Goal: Task Accomplishment & Management: Use online tool/utility

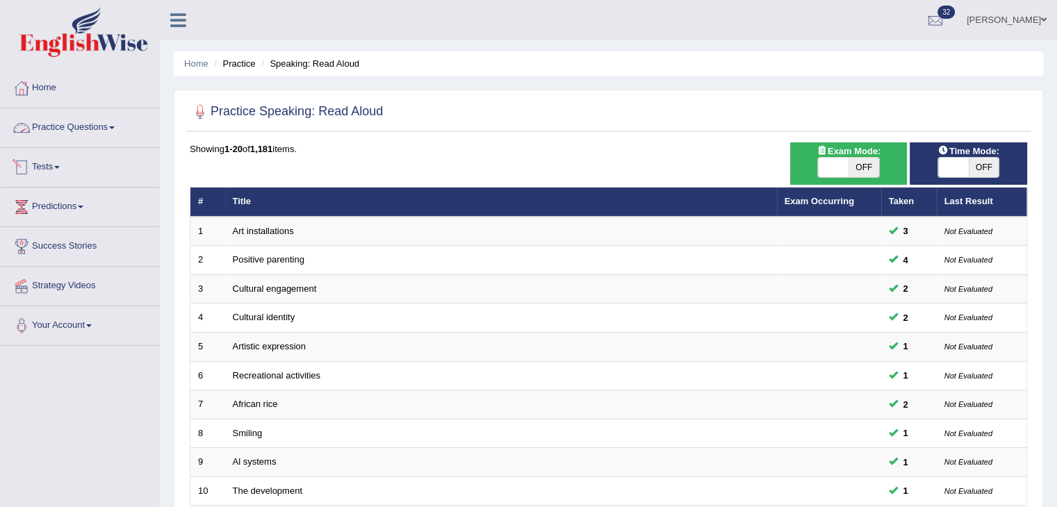
click at [109, 128] on link "Practice Questions" at bounding box center [80, 125] width 159 height 35
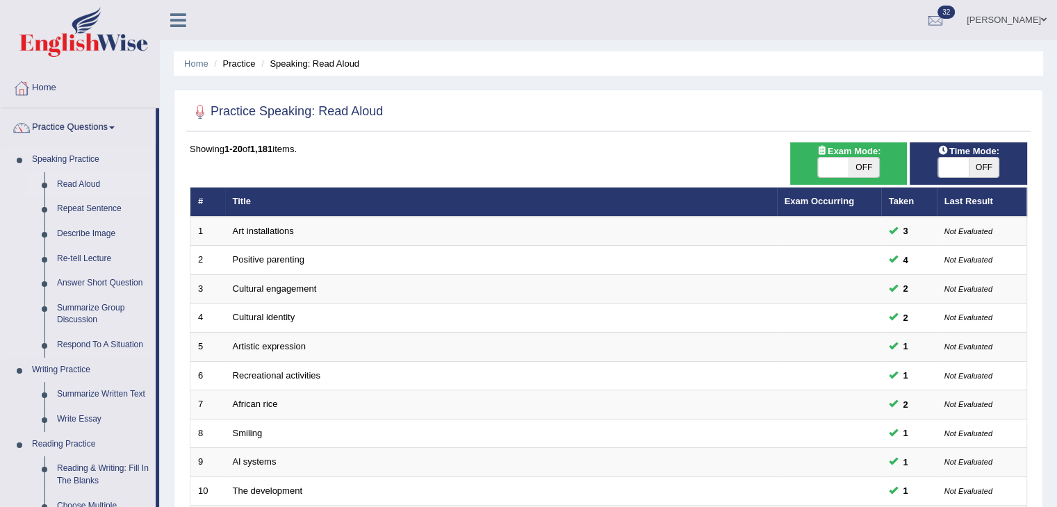
click at [78, 181] on link "Read Aloud" at bounding box center [103, 184] width 105 height 25
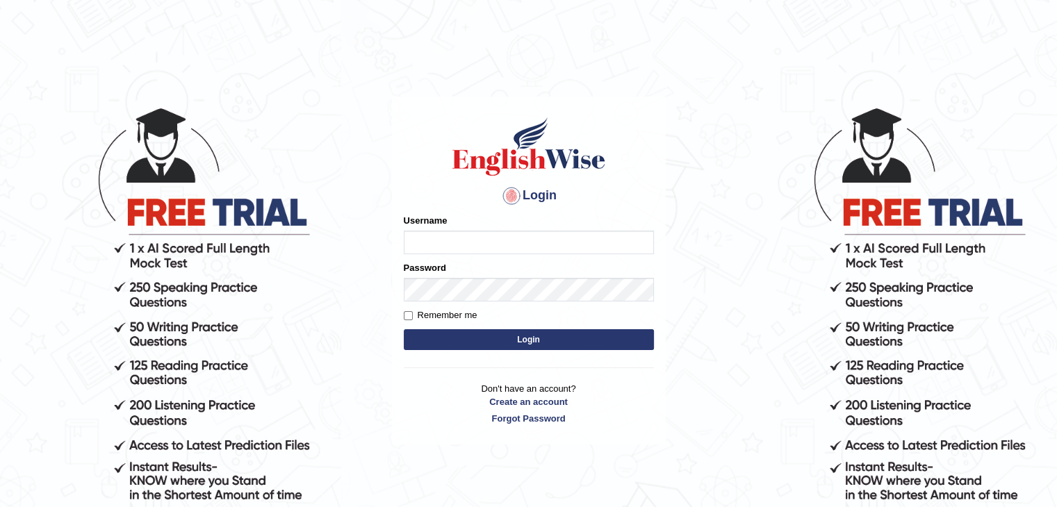
type input "soumya1"
click at [439, 348] on button "Login" at bounding box center [529, 340] width 250 height 21
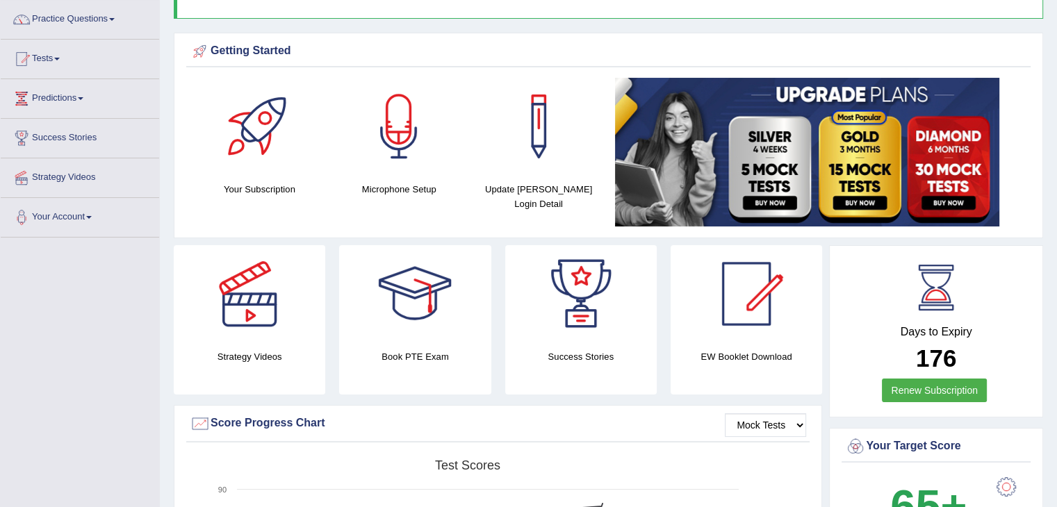
scroll to position [106, 0]
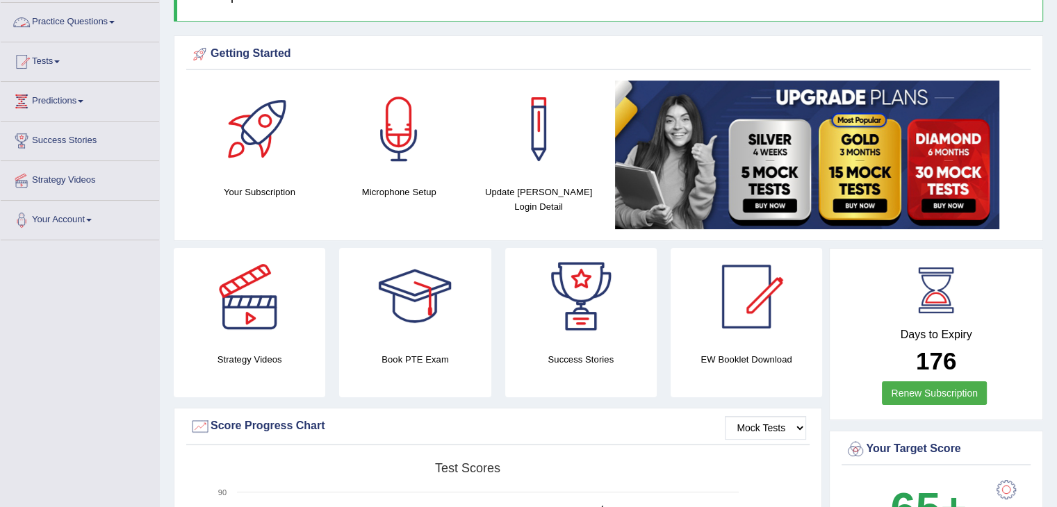
click at [108, 26] on link "Practice Questions" at bounding box center [80, 20] width 159 height 35
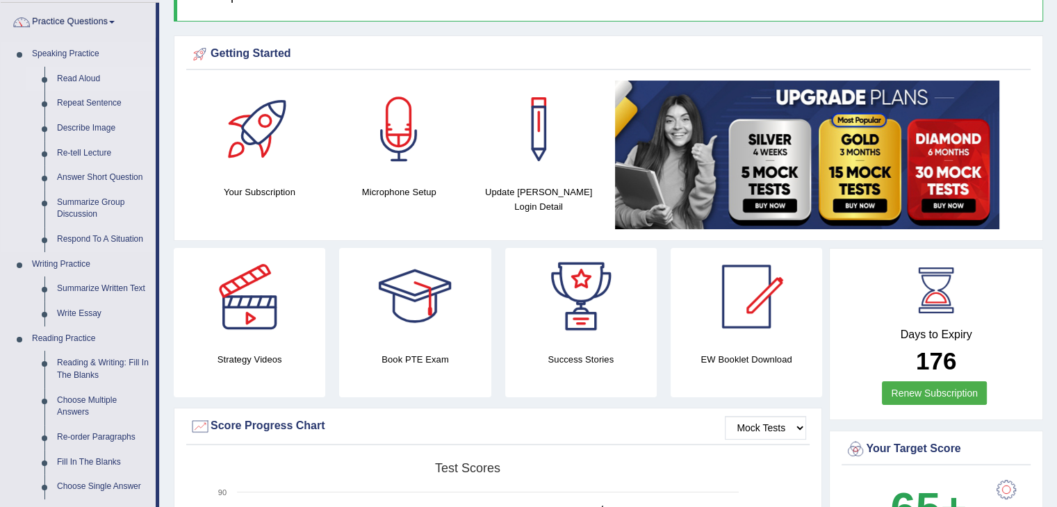
click at [81, 78] on link "Read Aloud" at bounding box center [103, 79] width 105 height 25
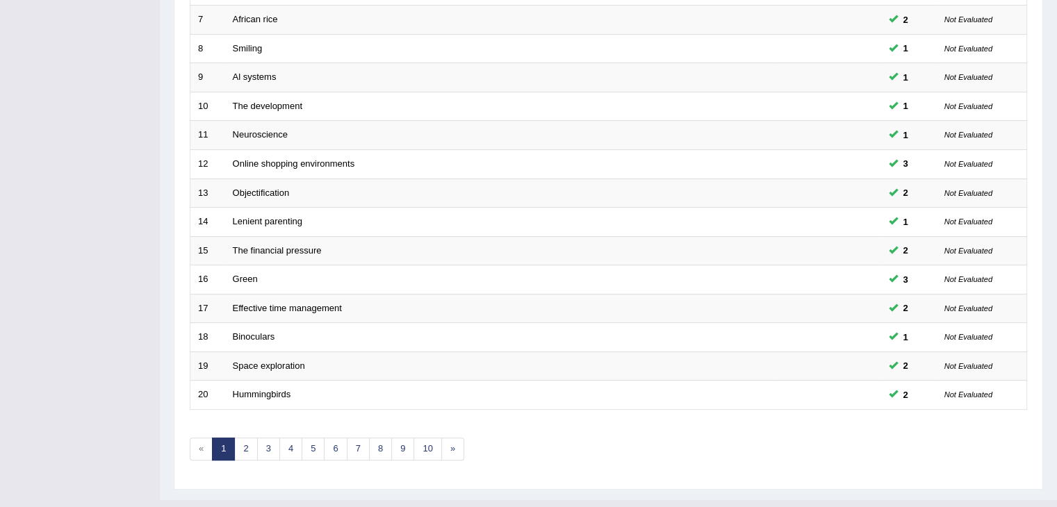
scroll to position [409, 0]
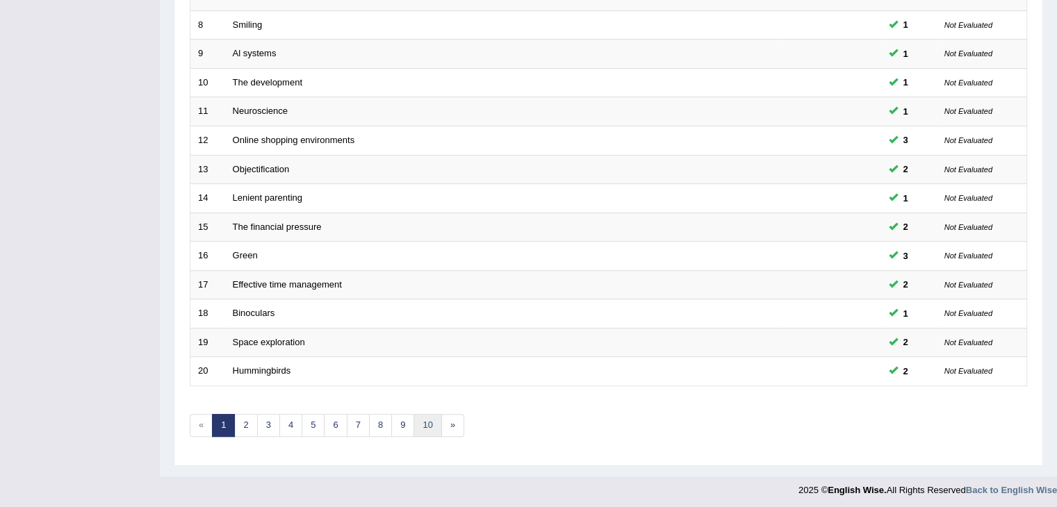
click at [432, 419] on link "10" at bounding box center [428, 425] width 28 height 23
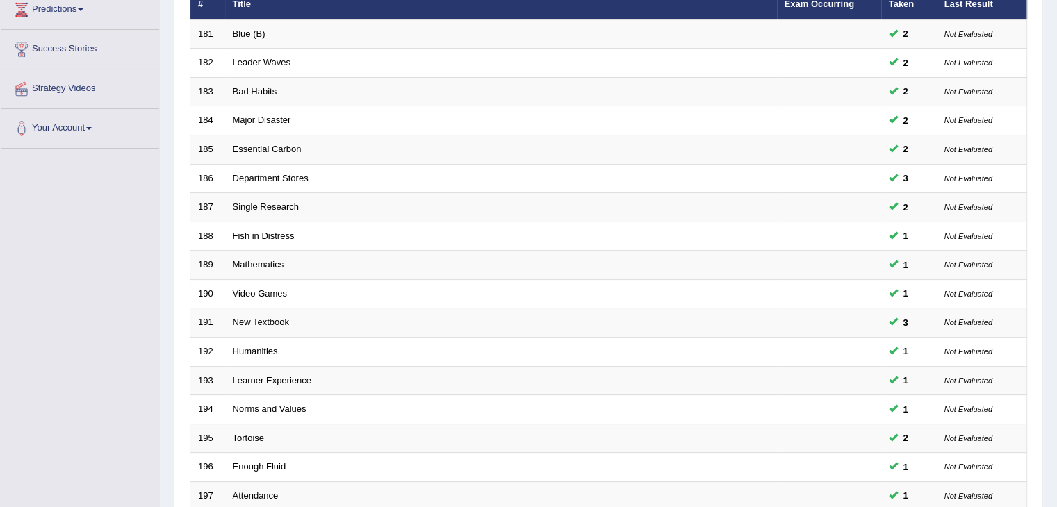
scroll to position [199, 0]
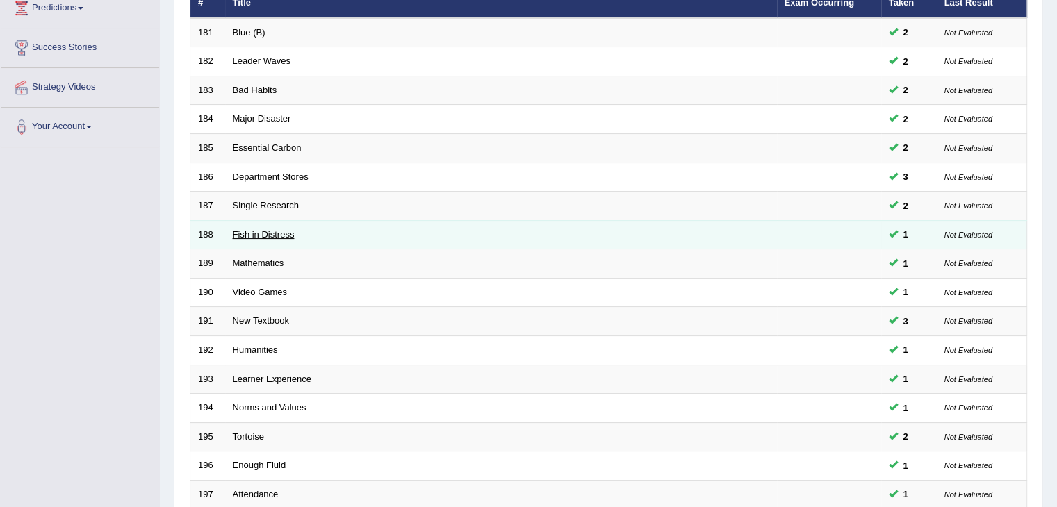
click at [244, 234] on link "Fish in Distress" at bounding box center [264, 234] width 62 height 10
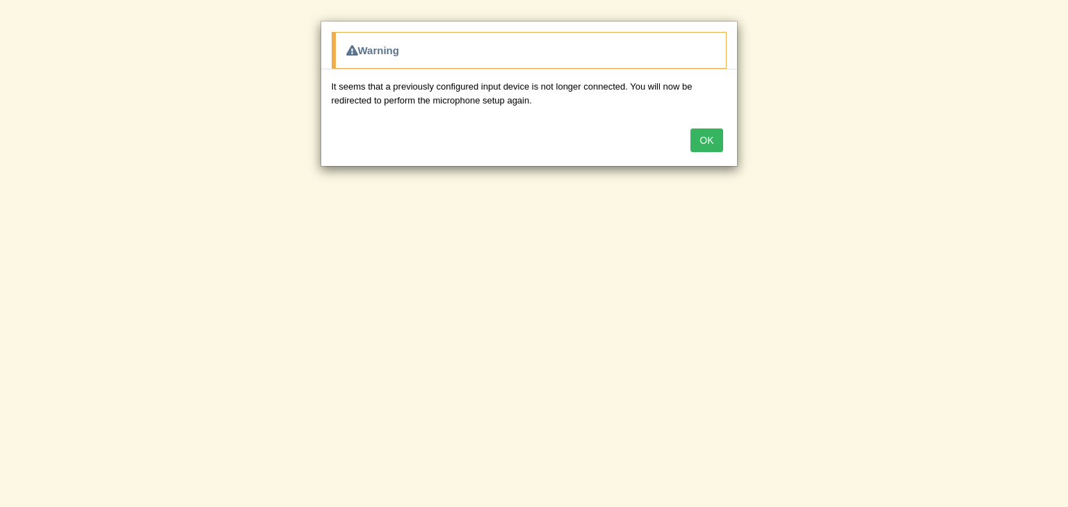
click at [713, 140] on button "OK" at bounding box center [706, 141] width 32 height 24
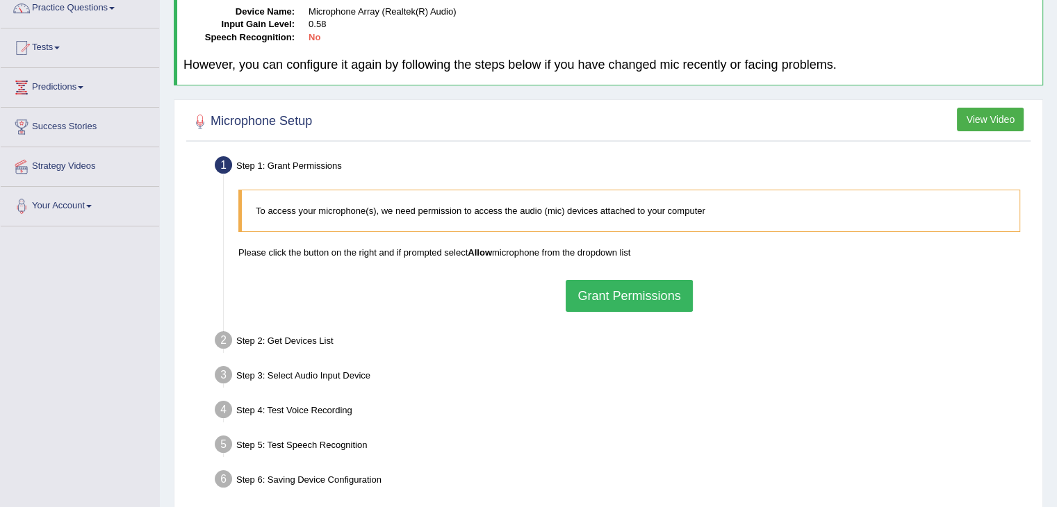
scroll to position [122, 0]
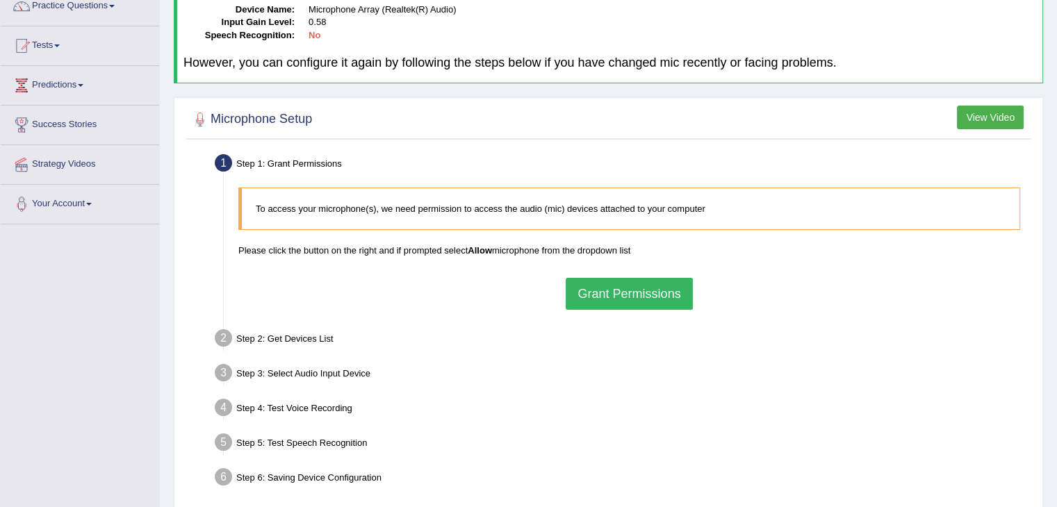
click at [576, 292] on button "Grant Permissions" at bounding box center [629, 294] width 127 height 32
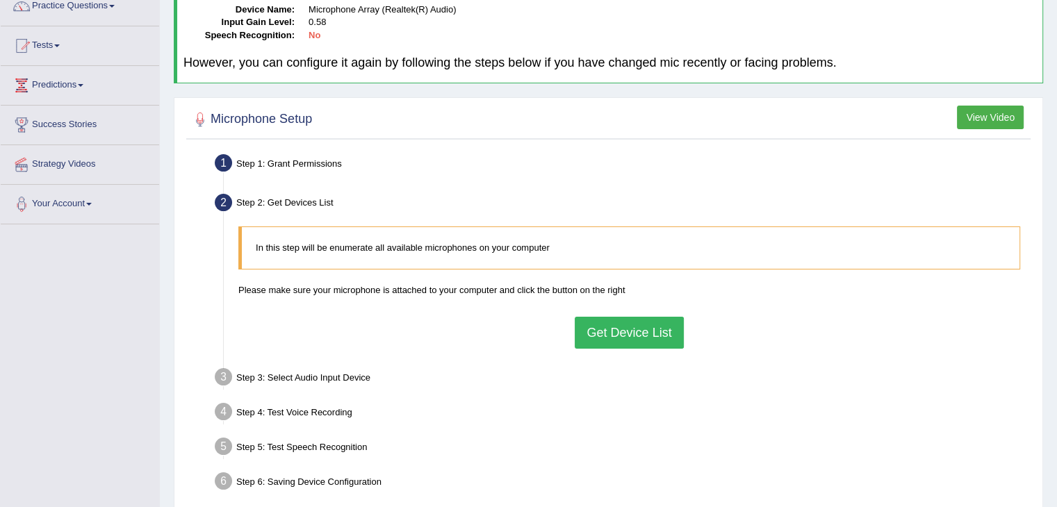
click at [590, 333] on button "Get Device List" at bounding box center [629, 333] width 108 height 32
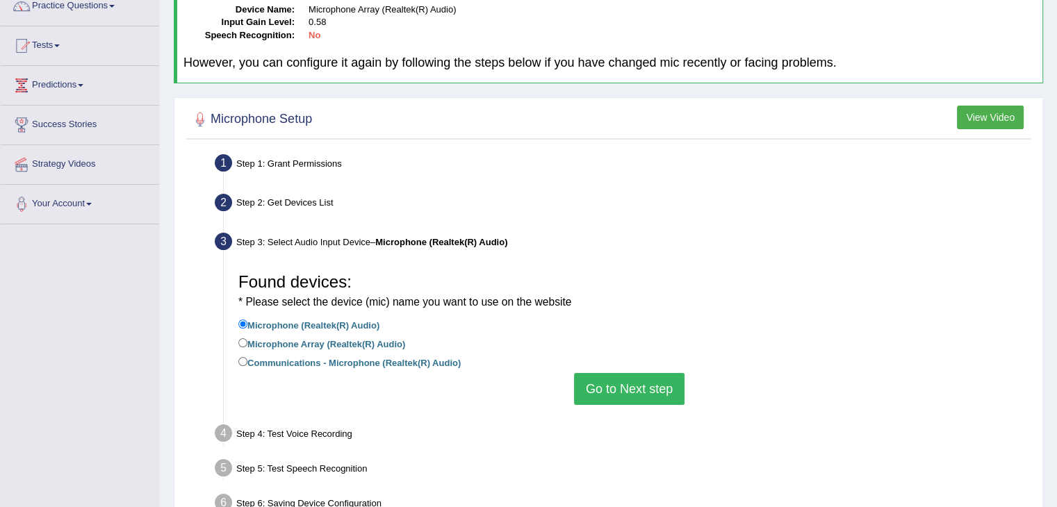
click at [598, 379] on button "Go to Next step" at bounding box center [629, 389] width 111 height 32
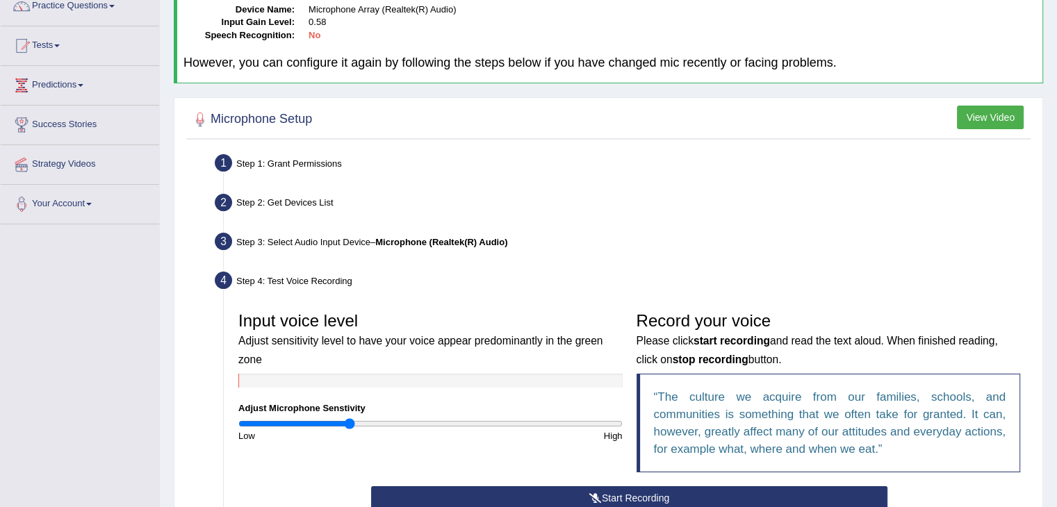
scroll to position [348, 0]
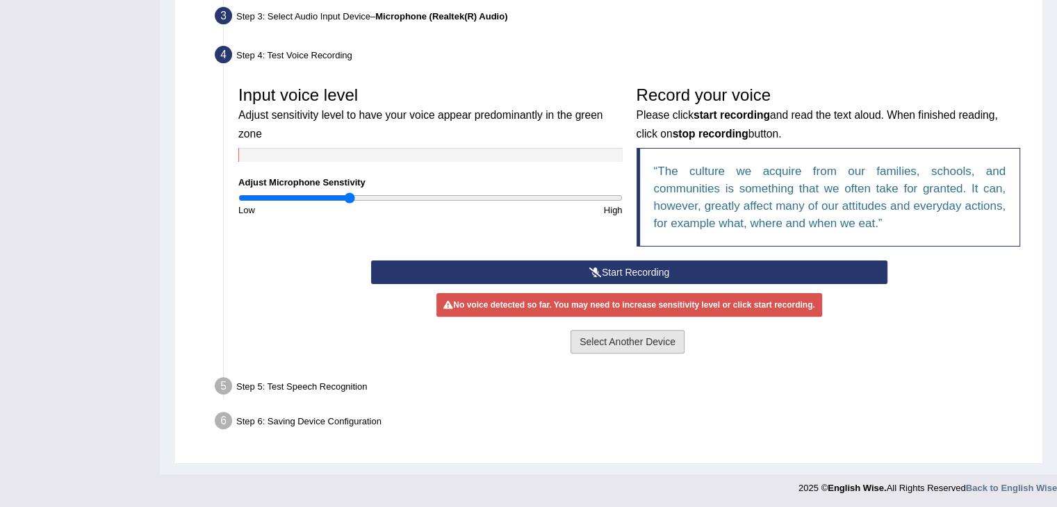
click at [614, 338] on button "Select Another Device" at bounding box center [628, 342] width 114 height 24
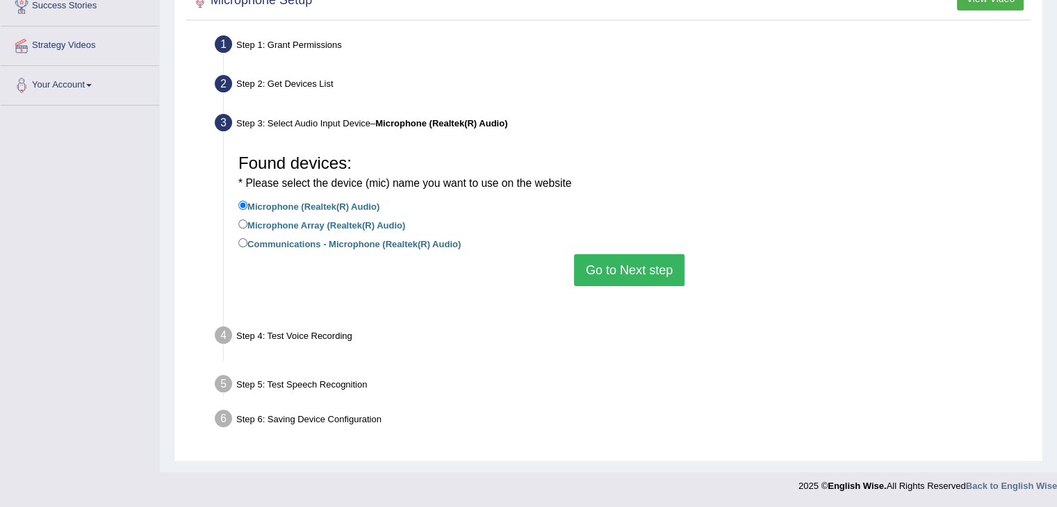
scroll to position [222, 0]
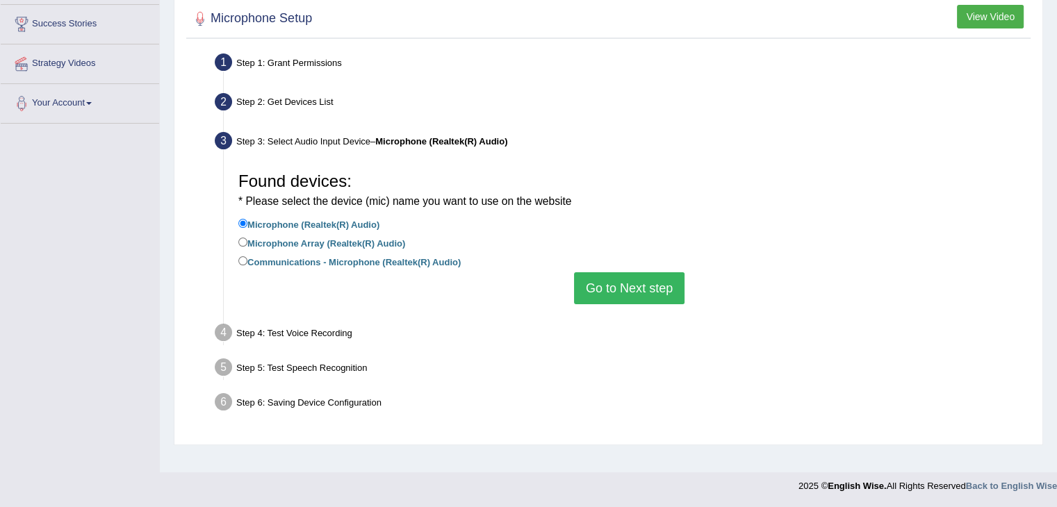
click at [272, 236] on label "Microphone Array (Realtek(R) Audio)" at bounding box center [321, 242] width 167 height 15
click at [247, 238] on input "Microphone Array (Realtek(R) Audio)" at bounding box center [242, 242] width 9 height 9
radio input "true"
click at [608, 276] on button "Go to Next step" at bounding box center [629, 289] width 111 height 32
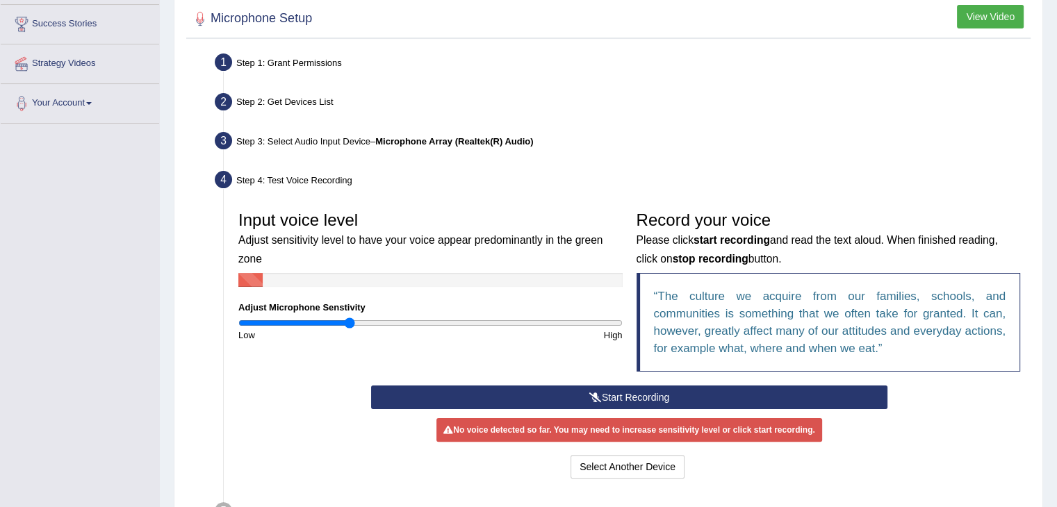
click at [603, 401] on button "Start Recording" at bounding box center [629, 398] width 517 height 24
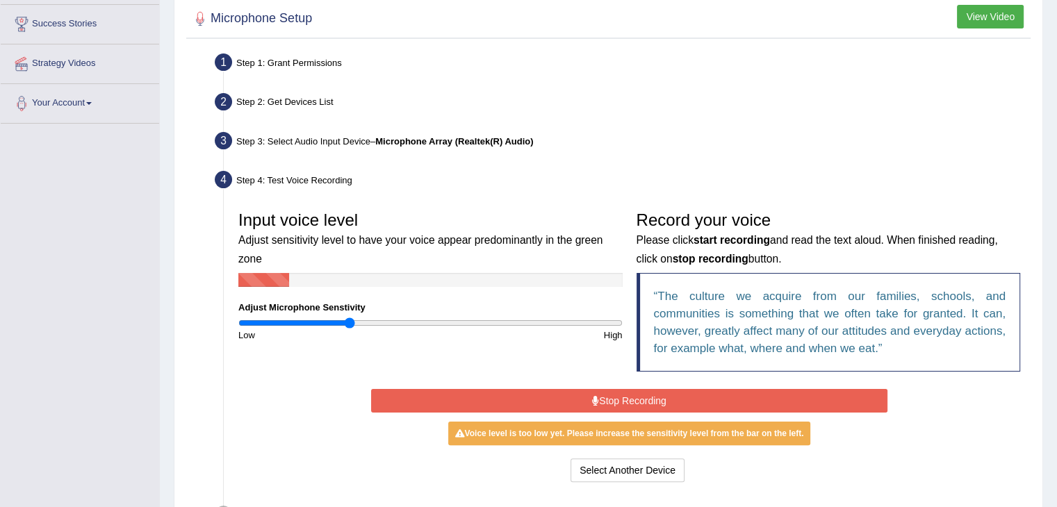
drag, startPoint x: 603, startPoint y: 401, endPoint x: 564, endPoint y: 397, distance: 39.8
click at [564, 397] on button "Stop Recording" at bounding box center [629, 401] width 517 height 24
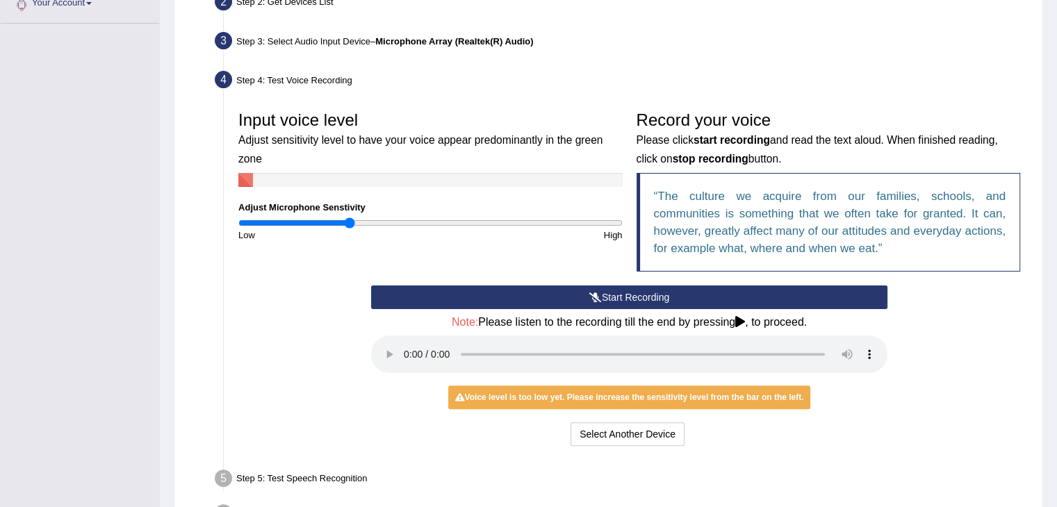
scroll to position [323, 0]
click at [596, 398] on div "Voice level is too low yet. Please increase the sensitivity level from the bar …" at bounding box center [629, 398] width 363 height 24
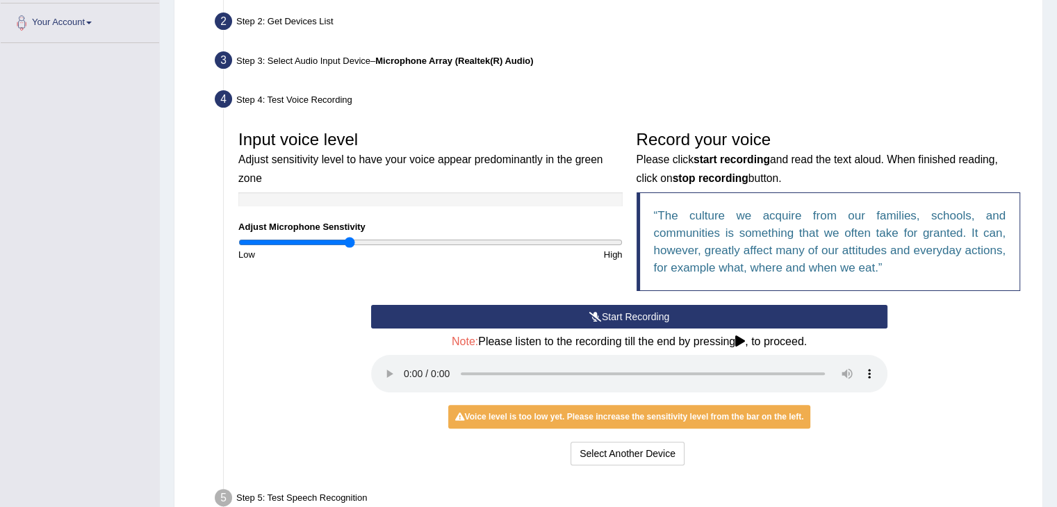
scroll to position [304, 0]
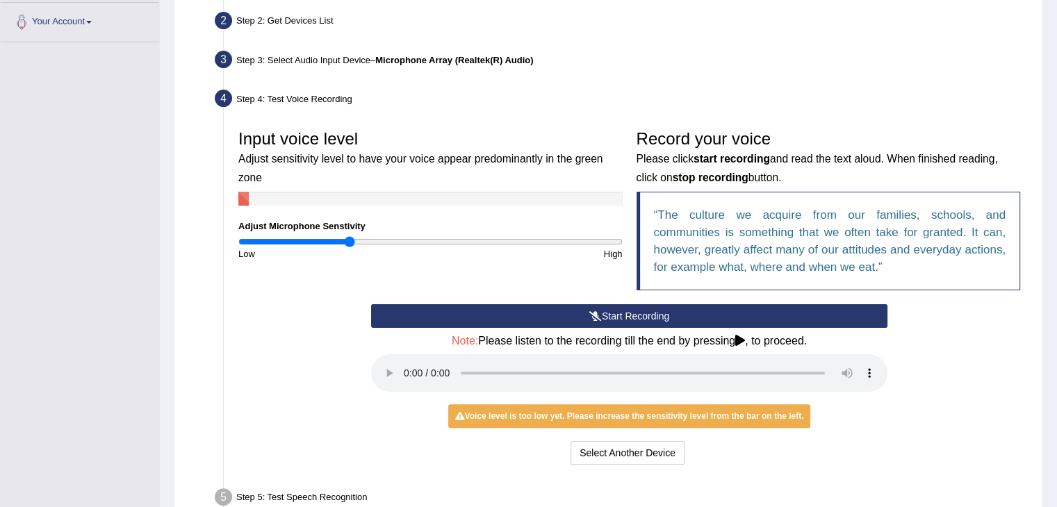
click at [539, 314] on button "Start Recording" at bounding box center [629, 316] width 517 height 24
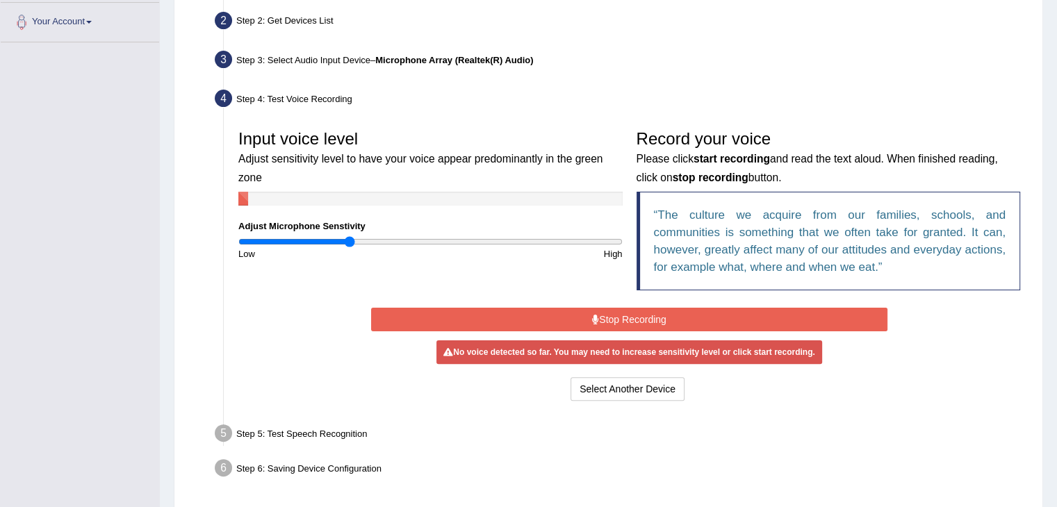
click at [539, 314] on button "Stop Recording" at bounding box center [629, 320] width 517 height 24
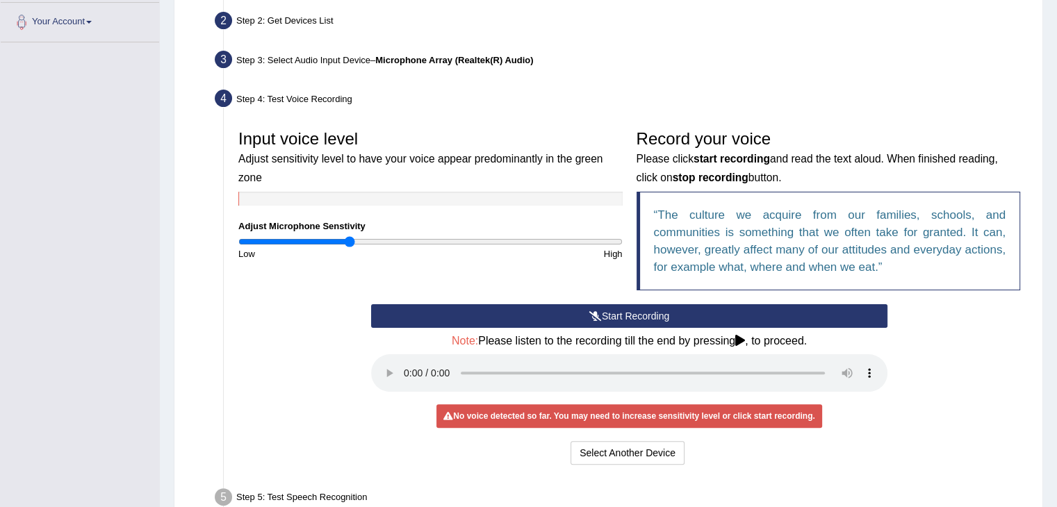
click at [539, 314] on button "Start Recording" at bounding box center [629, 316] width 517 height 24
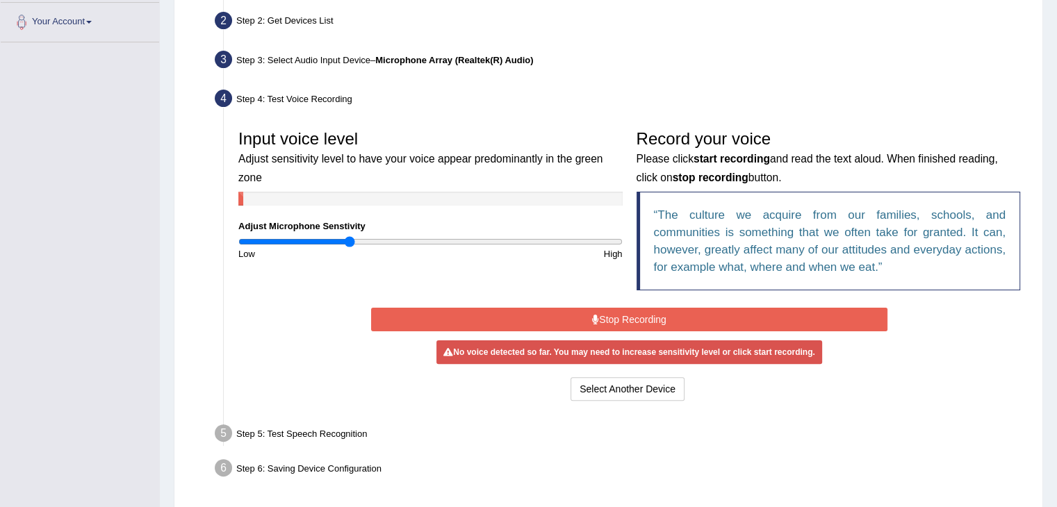
click at [613, 398] on div "Select Another Device Voice is ok. Go to Next step" at bounding box center [629, 390] width 517 height 27
click at [441, 245] on input "range" at bounding box center [430, 241] width 384 height 11
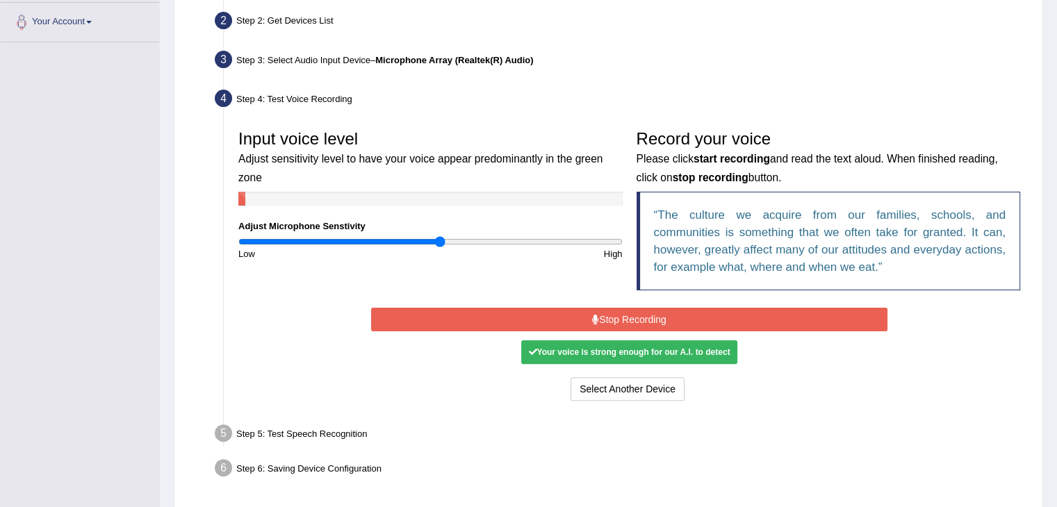
click at [615, 352] on div "Your voice is strong enough for our A.I. to detect" at bounding box center [629, 353] width 216 height 24
click at [617, 343] on div "Your voice is strong enough for our A.I. to detect" at bounding box center [629, 353] width 216 height 24
click at [615, 359] on div "Your voice is strong enough for our A.I. to detect" at bounding box center [629, 353] width 216 height 24
click at [615, 357] on div "Your voice is strong enough for our A.I. to detect" at bounding box center [629, 353] width 216 height 24
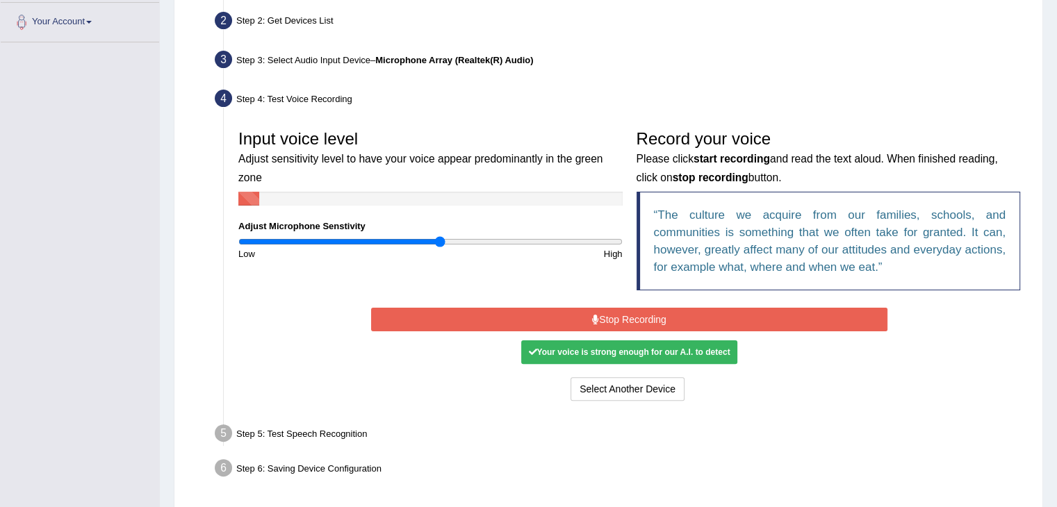
click at [640, 320] on button "Stop Recording" at bounding box center [629, 320] width 517 height 24
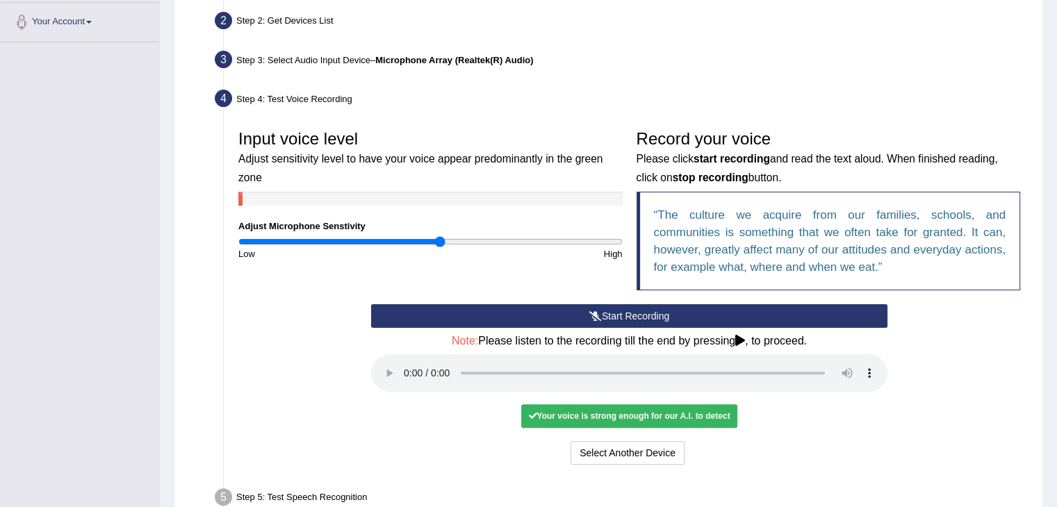
click at [471, 317] on button "Start Recording" at bounding box center [629, 316] width 517 height 24
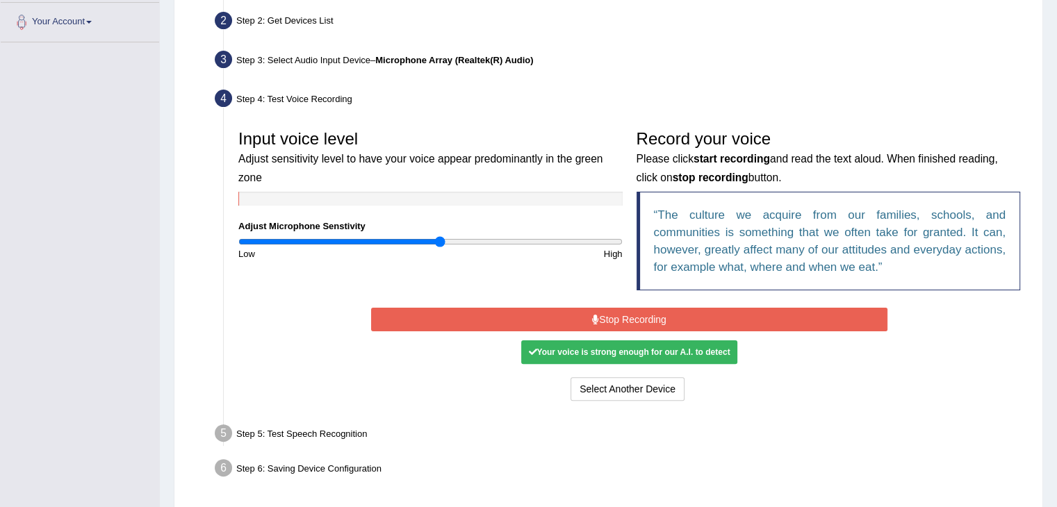
click at [551, 343] on div "Your voice is strong enough for our A.I. to detect" at bounding box center [629, 353] width 216 height 24
click at [558, 355] on div "Your voice is strong enough for our A.I. to detect" at bounding box center [629, 353] width 216 height 24
click at [592, 315] on icon at bounding box center [595, 320] width 7 height 10
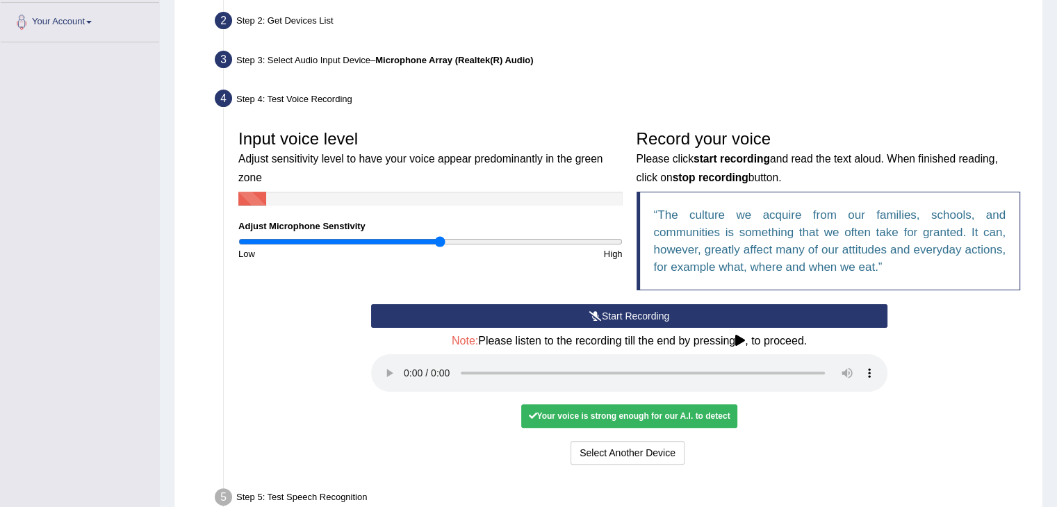
click at [592, 415] on div "Your voice is strong enough for our A.I. to detect" at bounding box center [629, 417] width 216 height 24
click at [592, 417] on div "Your voice is strong enough for our A.I. to detect" at bounding box center [629, 417] width 216 height 24
click at [710, 409] on div "Your voice is strong enough for our A.I. to detect" at bounding box center [629, 417] width 216 height 24
click at [551, 417] on div "Your voice is strong enough for our A.I. to detect" at bounding box center [629, 417] width 216 height 24
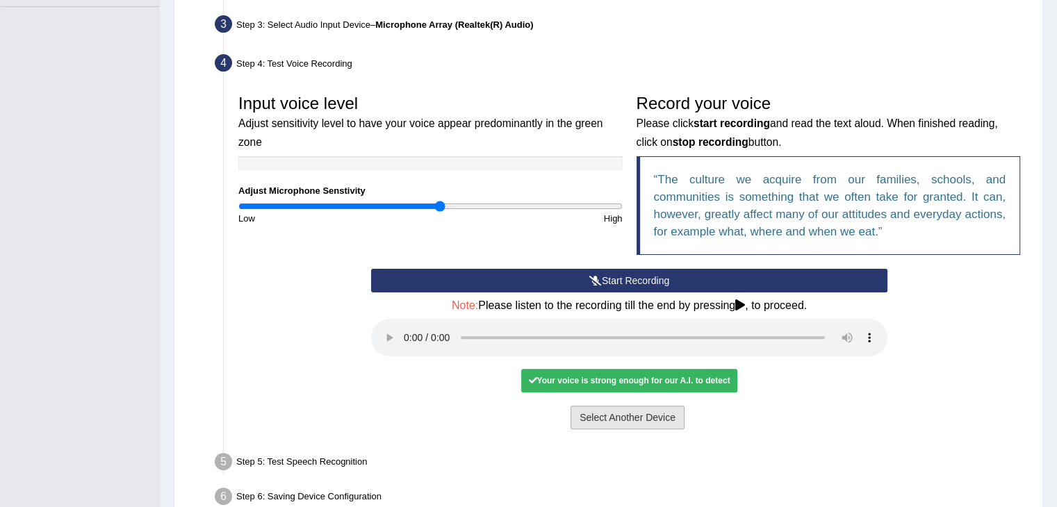
scroll to position [336, 0]
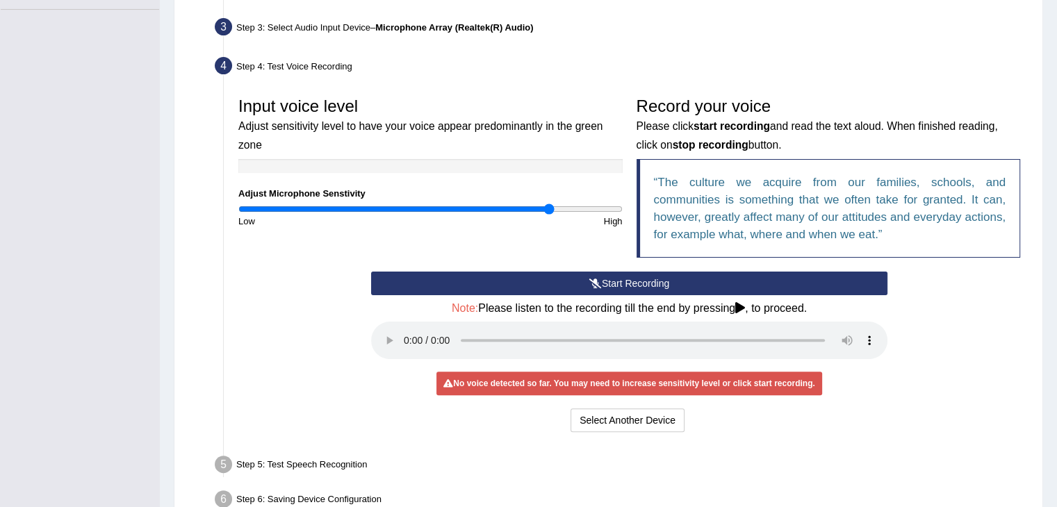
click at [548, 204] on input "range" at bounding box center [430, 209] width 384 height 11
click at [493, 287] on button "Start Recording" at bounding box center [629, 284] width 517 height 24
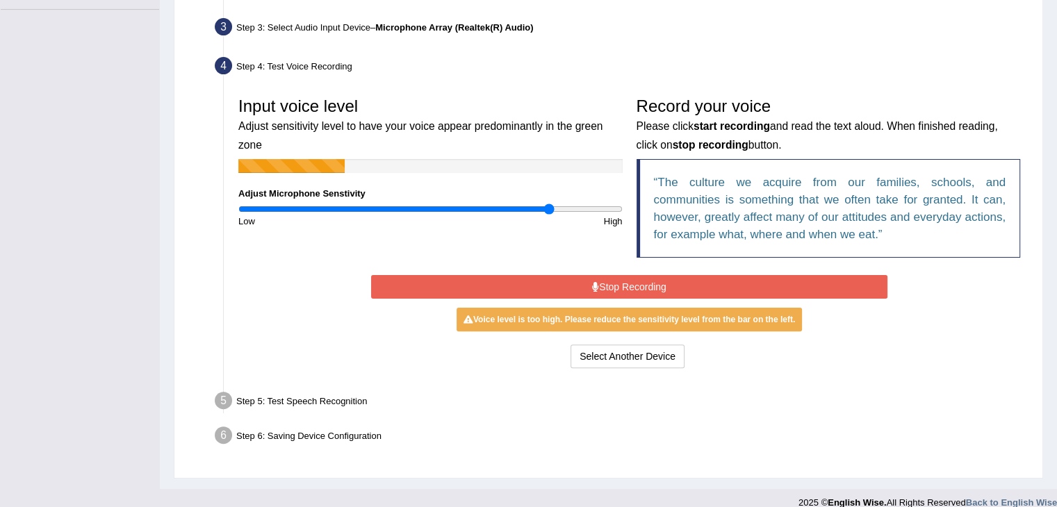
click at [494, 287] on button "Stop Recording" at bounding box center [629, 287] width 517 height 24
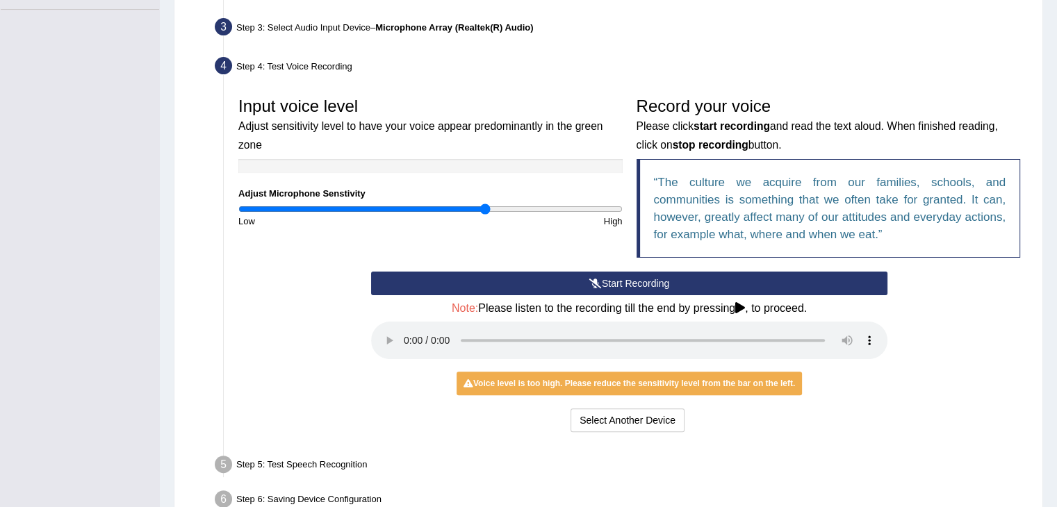
type input "1.3"
click at [484, 204] on input "range" at bounding box center [430, 209] width 384 height 11
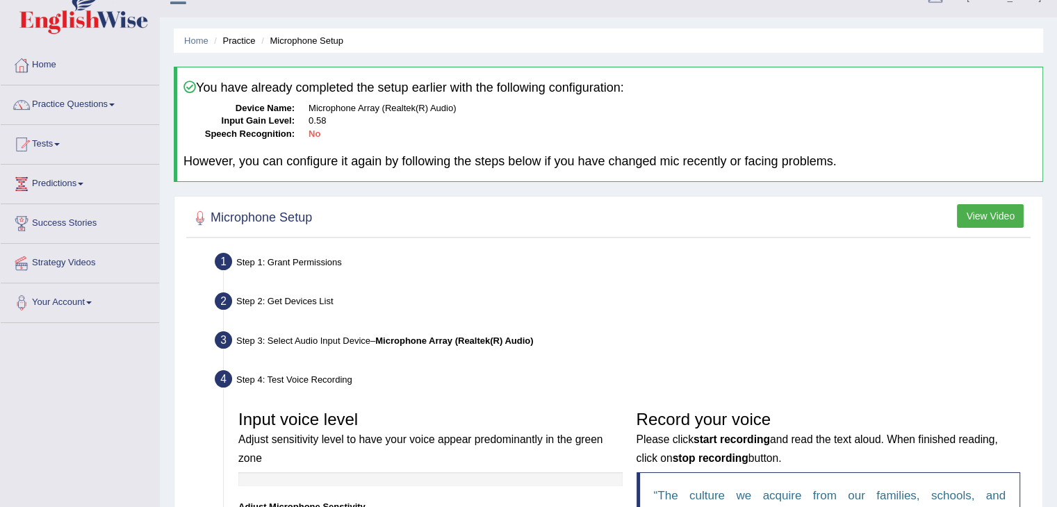
scroll to position [22, 0]
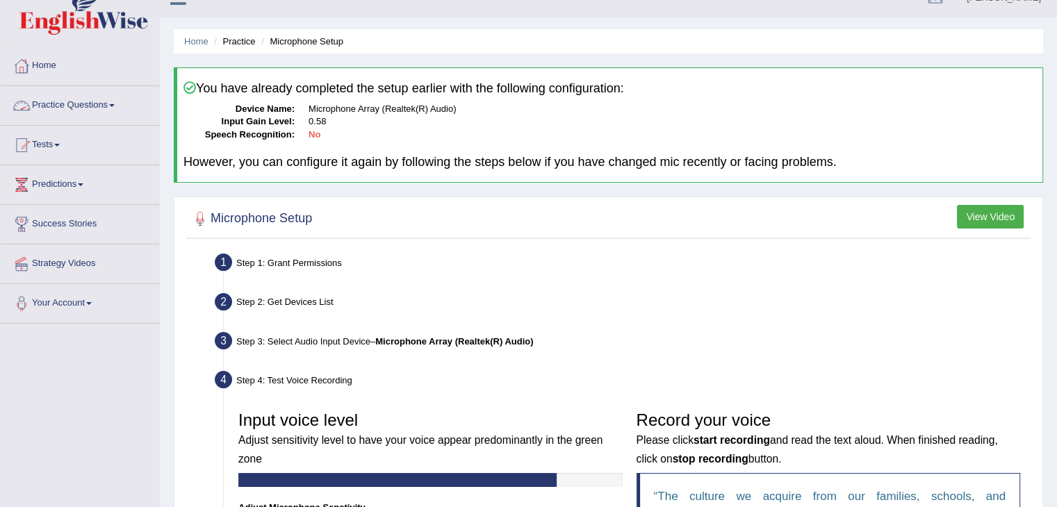
click at [110, 104] on link "Practice Questions" at bounding box center [80, 103] width 159 height 35
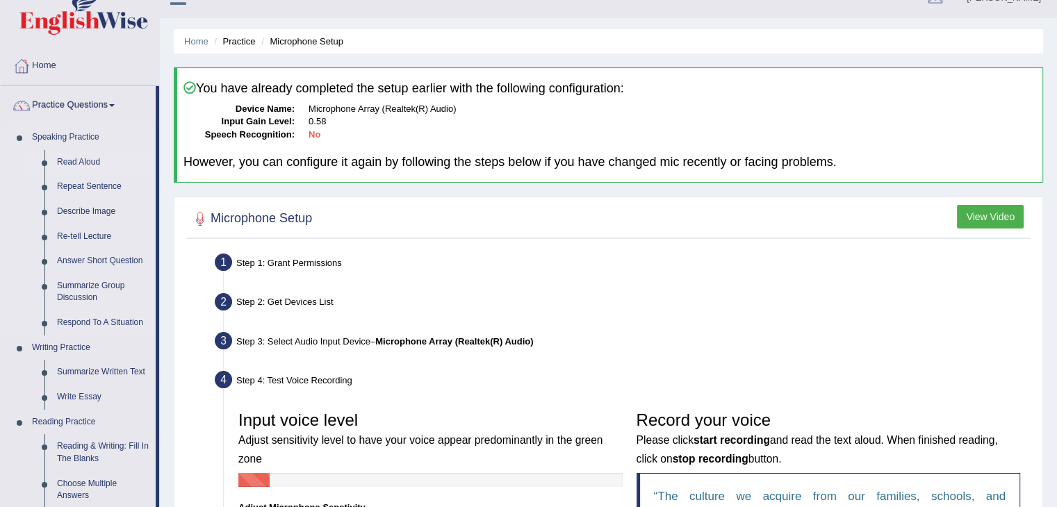
click at [79, 160] on link "Read Aloud" at bounding box center [103, 162] width 105 height 25
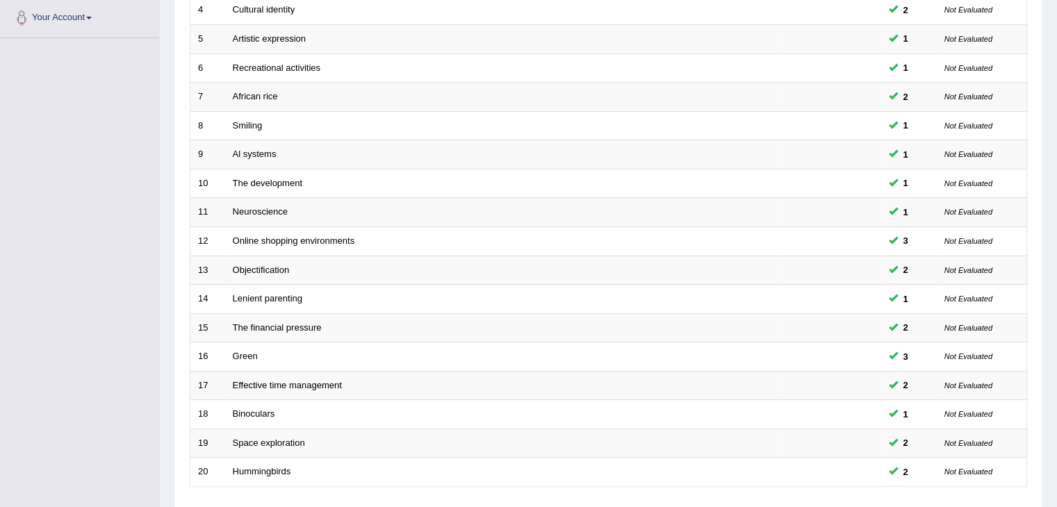
scroll to position [409, 0]
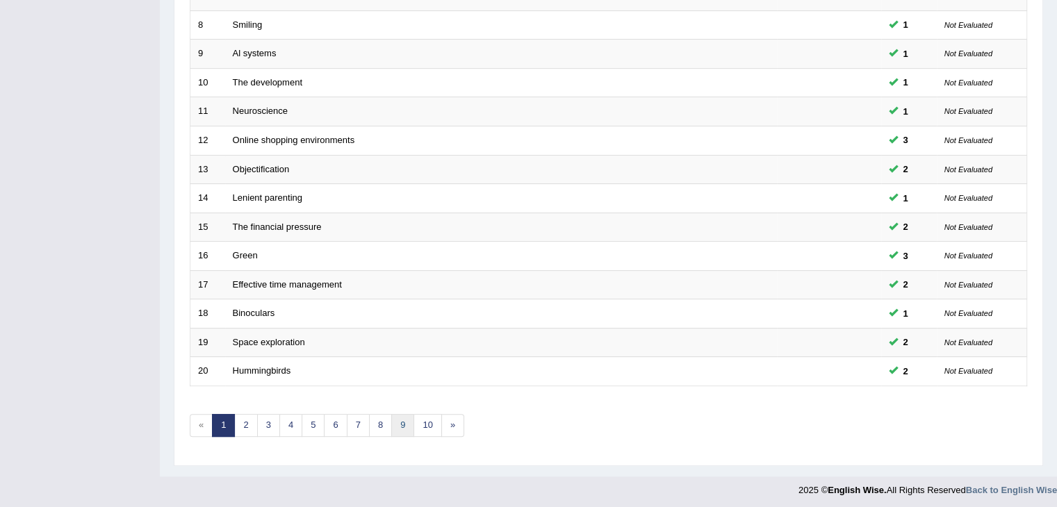
click at [406, 425] on link "9" at bounding box center [402, 425] width 23 height 23
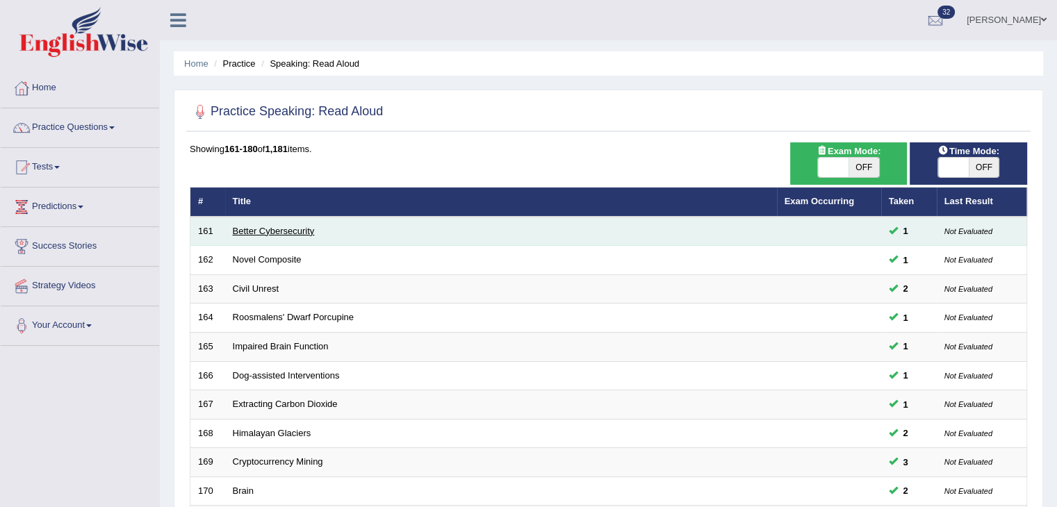
click at [276, 229] on link "Better Cybersecurity" at bounding box center [274, 231] width 82 height 10
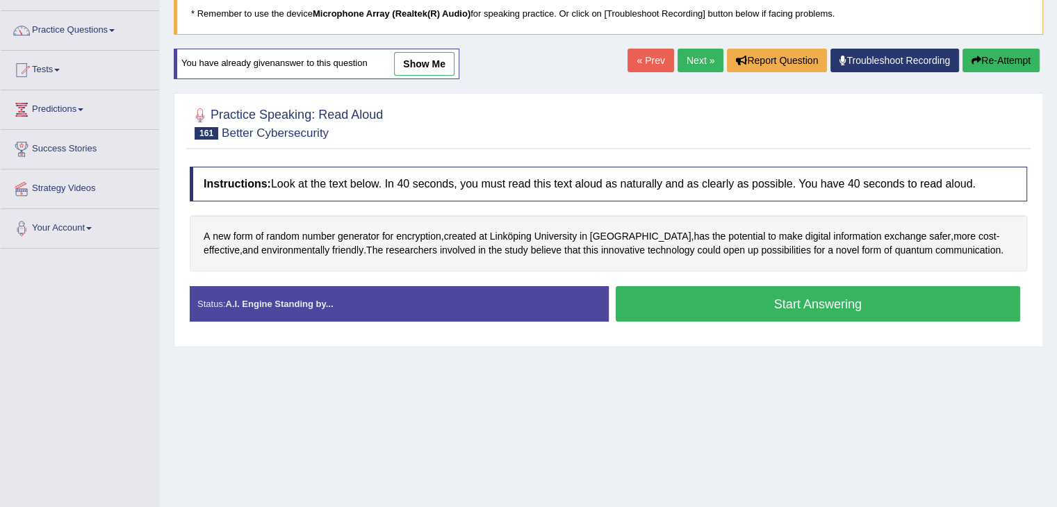
scroll to position [99, 0]
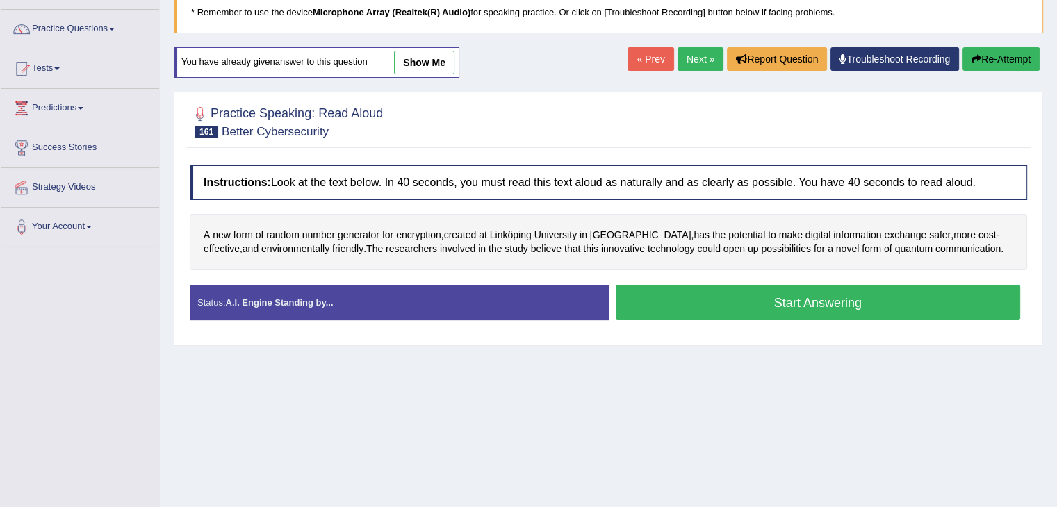
click at [656, 298] on button "Start Answering" at bounding box center [818, 302] width 405 height 35
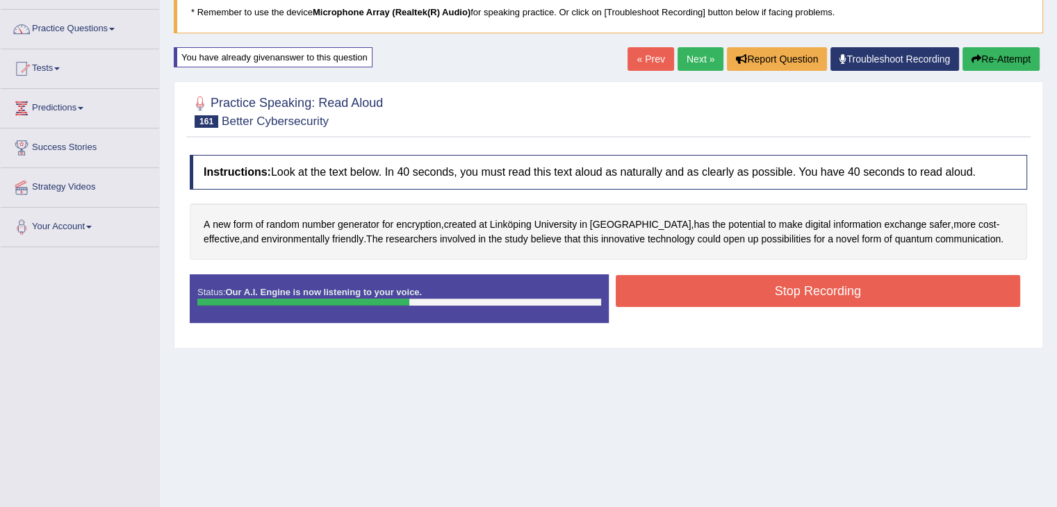
click at [656, 298] on button "Stop Recording" at bounding box center [818, 291] width 405 height 32
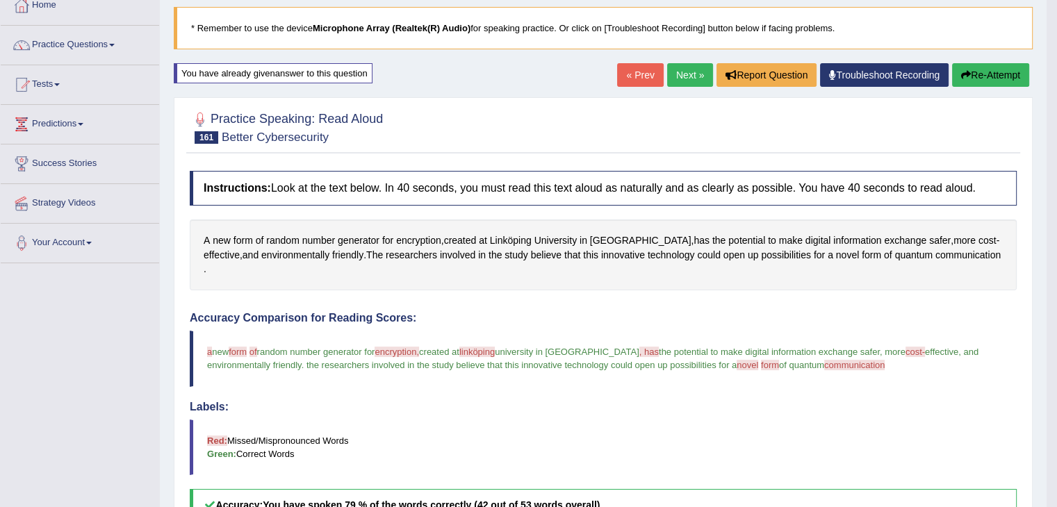
scroll to position [82, 0]
click at [669, 73] on link "Next »" at bounding box center [690, 76] width 46 height 24
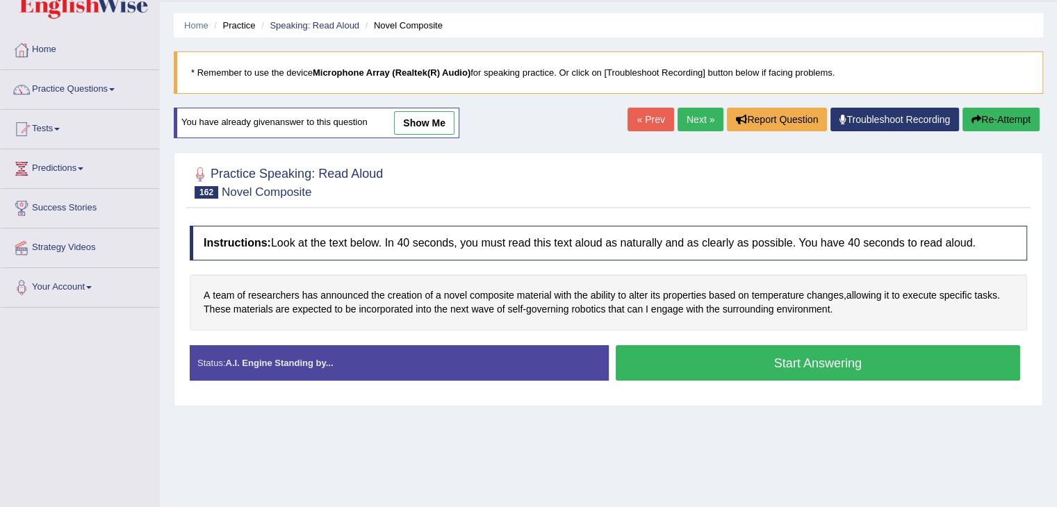
scroll to position [46, 0]
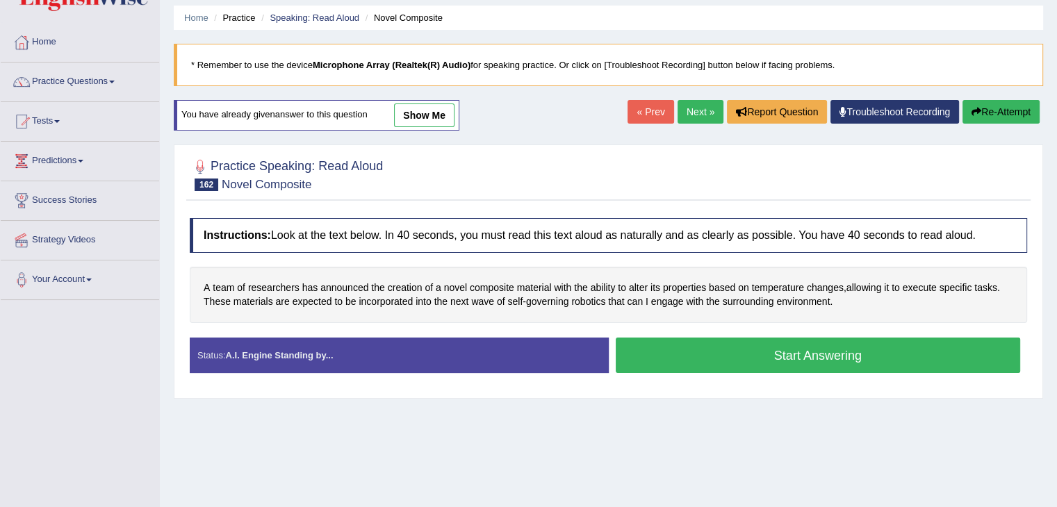
click at [671, 352] on button "Start Answering" at bounding box center [818, 355] width 405 height 35
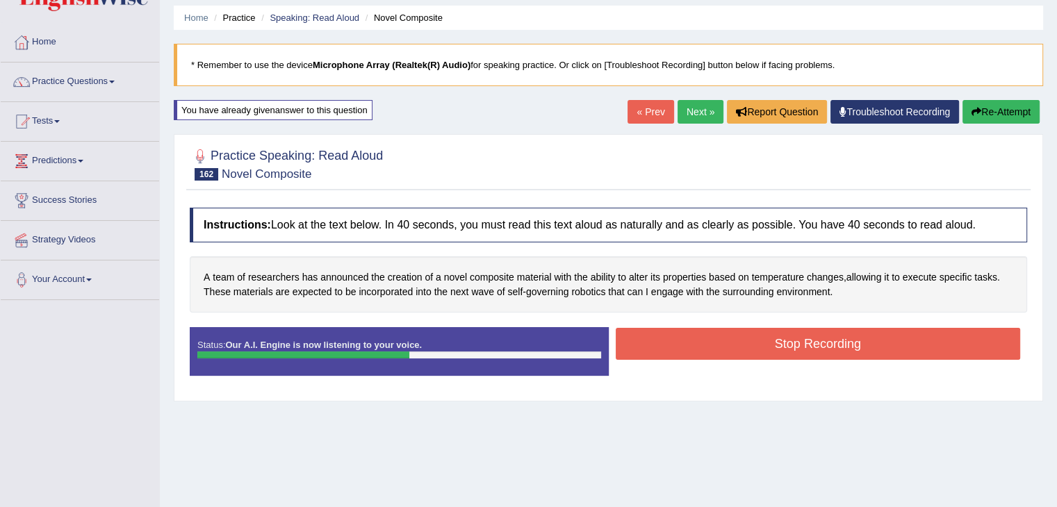
click at [670, 352] on button "Stop Recording" at bounding box center [818, 344] width 405 height 32
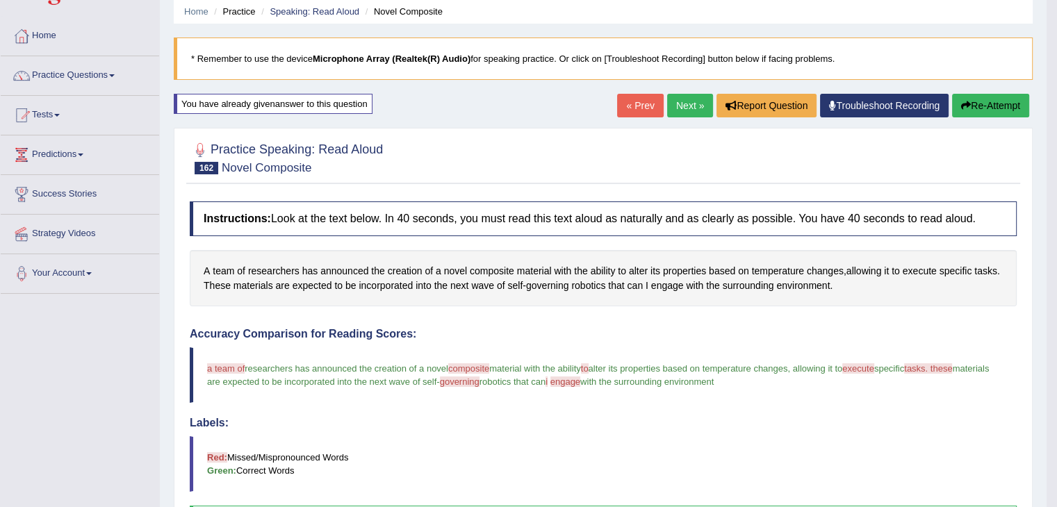
scroll to position [50, 0]
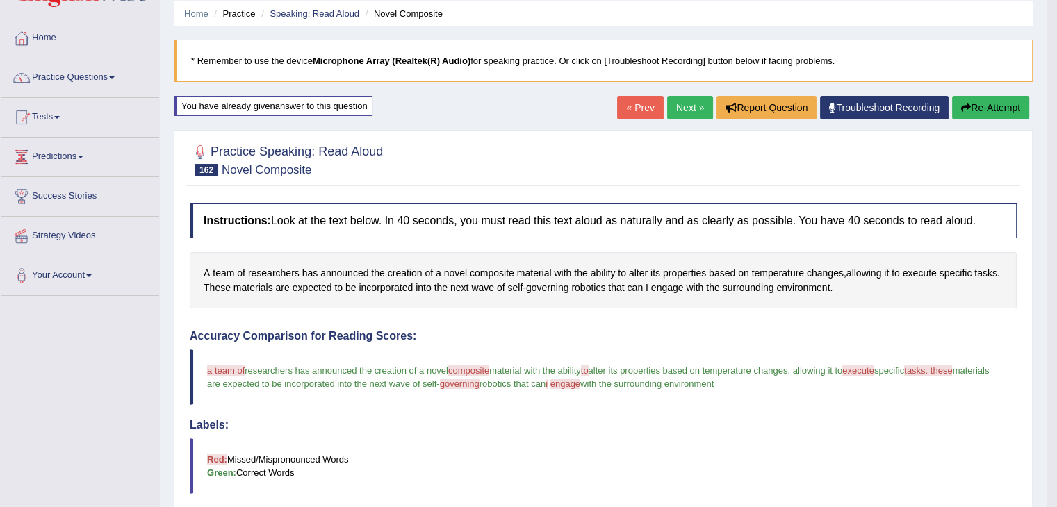
click at [673, 108] on link "Next »" at bounding box center [690, 108] width 46 height 24
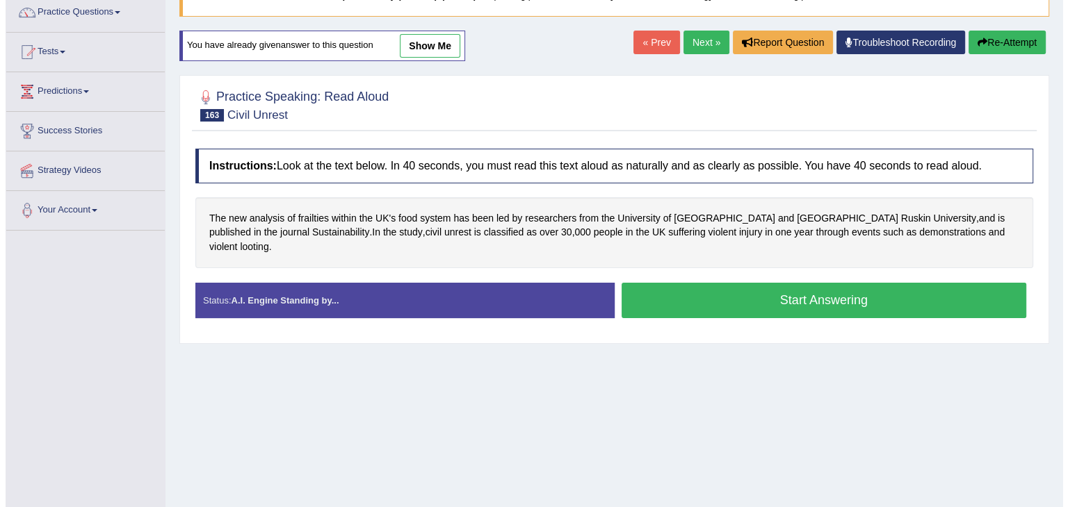
scroll to position [121, 0]
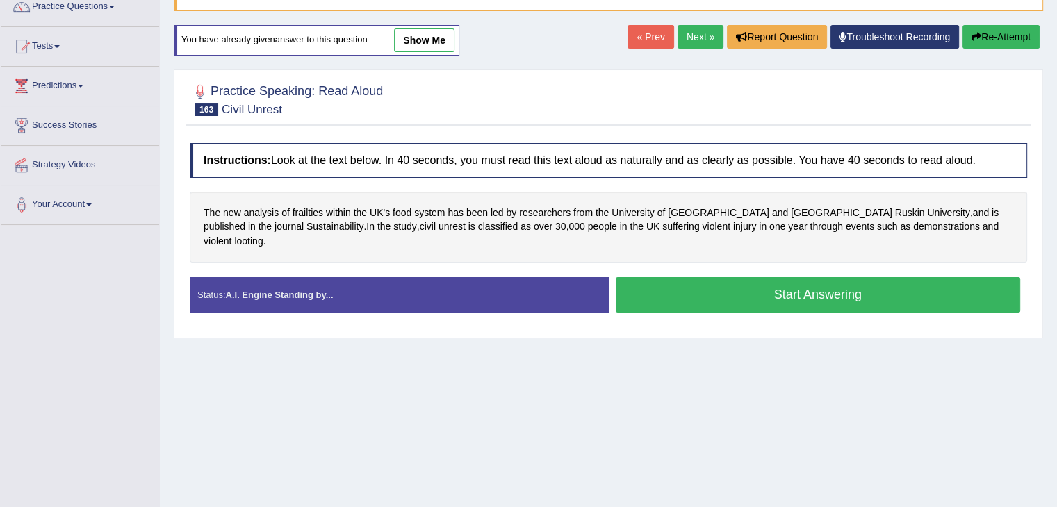
click at [675, 281] on button "Start Answering" at bounding box center [818, 294] width 405 height 35
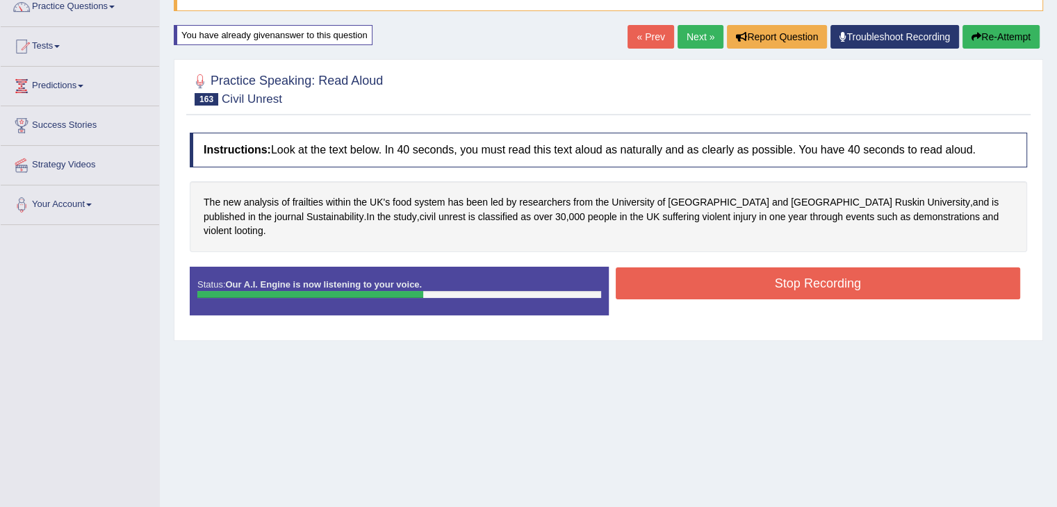
click at [675, 281] on button "Stop Recording" at bounding box center [818, 284] width 405 height 32
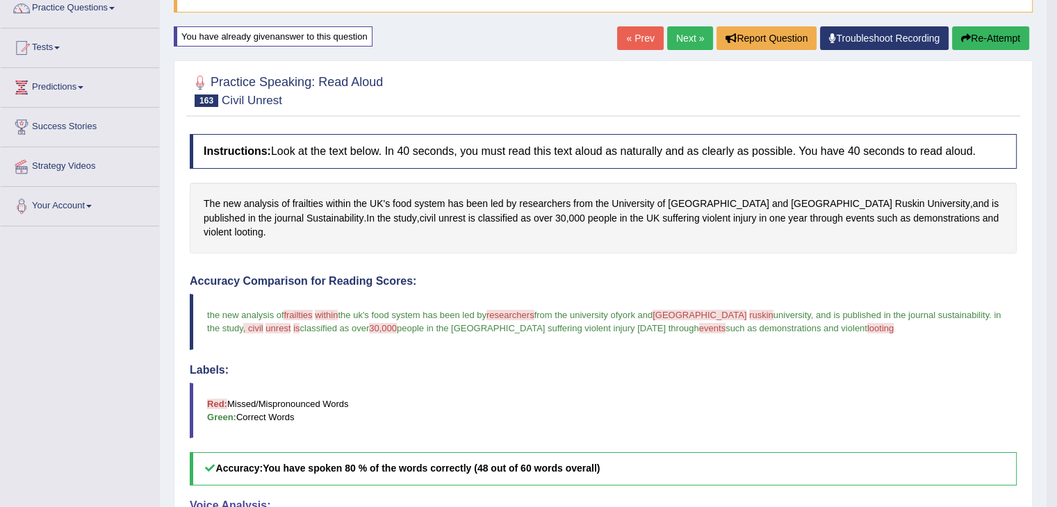
scroll to position [110, 0]
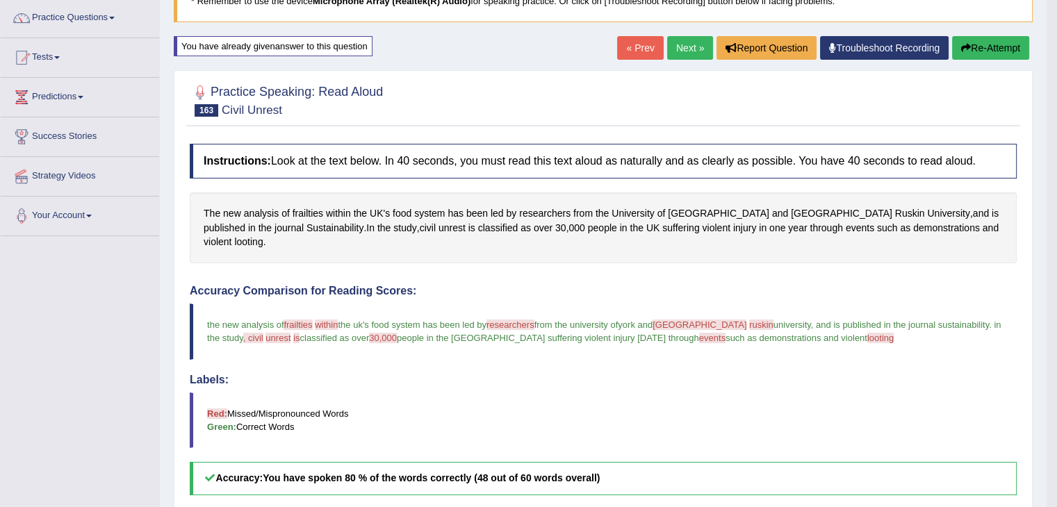
click at [676, 49] on link "Next »" at bounding box center [690, 48] width 46 height 24
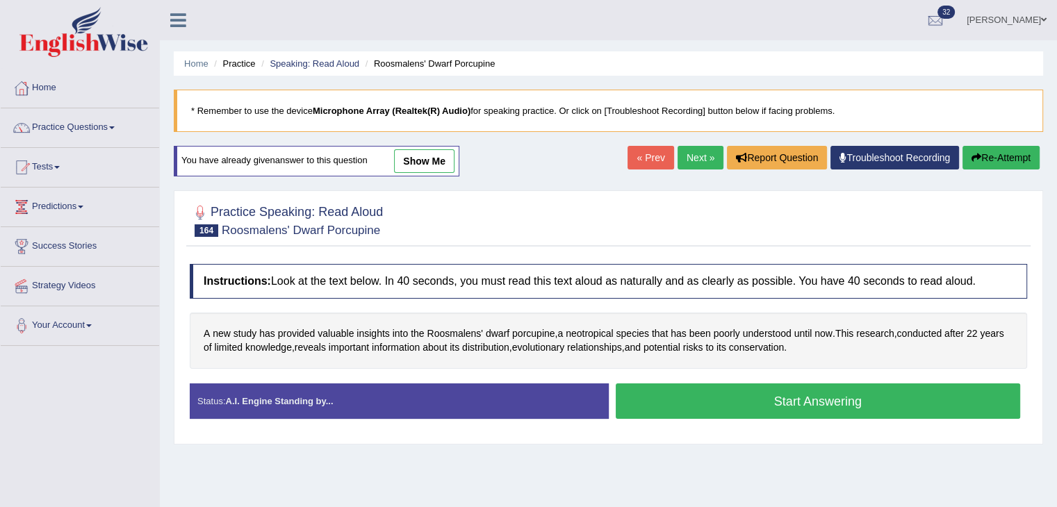
click at [684, 407] on button "Start Answering" at bounding box center [818, 401] width 405 height 35
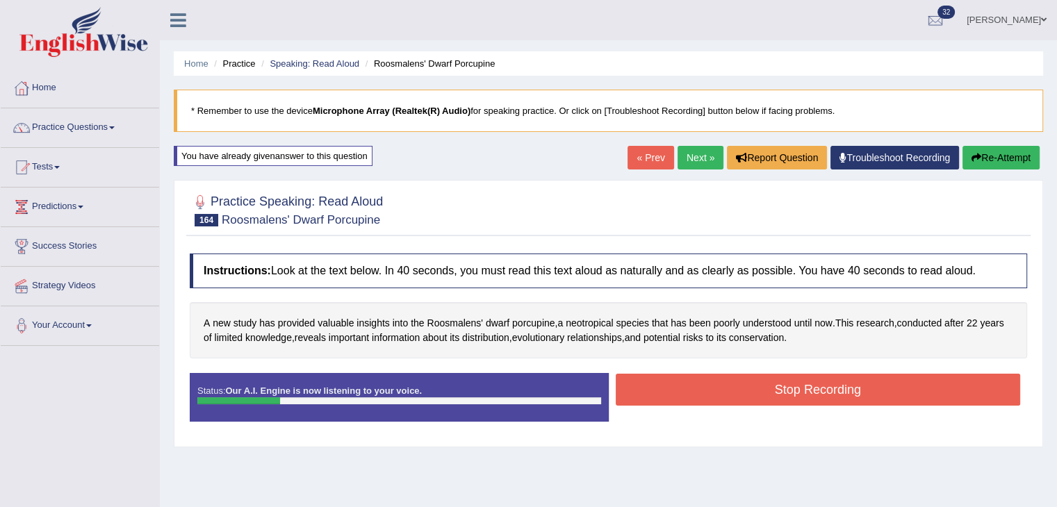
click at [991, 154] on button "Re-Attempt" at bounding box center [1001, 158] width 77 height 24
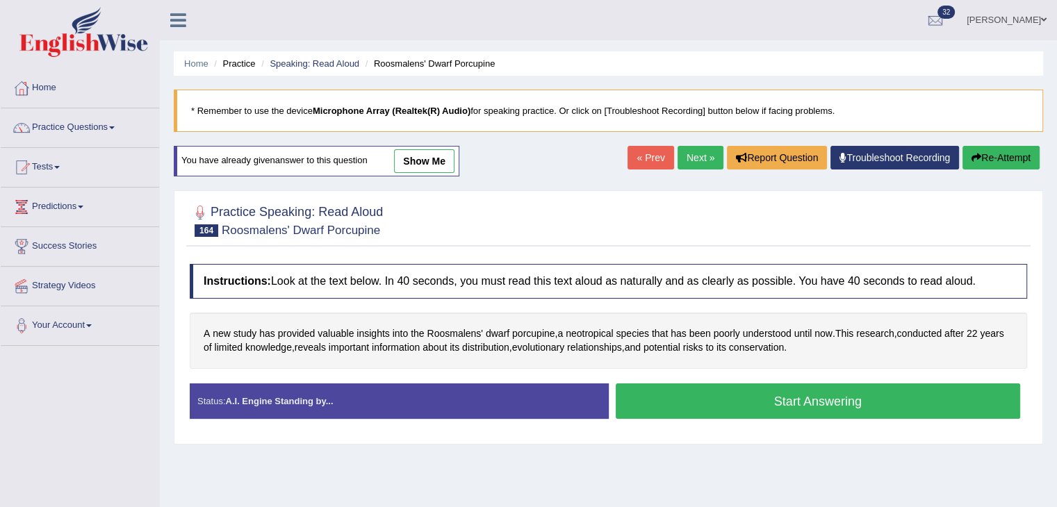
click at [706, 389] on button "Start Answering" at bounding box center [818, 401] width 405 height 35
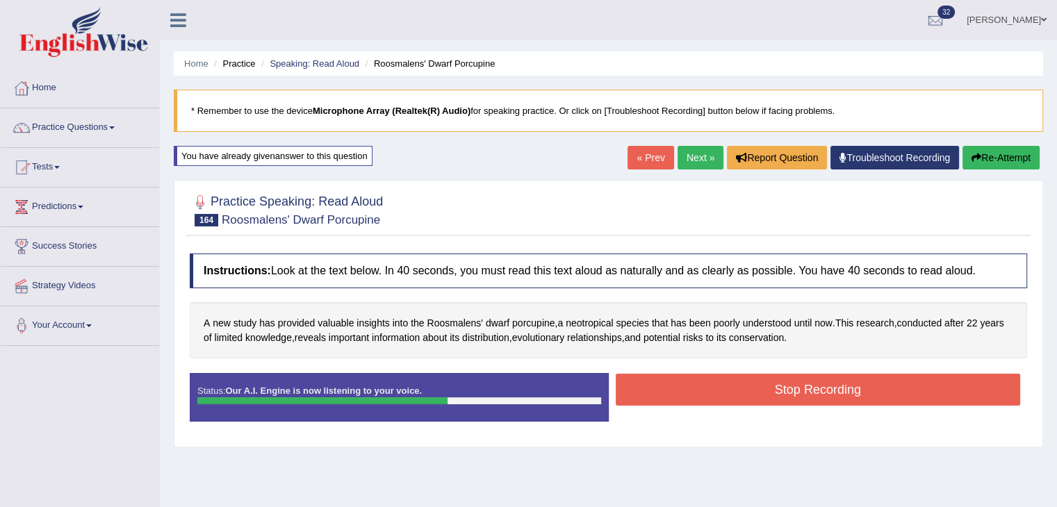
click at [721, 384] on button "Stop Recording" at bounding box center [818, 390] width 405 height 32
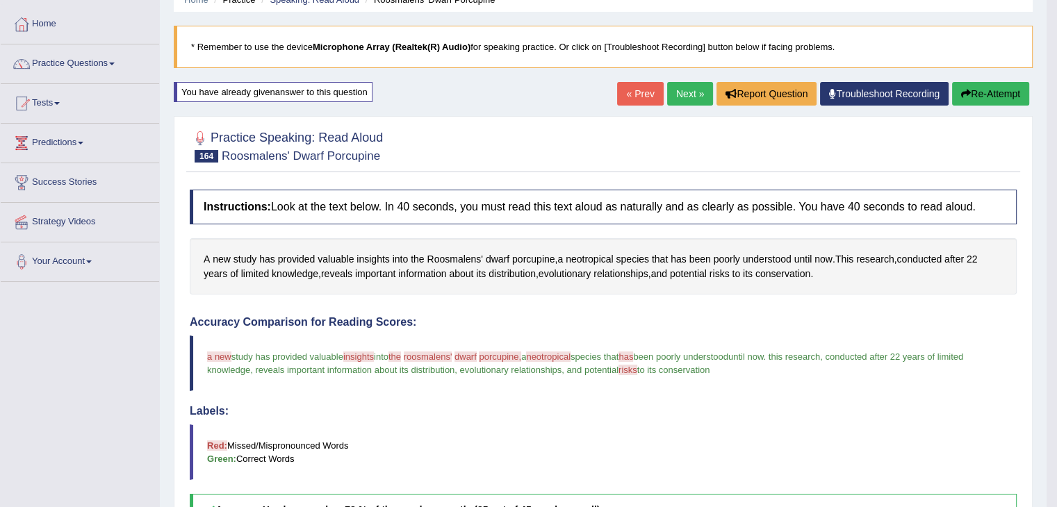
scroll to position [47, 0]
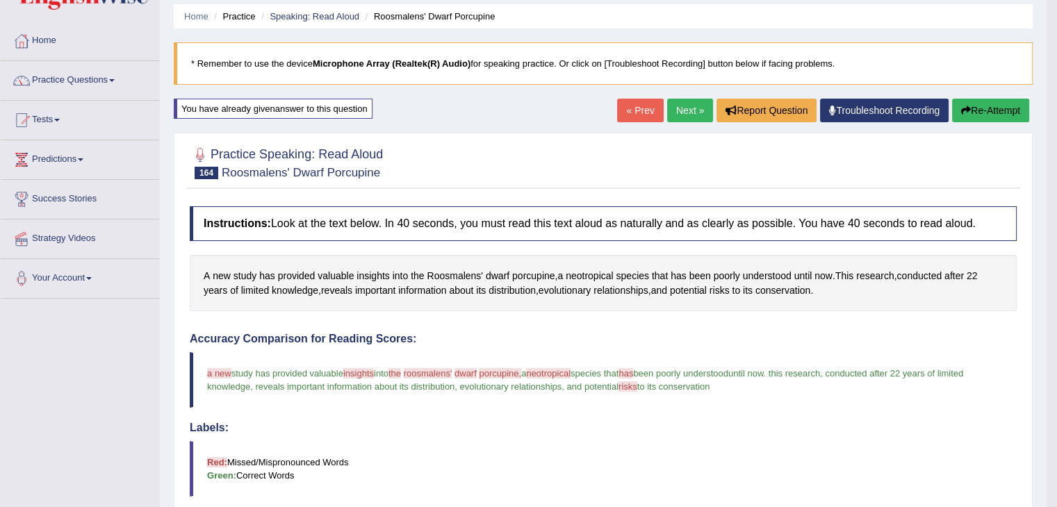
click at [690, 104] on link "Next »" at bounding box center [690, 111] width 46 height 24
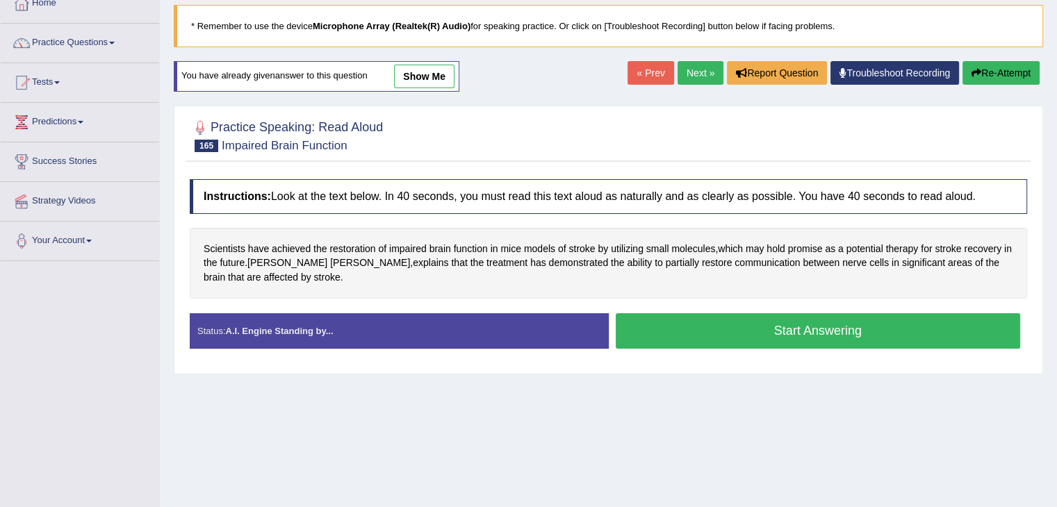
scroll to position [89, 0]
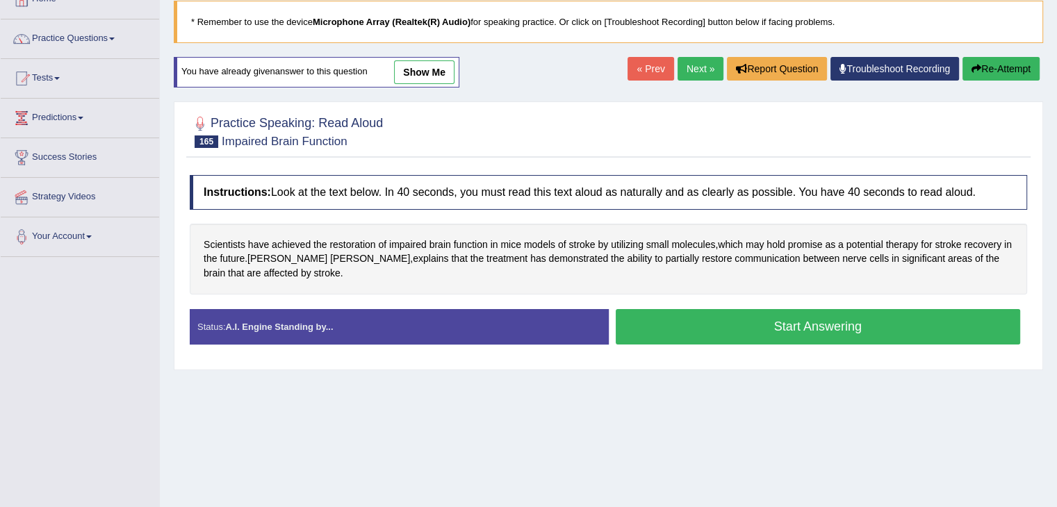
click at [653, 332] on button "Start Answering" at bounding box center [818, 326] width 405 height 35
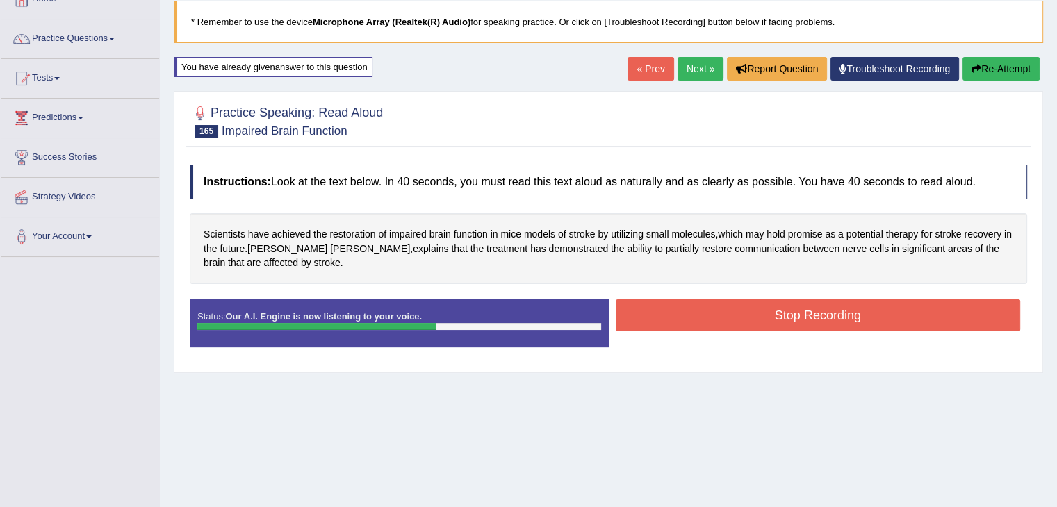
click at [651, 319] on button "Stop Recording" at bounding box center [818, 316] width 405 height 32
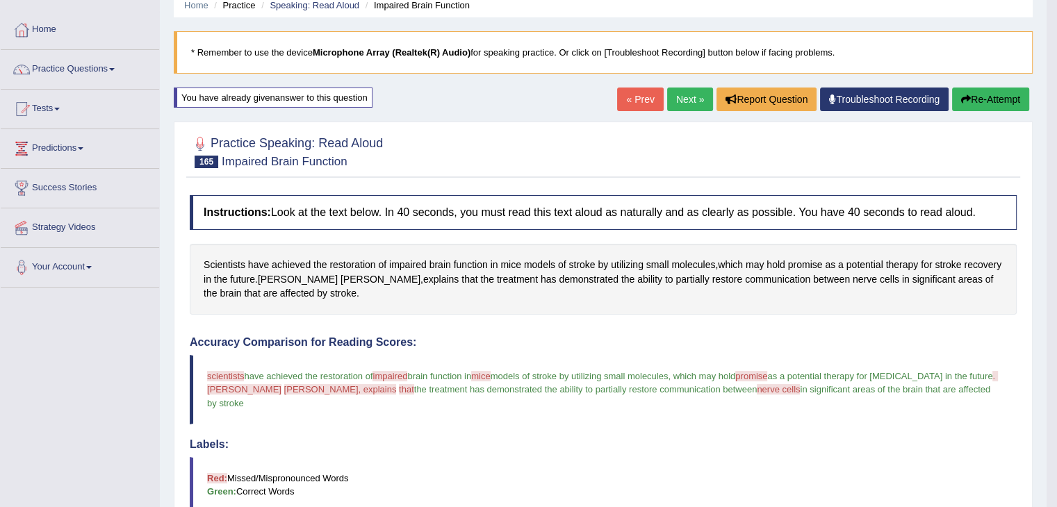
scroll to position [41, 0]
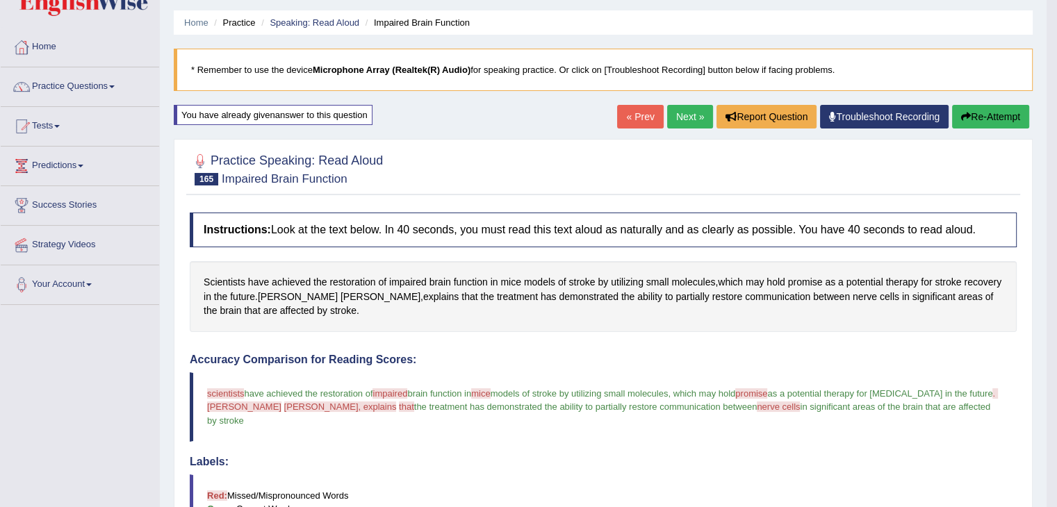
click at [675, 116] on link "Next »" at bounding box center [690, 117] width 46 height 24
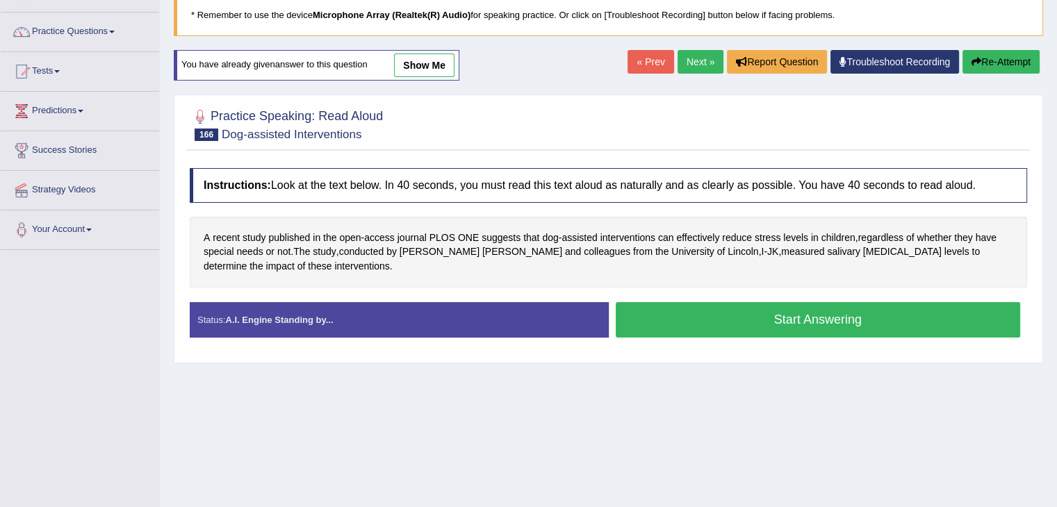
click at [667, 305] on button "Start Answering" at bounding box center [818, 319] width 405 height 35
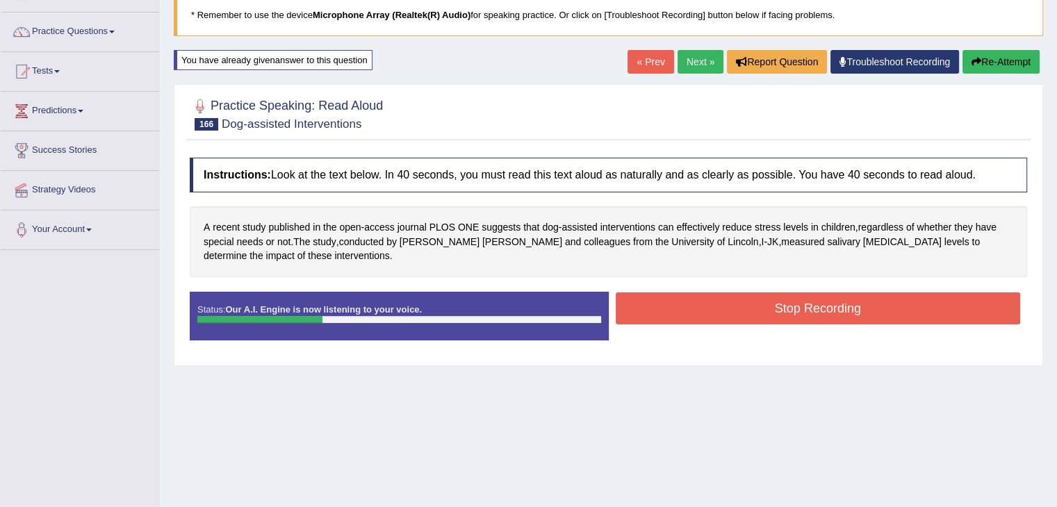
click at [972, 69] on button "Re-Attempt" at bounding box center [1001, 62] width 77 height 24
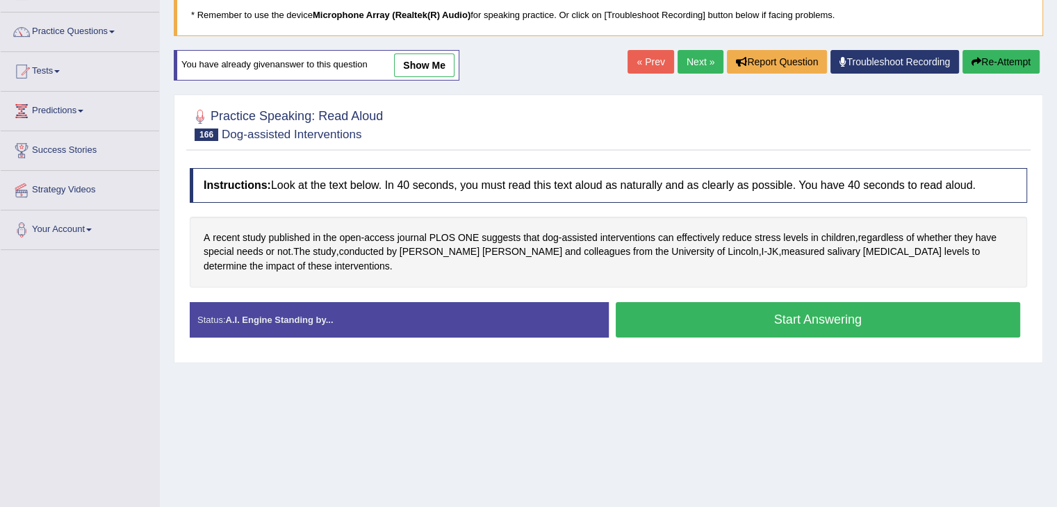
click at [717, 332] on button "Start Answering" at bounding box center [818, 319] width 405 height 35
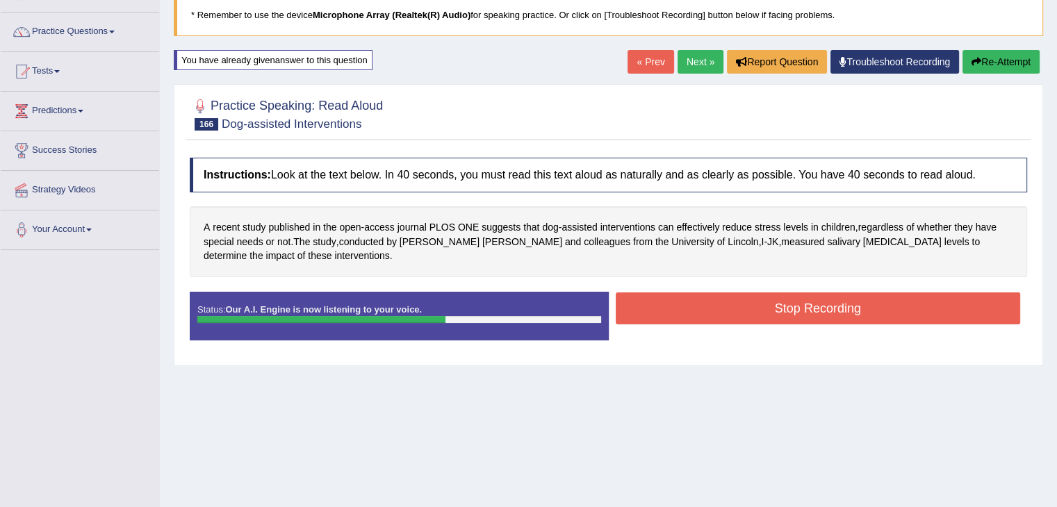
click at [729, 315] on button "Stop Recording" at bounding box center [818, 309] width 405 height 32
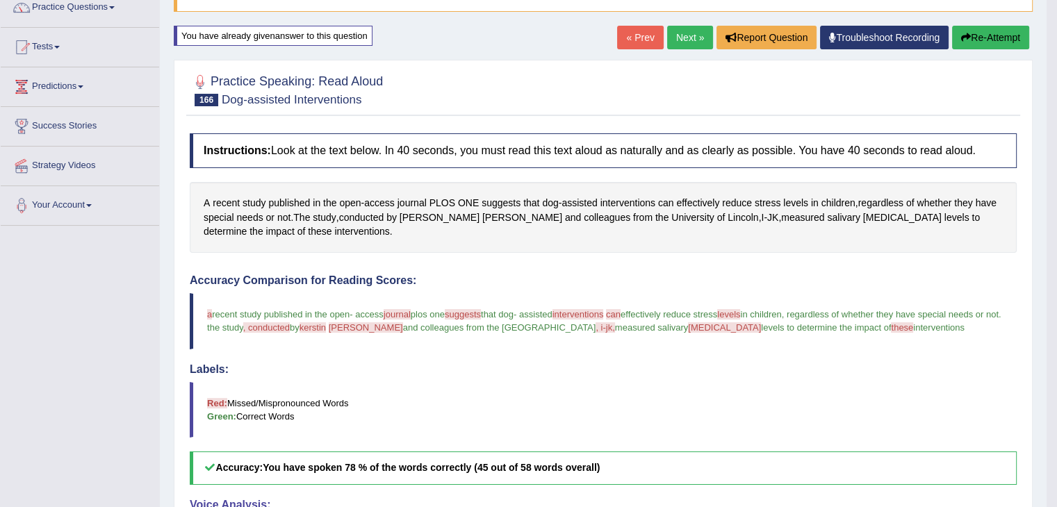
scroll to position [109, 0]
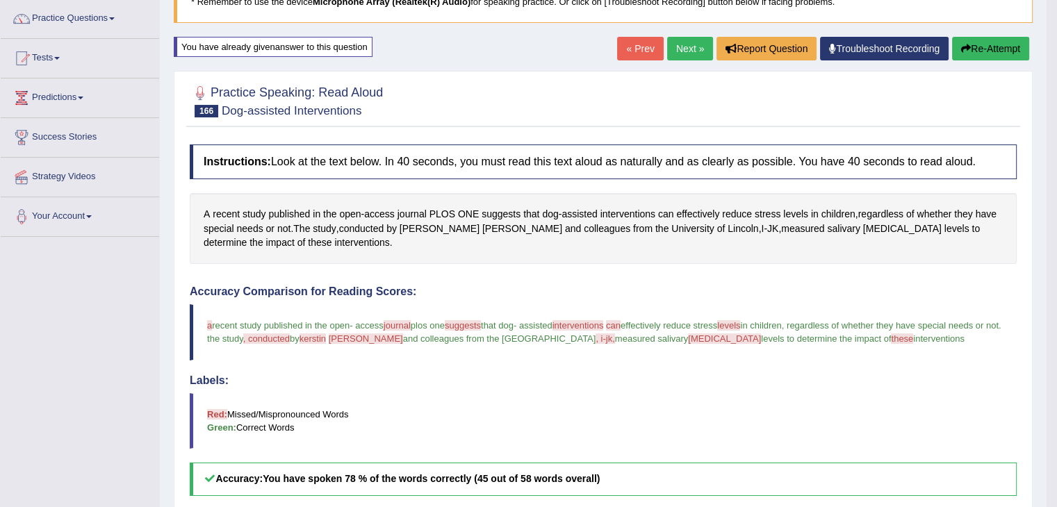
click at [683, 49] on link "Next »" at bounding box center [690, 49] width 46 height 24
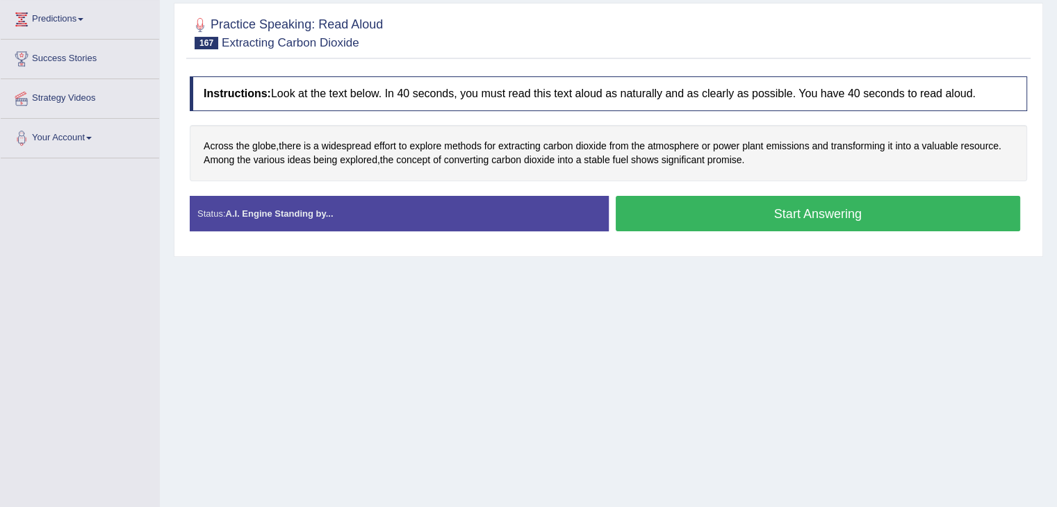
scroll to position [190, 0]
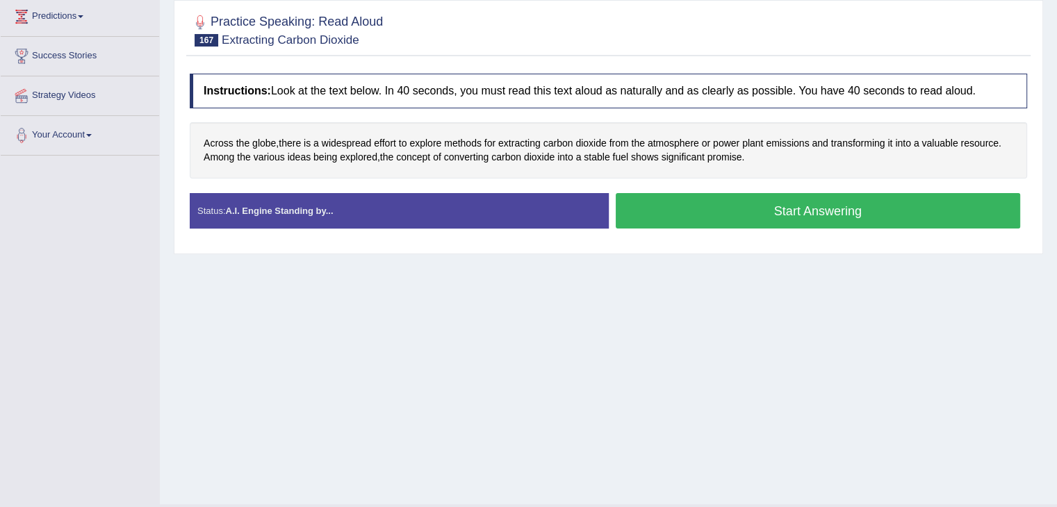
click at [667, 215] on button "Start Answering" at bounding box center [818, 210] width 405 height 35
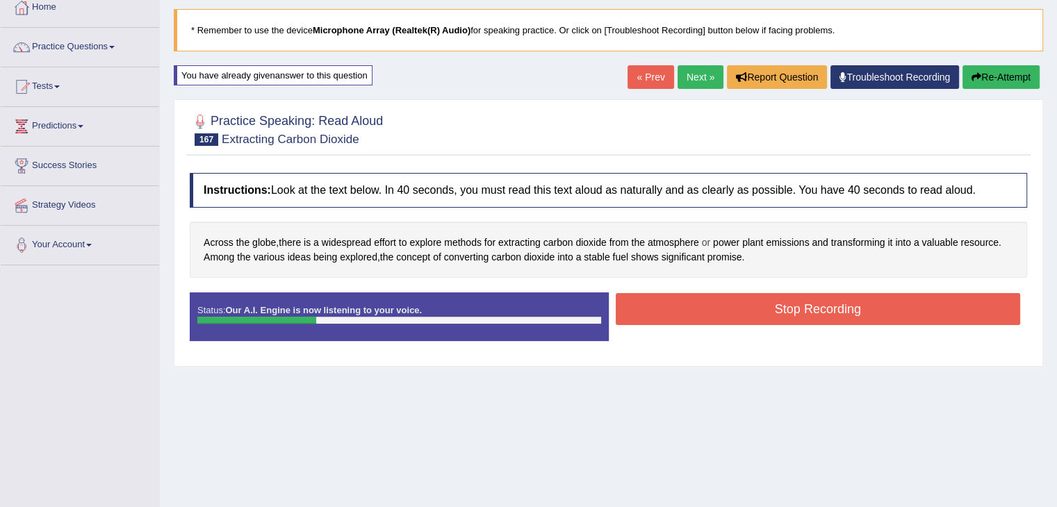
scroll to position [75, 0]
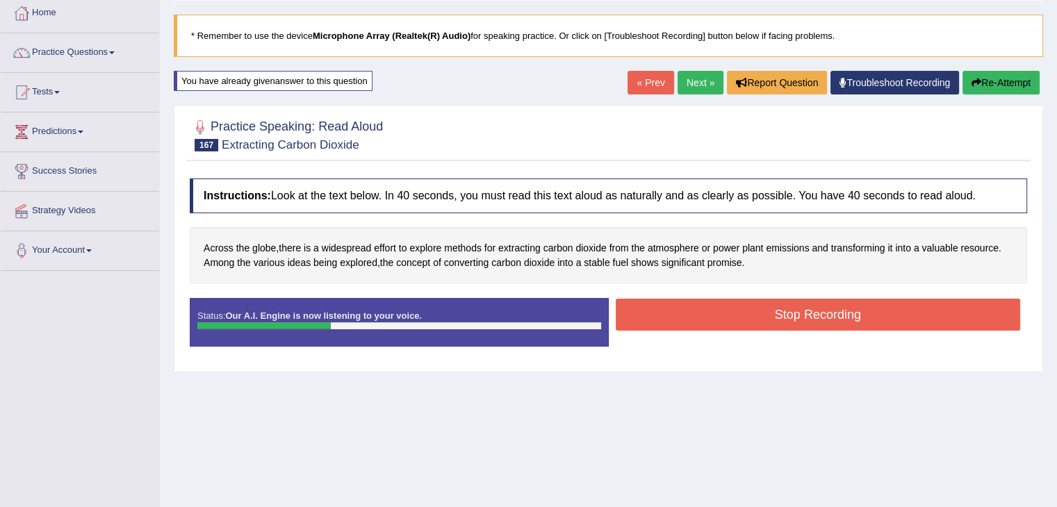
click at [1016, 79] on button "Re-Attempt" at bounding box center [1001, 83] width 77 height 24
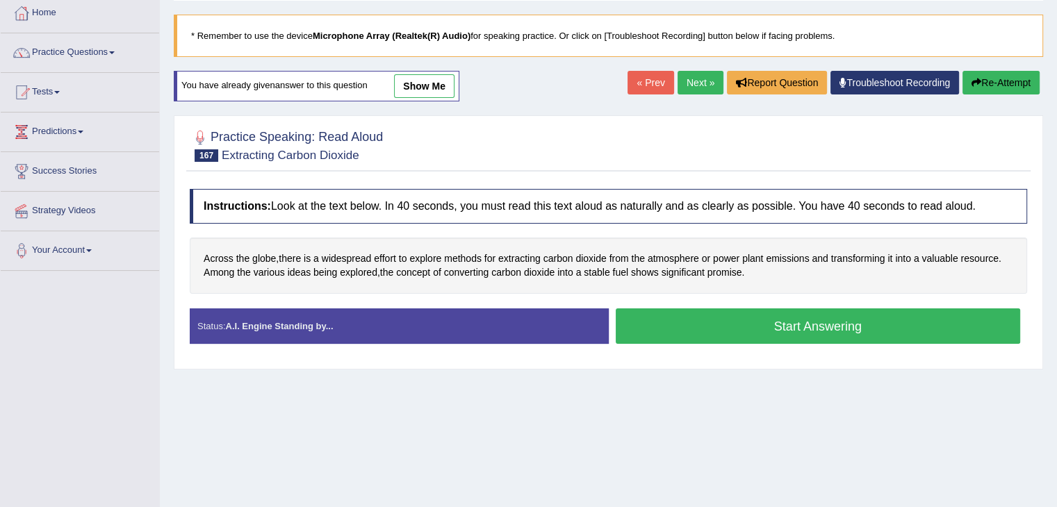
click at [763, 326] on button "Start Answering" at bounding box center [818, 326] width 405 height 35
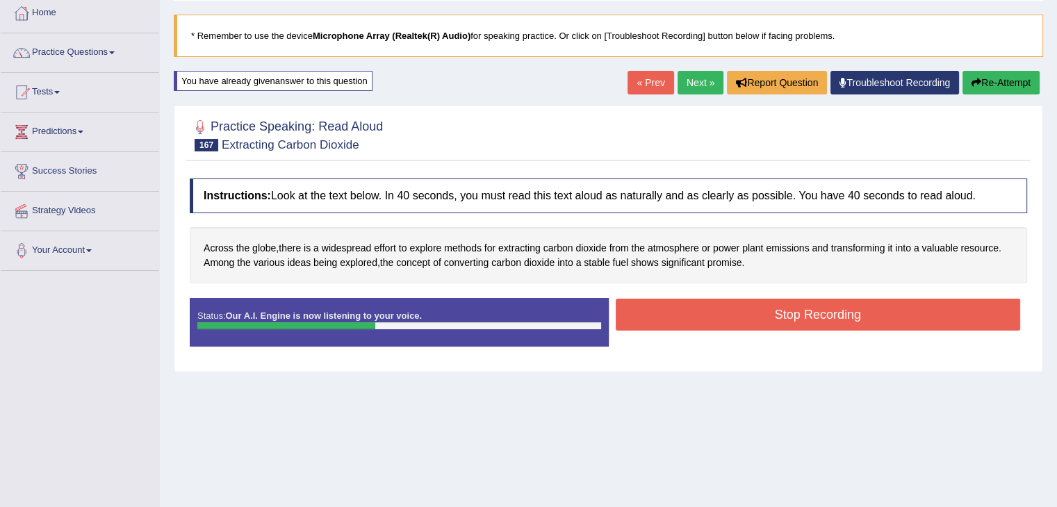
click at [763, 326] on button "Stop Recording" at bounding box center [818, 315] width 405 height 32
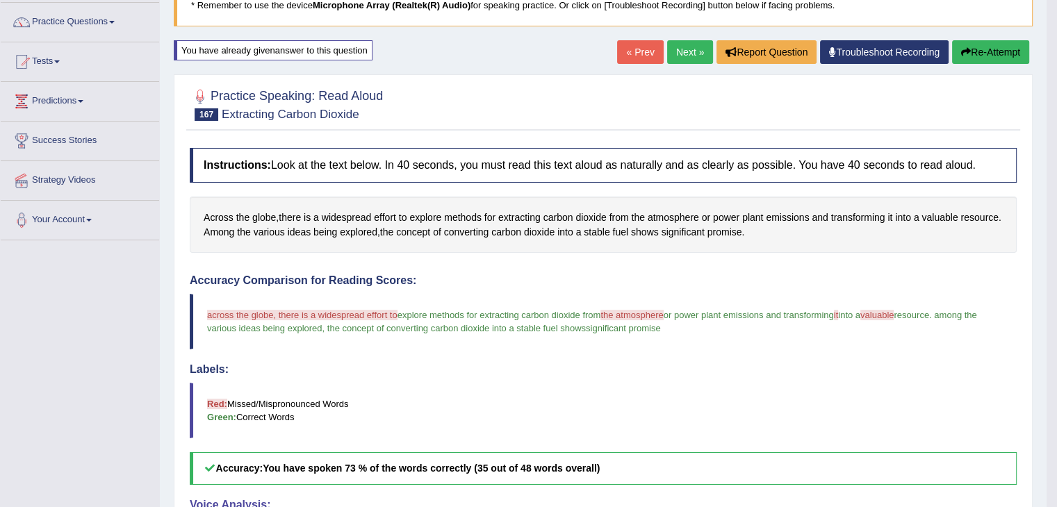
scroll to position [104, 0]
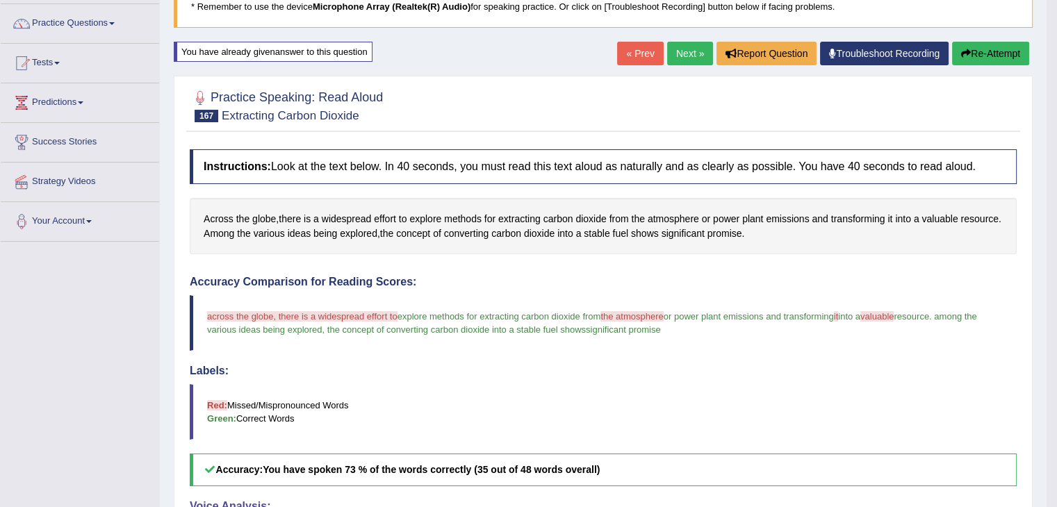
click at [673, 54] on link "Next »" at bounding box center [690, 54] width 46 height 24
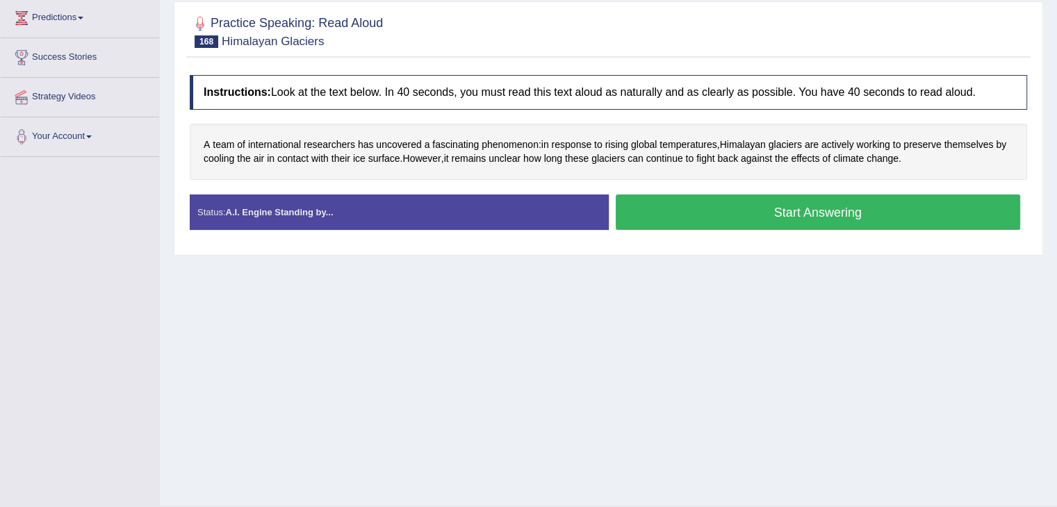
scroll to position [189, 0]
click at [632, 226] on button "Start Answering" at bounding box center [818, 212] width 405 height 35
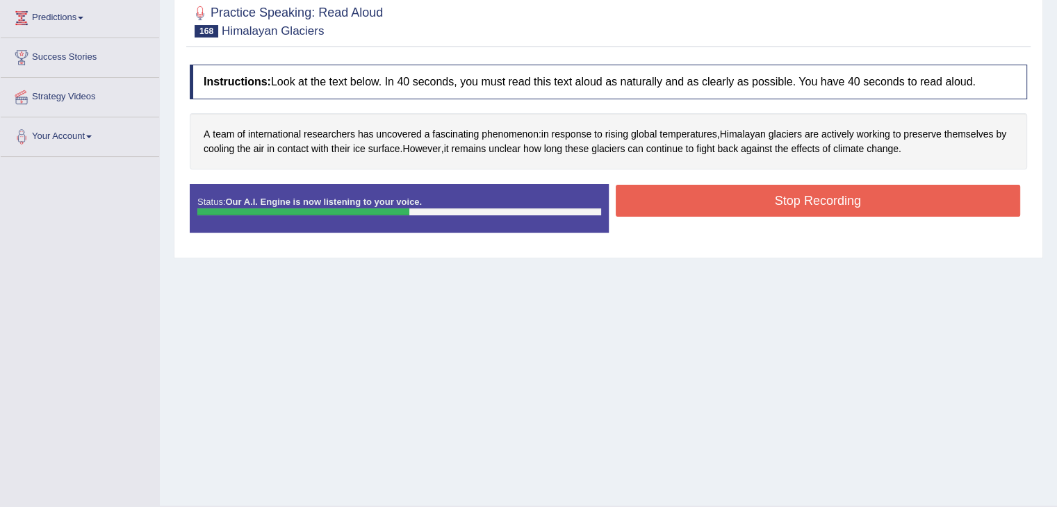
click at [628, 203] on button "Stop Recording" at bounding box center [818, 201] width 405 height 32
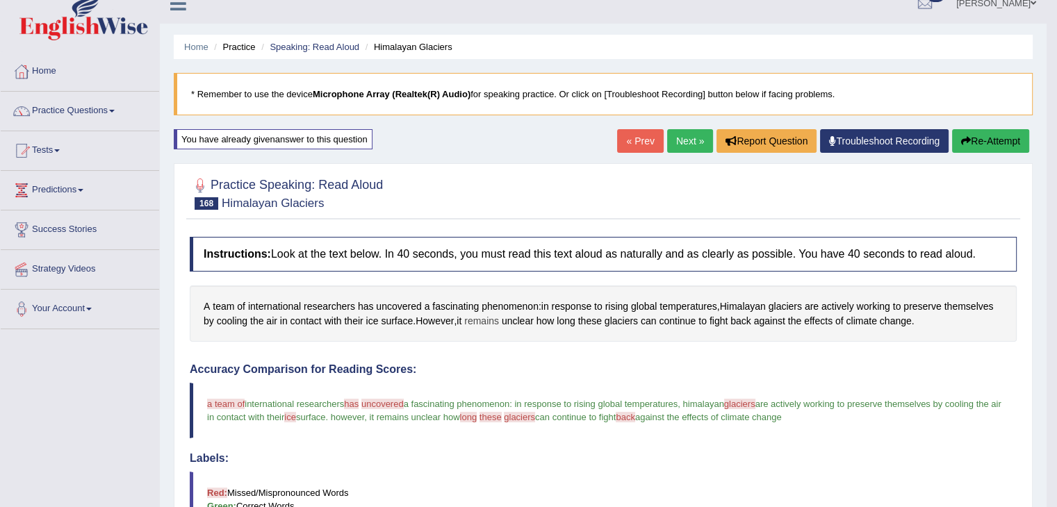
scroll to position [0, 0]
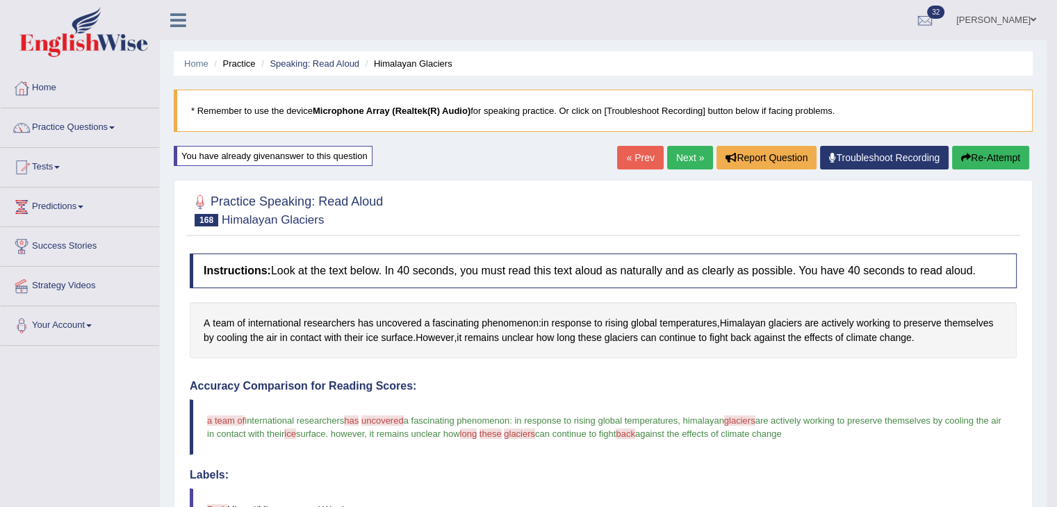
click at [694, 161] on link "Next »" at bounding box center [690, 158] width 46 height 24
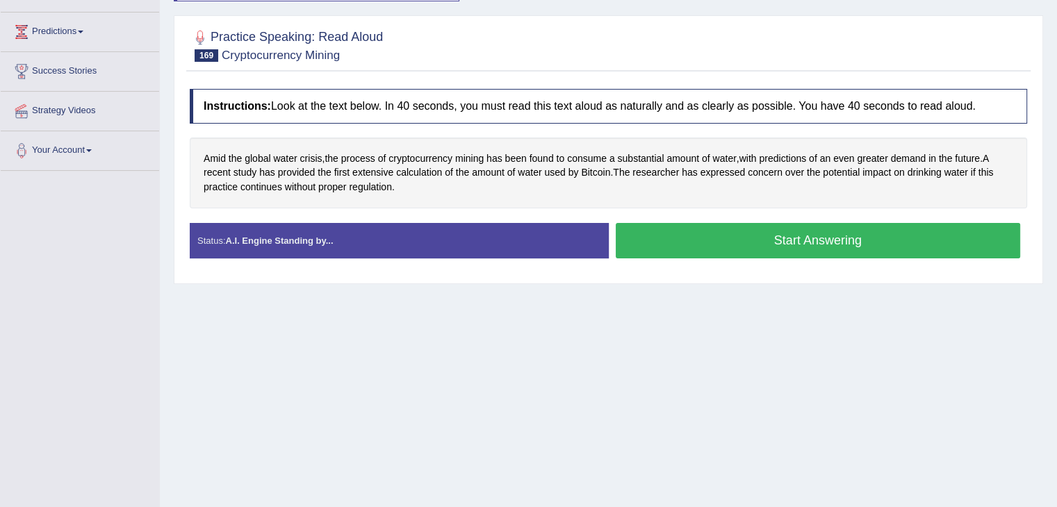
click at [688, 245] on button "Start Answering" at bounding box center [818, 240] width 405 height 35
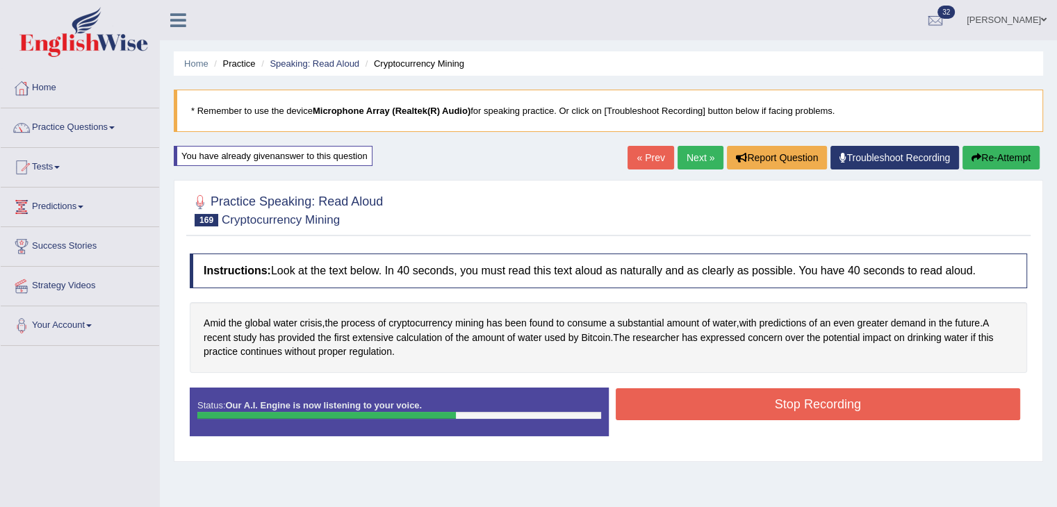
click at [693, 156] on link "Next »" at bounding box center [701, 158] width 46 height 24
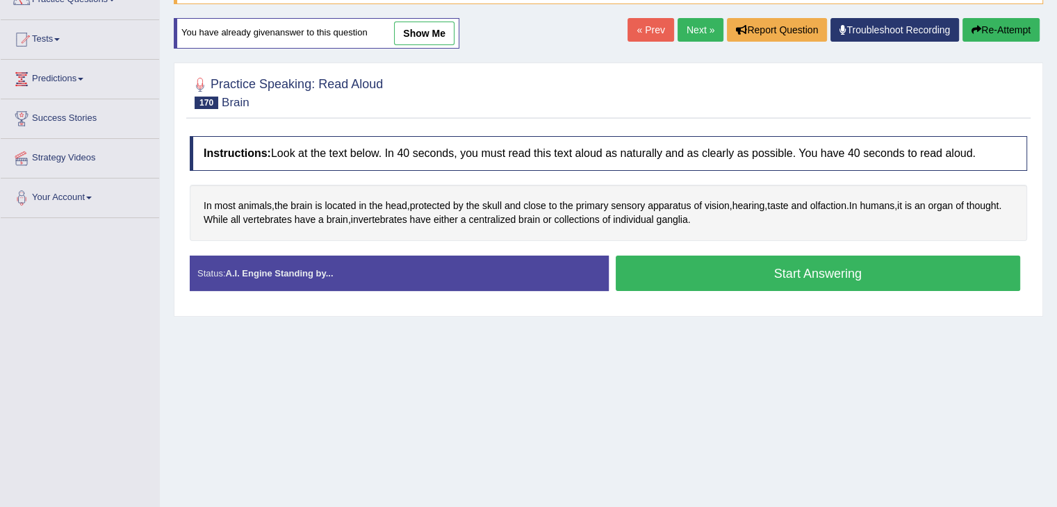
scroll to position [131, 0]
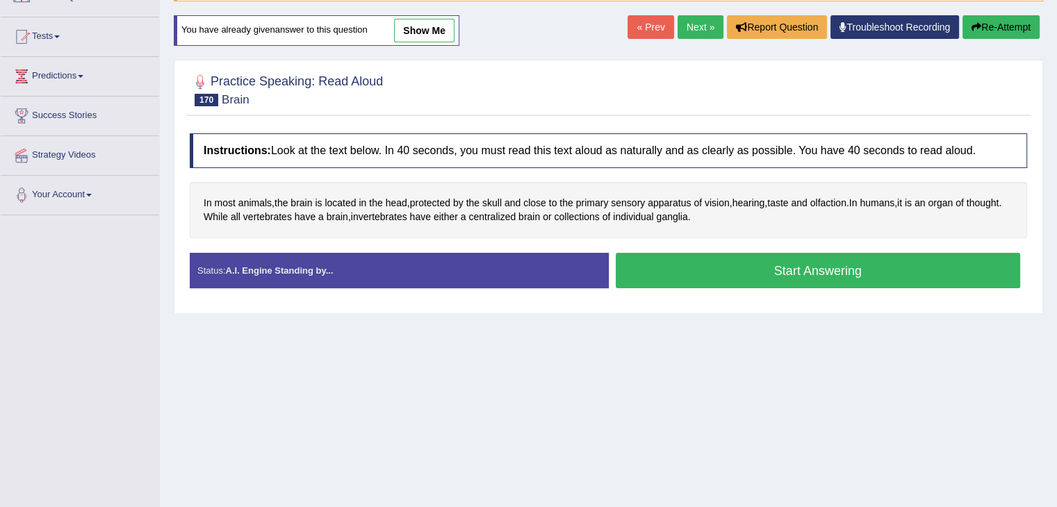
click at [680, 28] on link "Next »" at bounding box center [701, 27] width 46 height 24
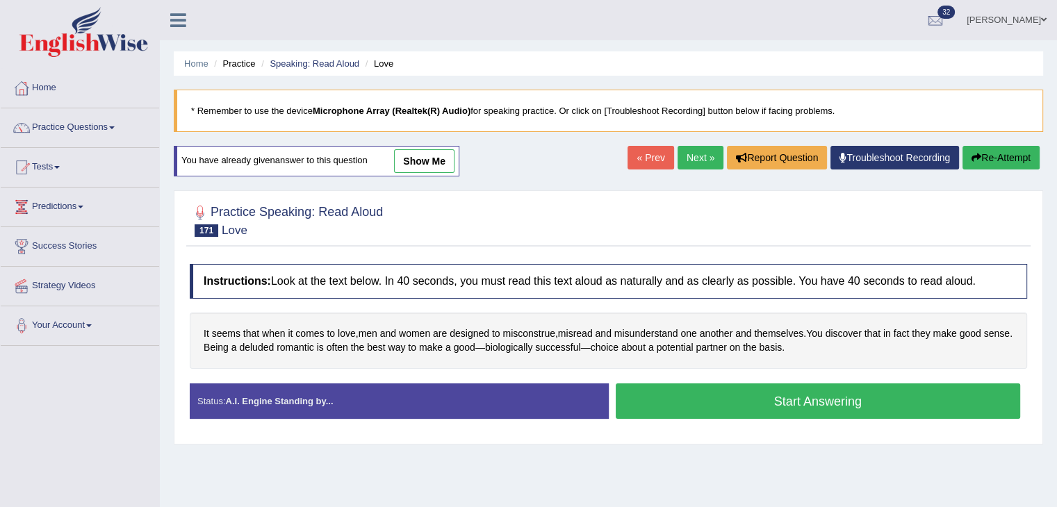
click at [686, 154] on link "Next »" at bounding box center [701, 158] width 46 height 24
click at [694, 154] on link "Next »" at bounding box center [701, 158] width 46 height 24
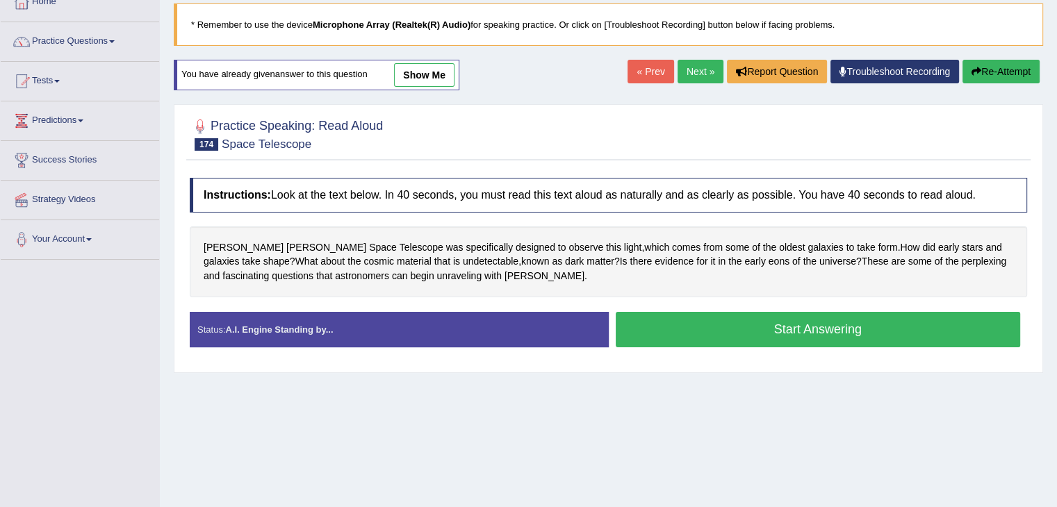
scroll to position [95, 0]
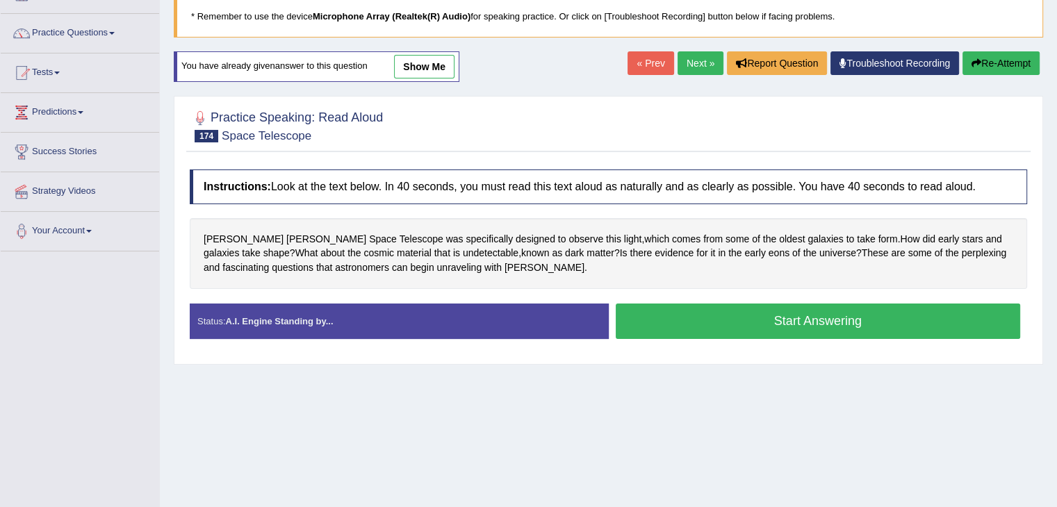
click at [700, 67] on link "Next »" at bounding box center [701, 63] width 46 height 24
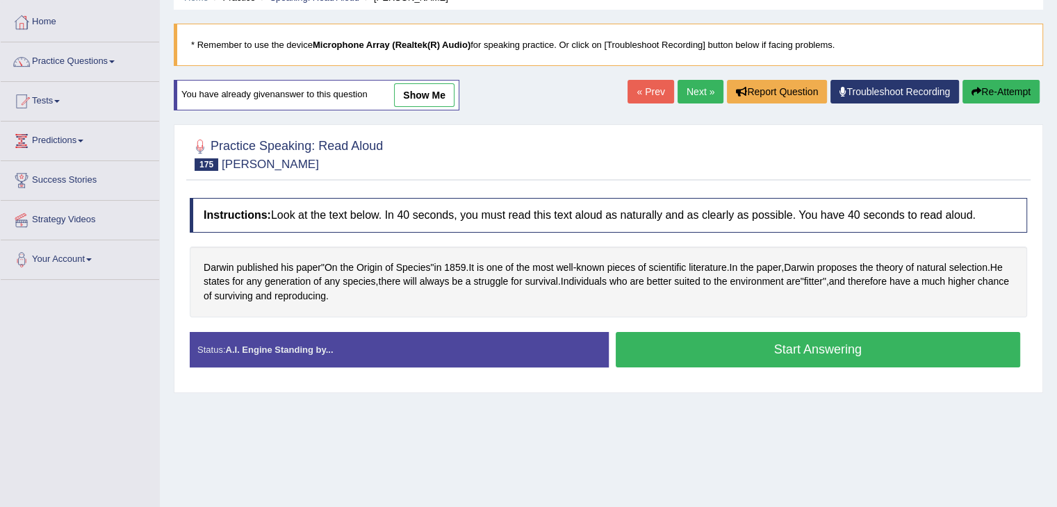
scroll to position [70, 0]
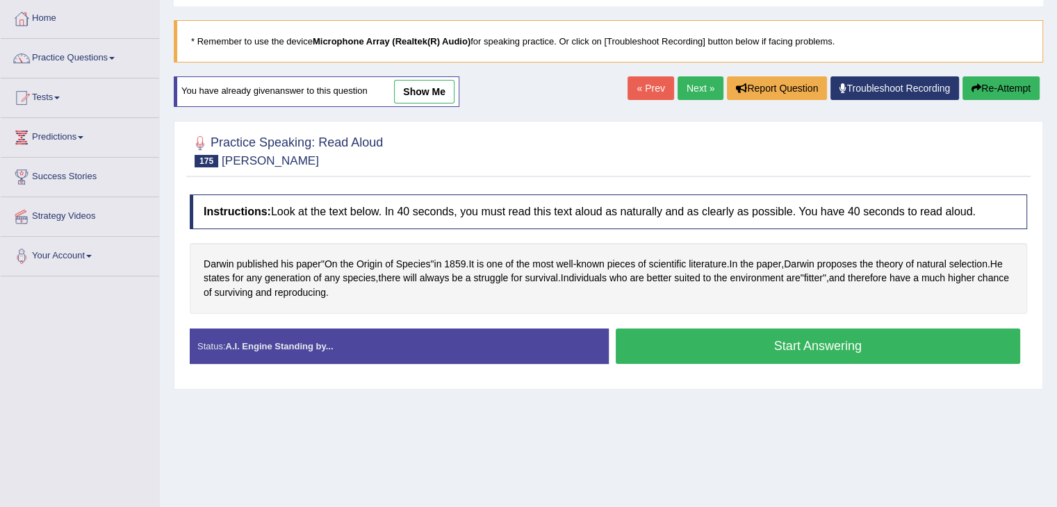
click at [704, 80] on link "Next »" at bounding box center [701, 88] width 46 height 24
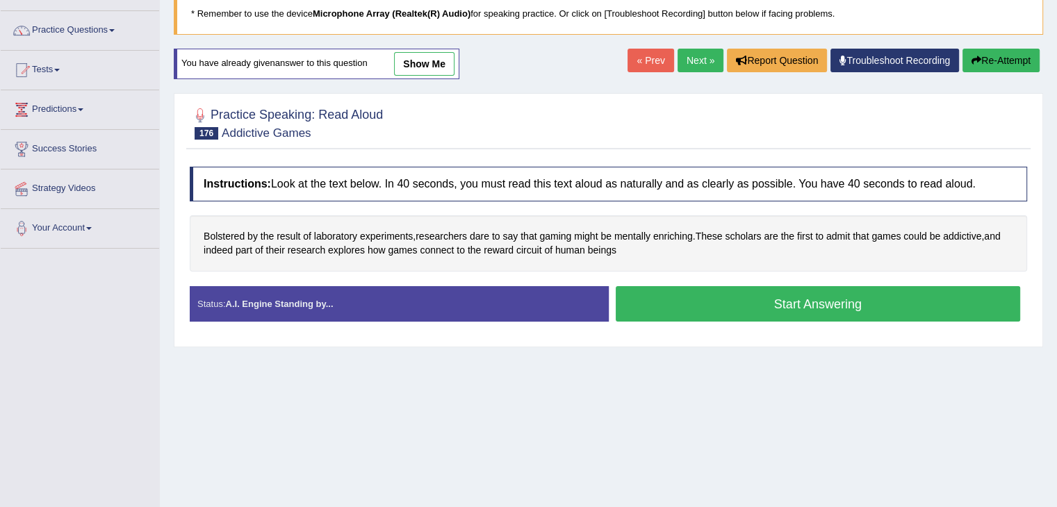
scroll to position [106, 0]
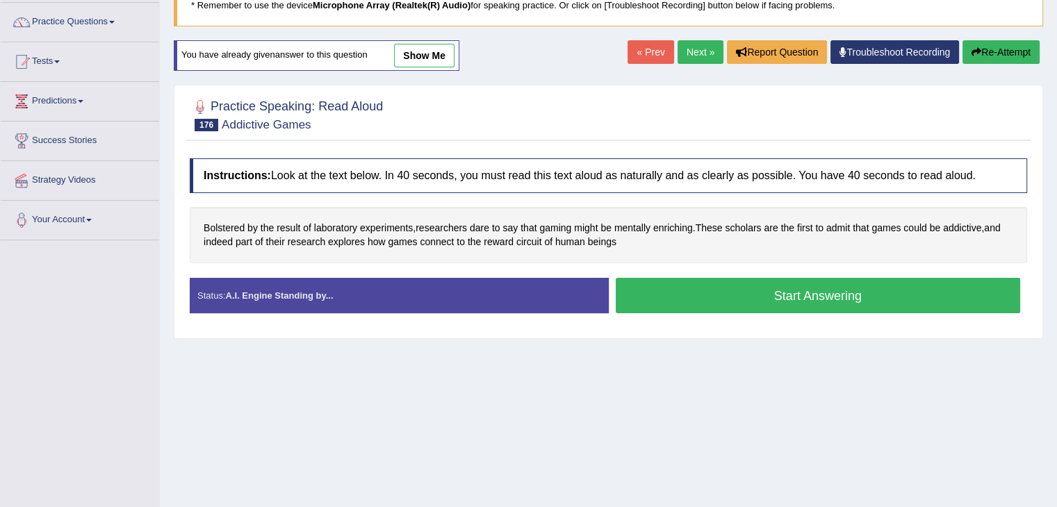
click at [687, 53] on link "Next »" at bounding box center [701, 52] width 46 height 24
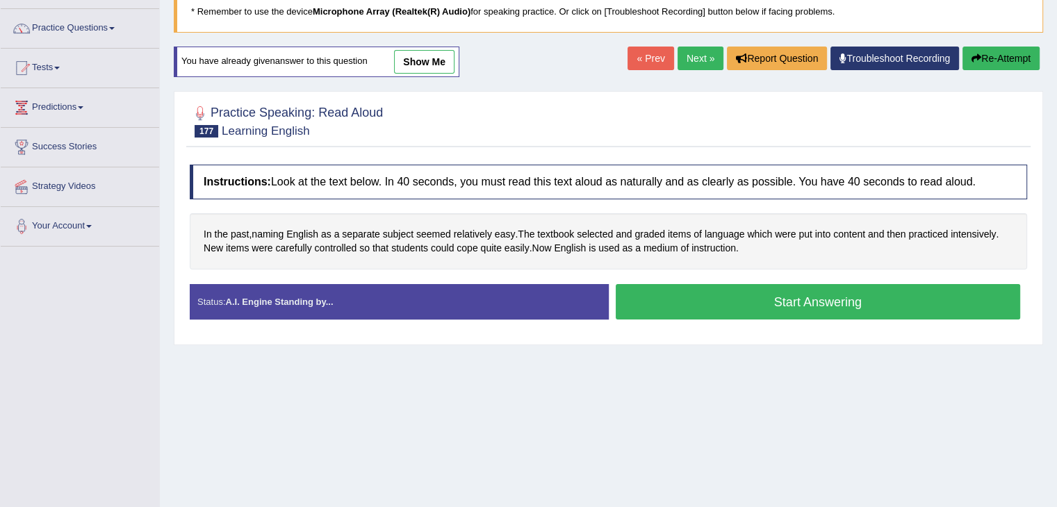
scroll to position [100, 0]
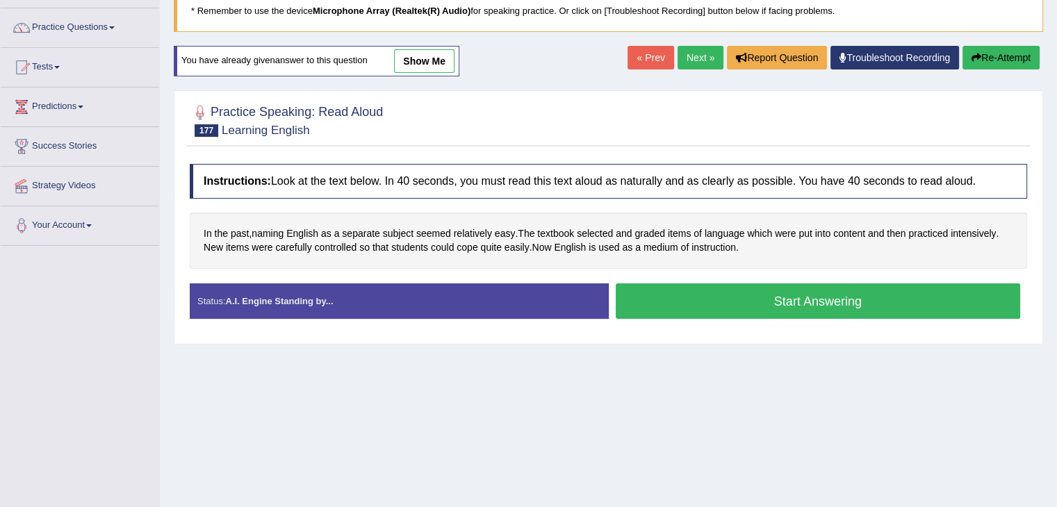
click at [693, 51] on link "Next »" at bounding box center [701, 58] width 46 height 24
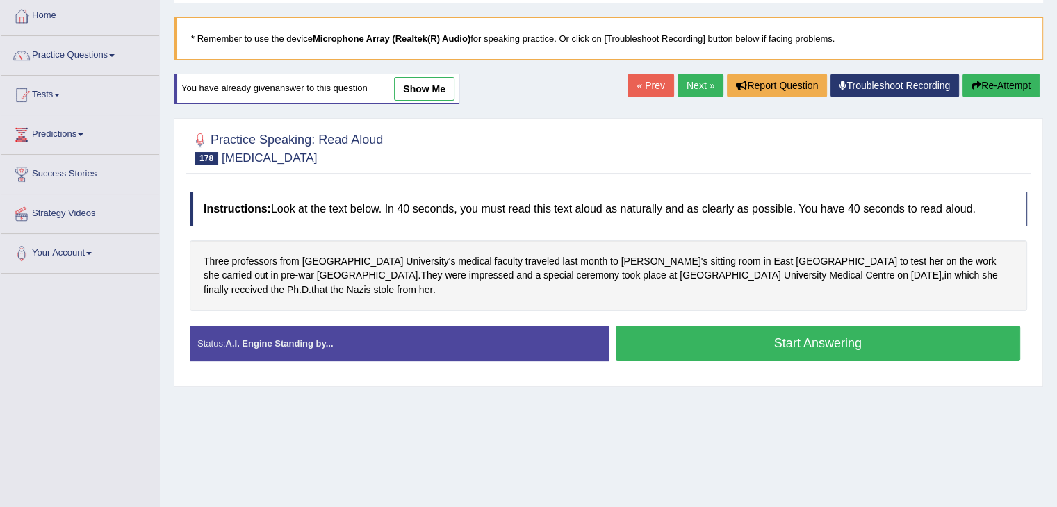
scroll to position [78, 0]
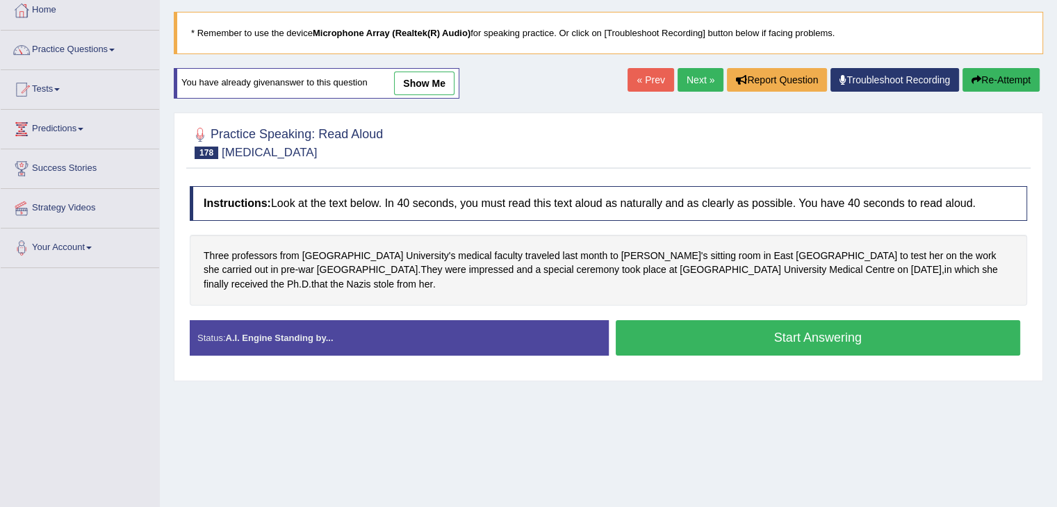
click at [695, 74] on link "Next »" at bounding box center [701, 80] width 46 height 24
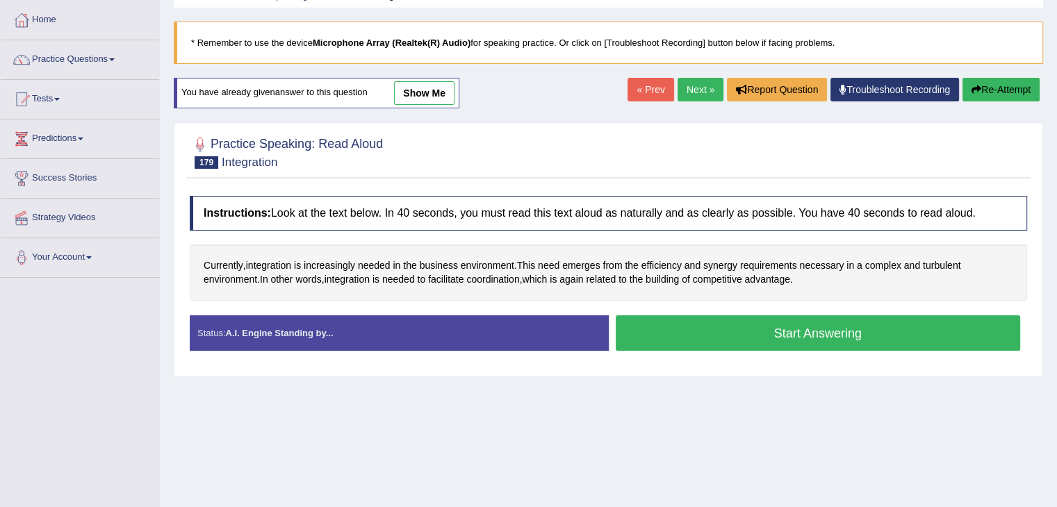
scroll to position [76, 0]
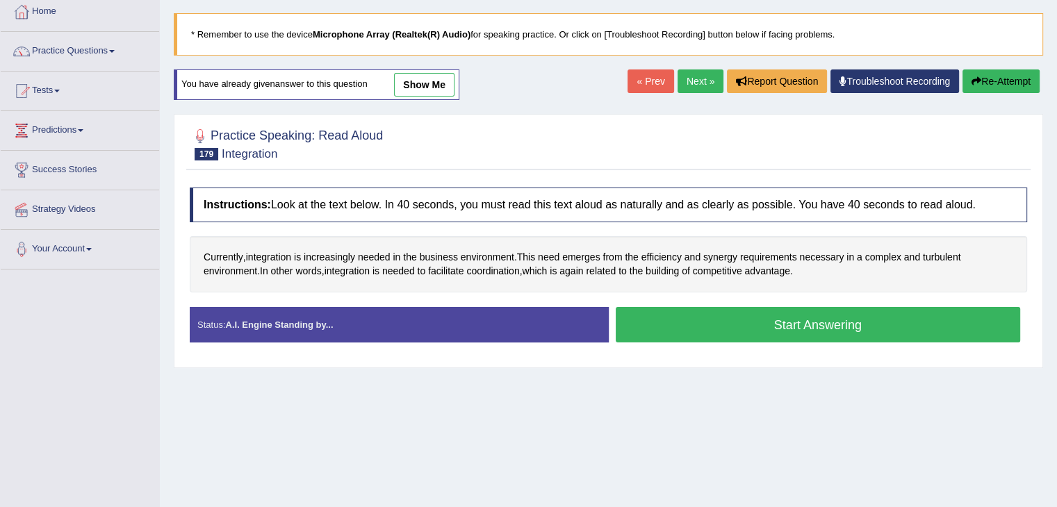
click at [681, 83] on link "Next »" at bounding box center [701, 82] width 46 height 24
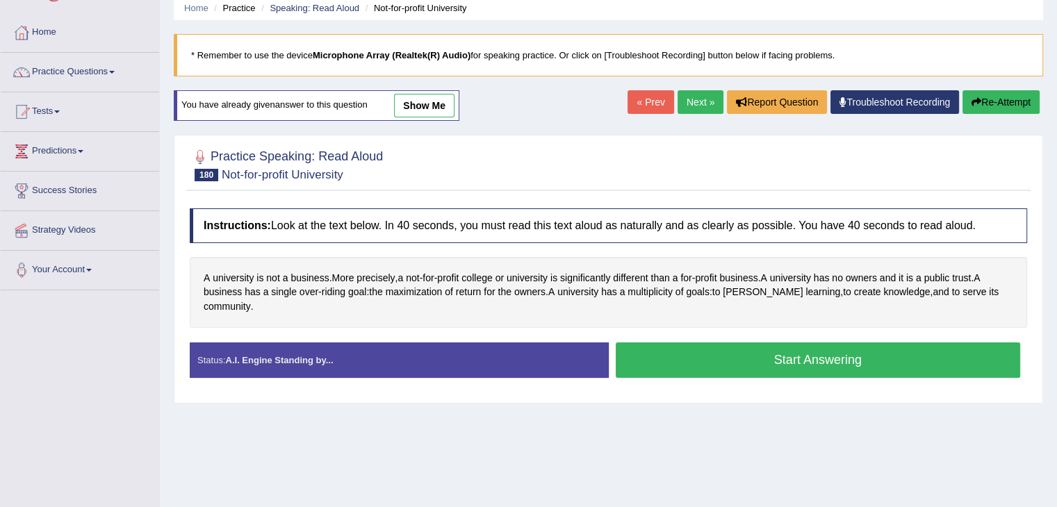
click at [683, 95] on link "Next »" at bounding box center [701, 102] width 46 height 24
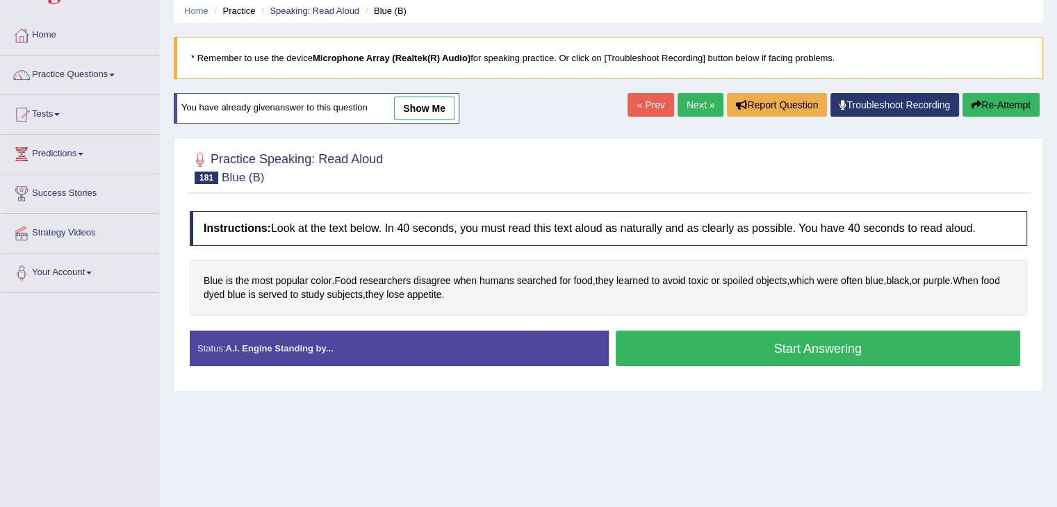
scroll to position [65, 0]
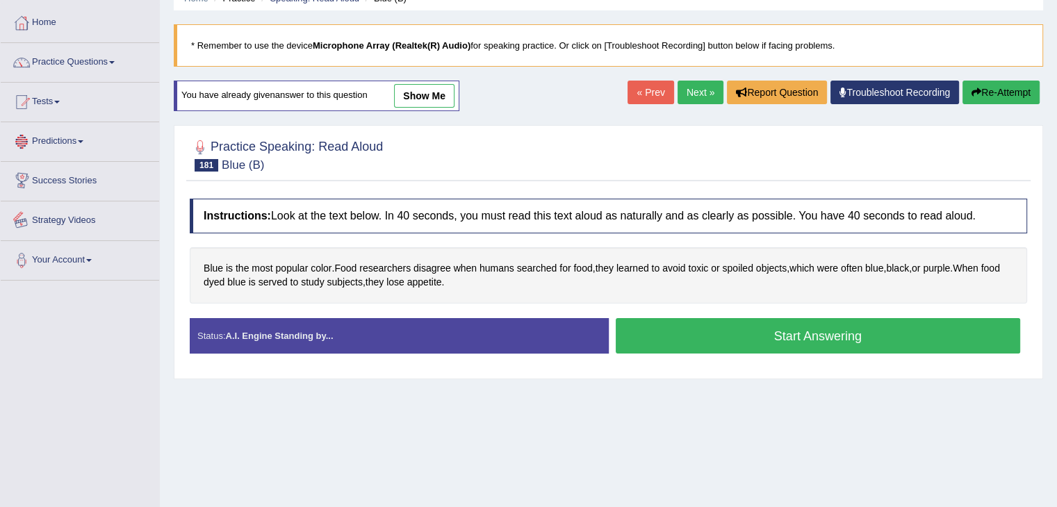
click at [55, 220] on link "Strategy Videos" at bounding box center [80, 219] width 159 height 35
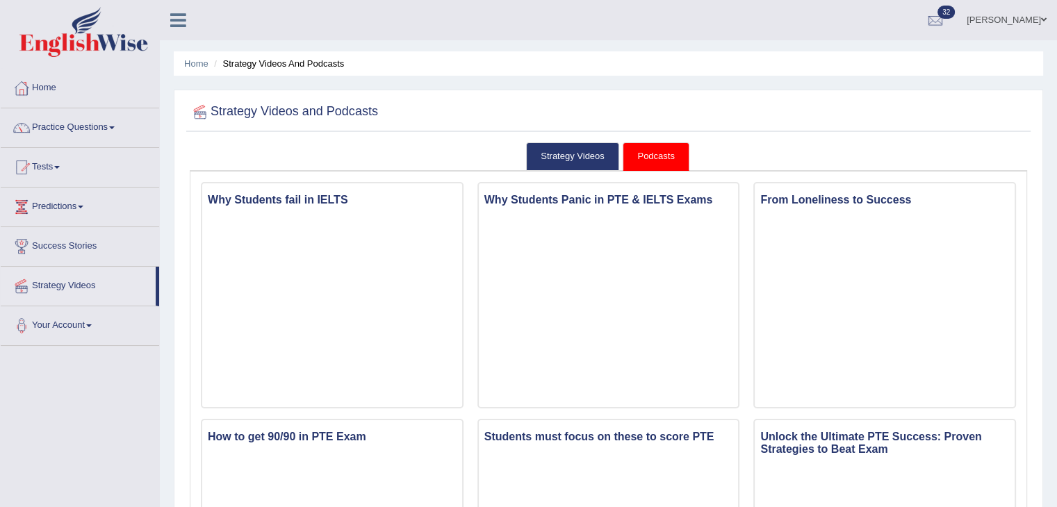
click at [637, 159] on link "Podcasts" at bounding box center [656, 157] width 66 height 29
click at [574, 156] on link "Strategy Videos" at bounding box center [572, 157] width 93 height 29
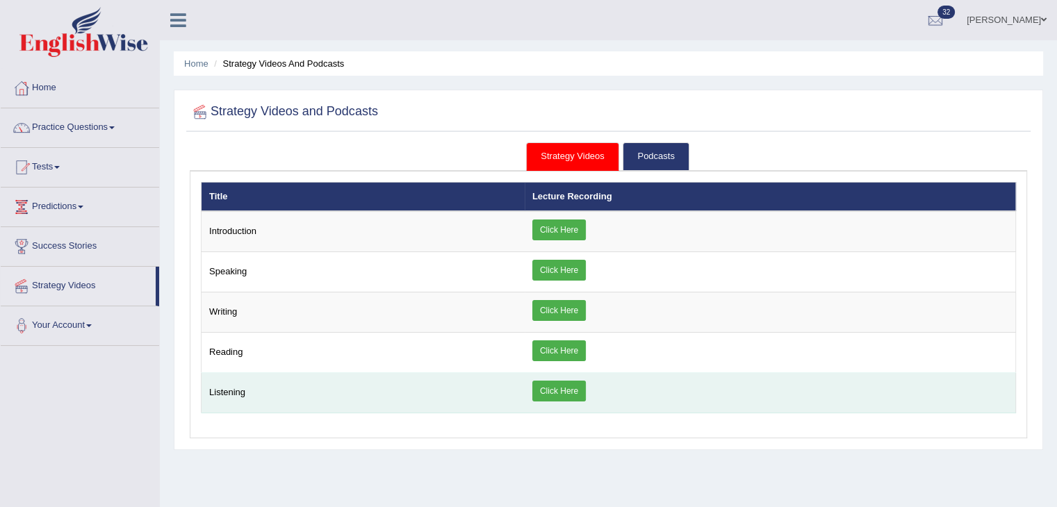
click at [547, 393] on link "Click Here" at bounding box center [560, 391] width 54 height 21
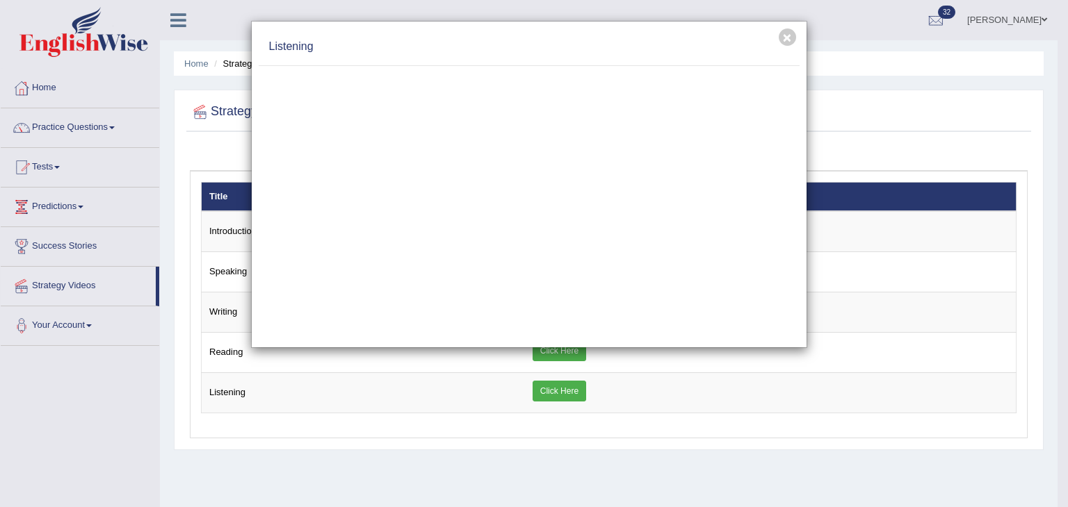
click at [380, 460] on div "× Listening" at bounding box center [534, 253] width 1068 height 507
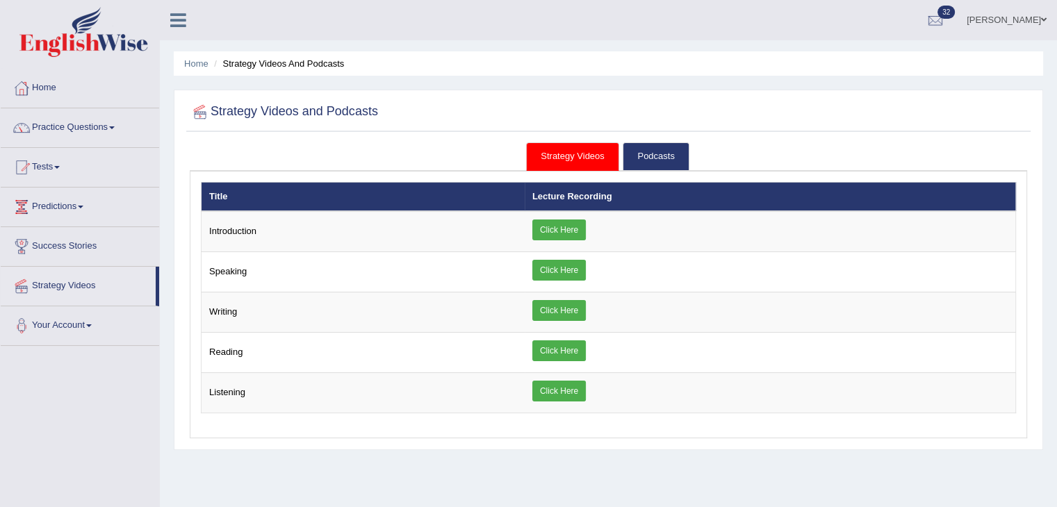
click at [558, 156] on link "Strategy Videos" at bounding box center [572, 157] width 93 height 29
click at [81, 290] on link "Strategy Videos" at bounding box center [78, 284] width 155 height 35
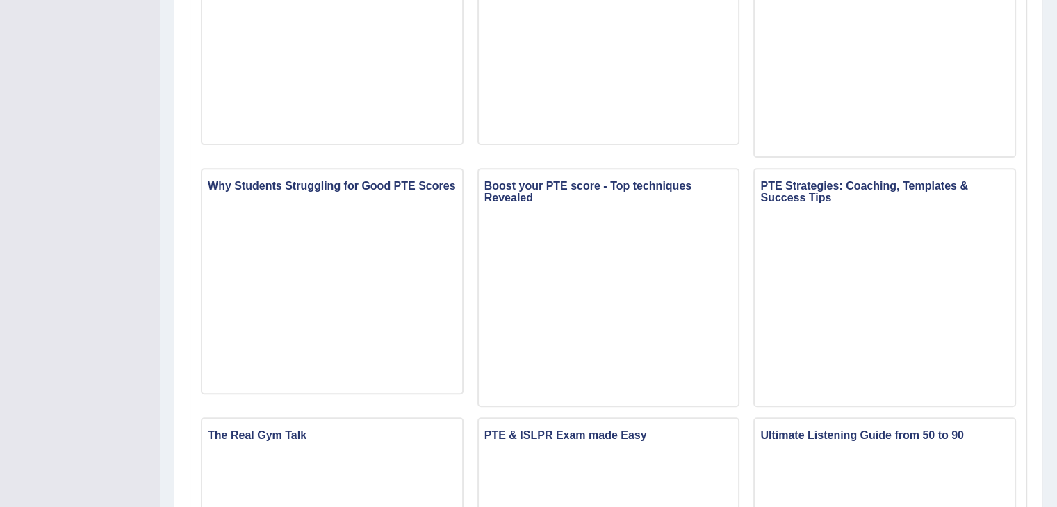
scroll to position [501, 0]
click at [748, 156] on div "Unlock the Ultimate PTE Success: Proven Strategies to Beat Exam" at bounding box center [885, 38] width 277 height 239
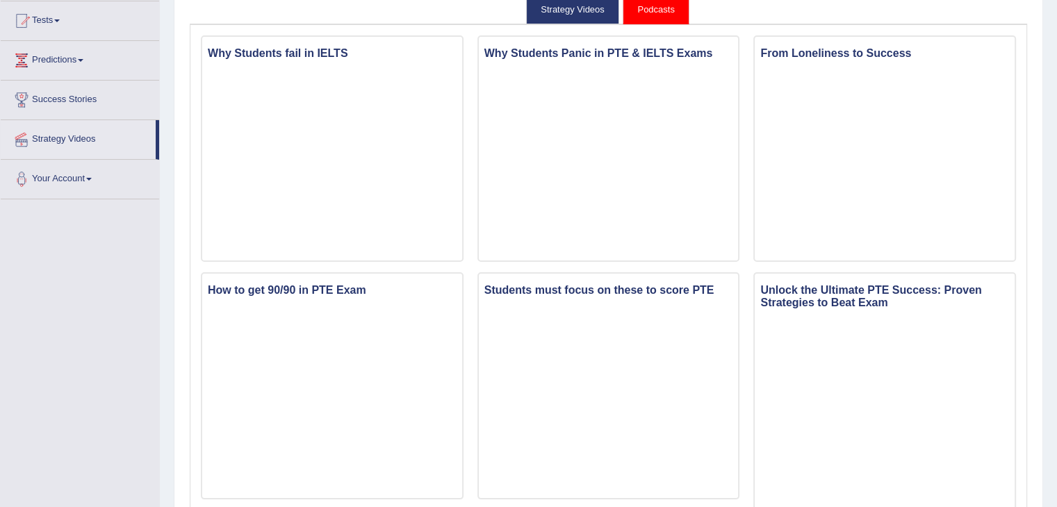
scroll to position [146, 0]
click at [291, 1] on ul "Strategy Videos Podcasts" at bounding box center [609, 11] width 838 height 29
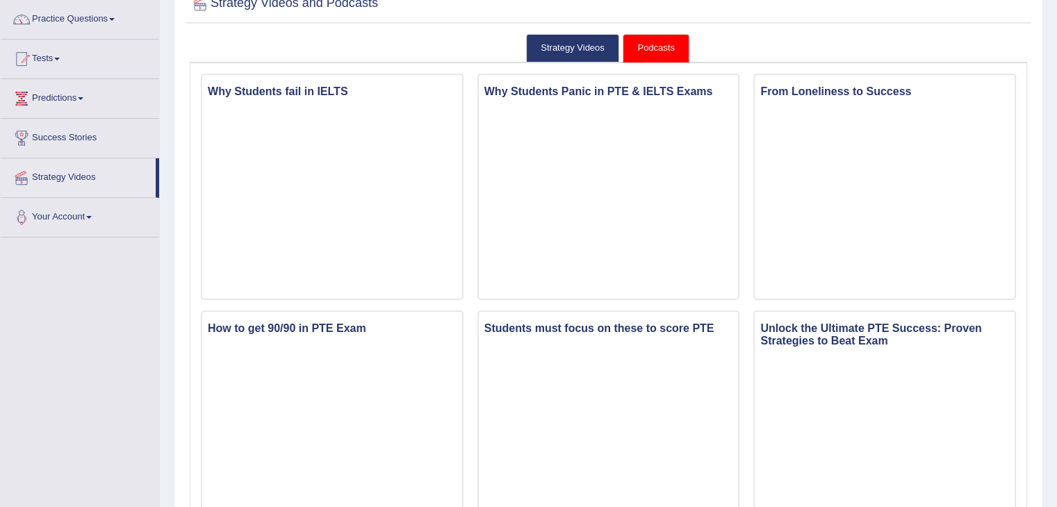
scroll to position [0, 0]
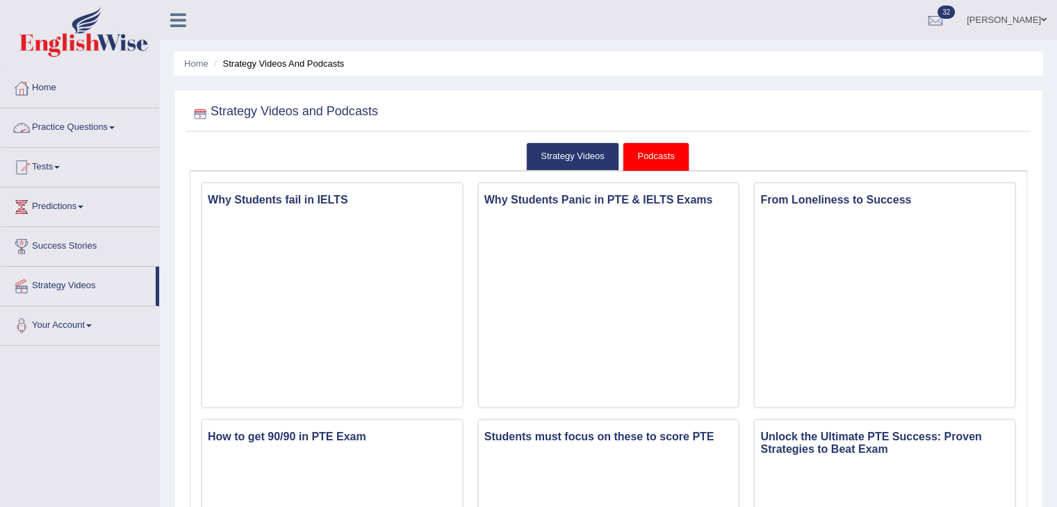
click at [83, 131] on link "Practice Questions" at bounding box center [80, 125] width 159 height 35
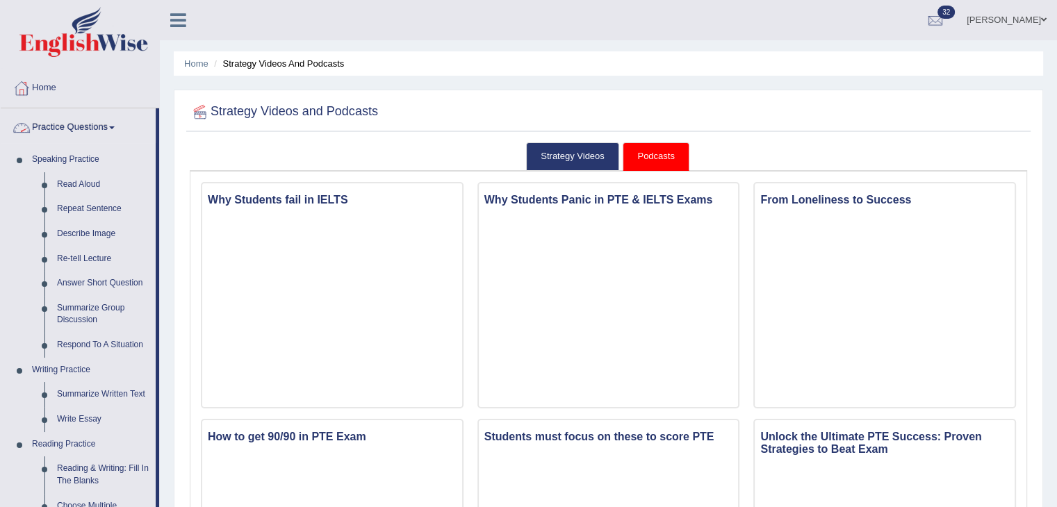
click at [113, 126] on link "Practice Questions" at bounding box center [78, 125] width 155 height 35
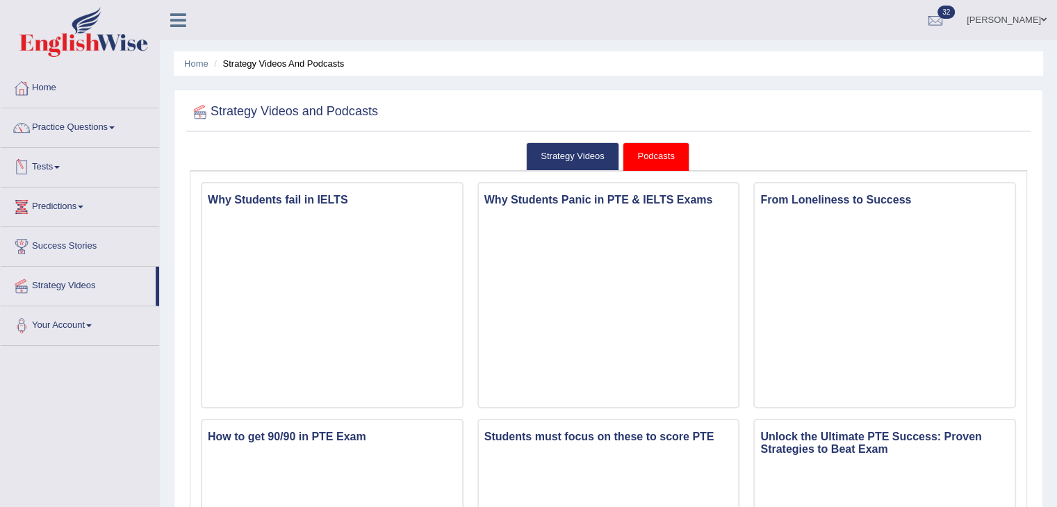
click at [56, 172] on link "Tests" at bounding box center [80, 165] width 159 height 35
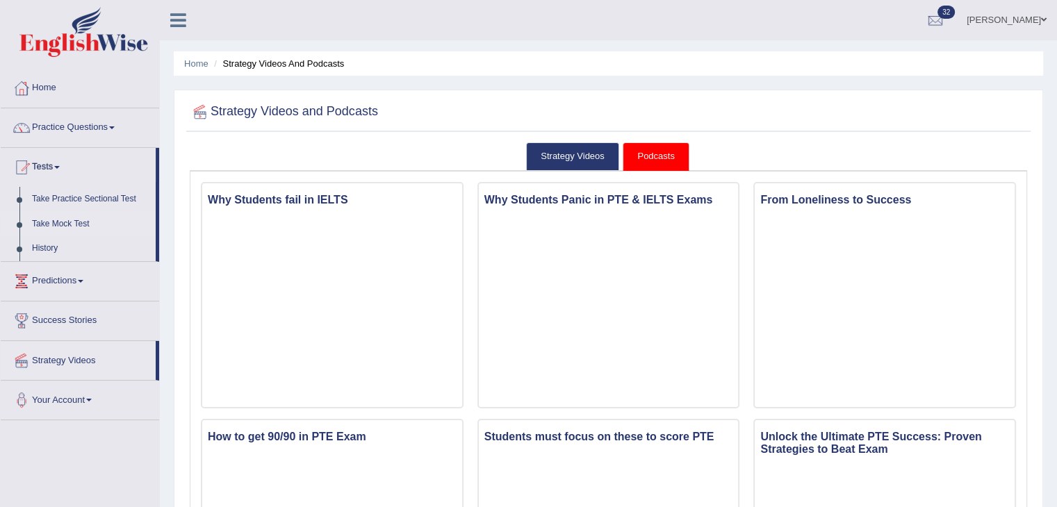
click at [72, 225] on link "Take Mock Test" at bounding box center [91, 224] width 130 height 25
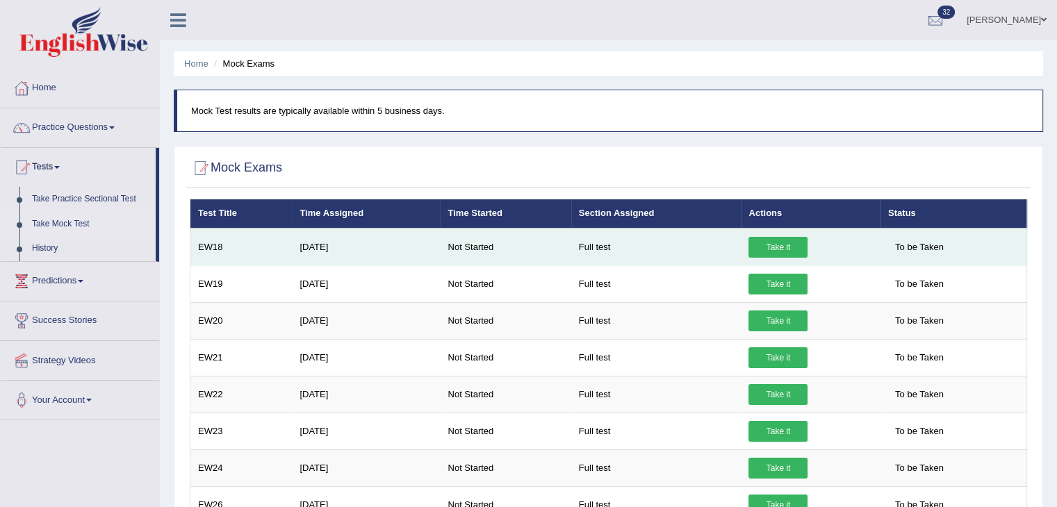
click at [784, 245] on link "Take it" at bounding box center [778, 247] width 59 height 21
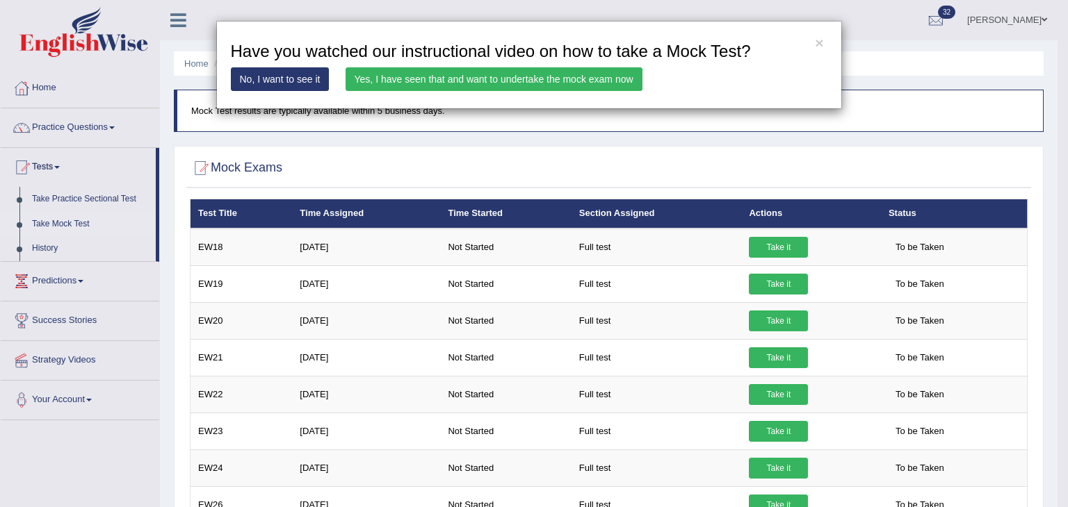
click at [764, 245] on div "× Have you watched our instructional video on how to take a Mock Test? No, I wa…" at bounding box center [534, 253] width 1068 height 507
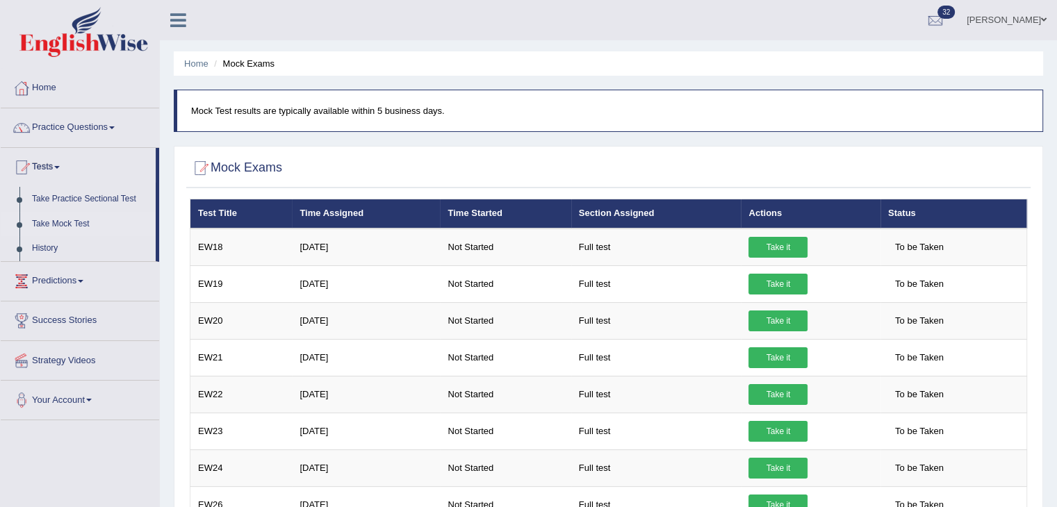
click at [764, 245] on link "Take it" at bounding box center [778, 247] width 59 height 21
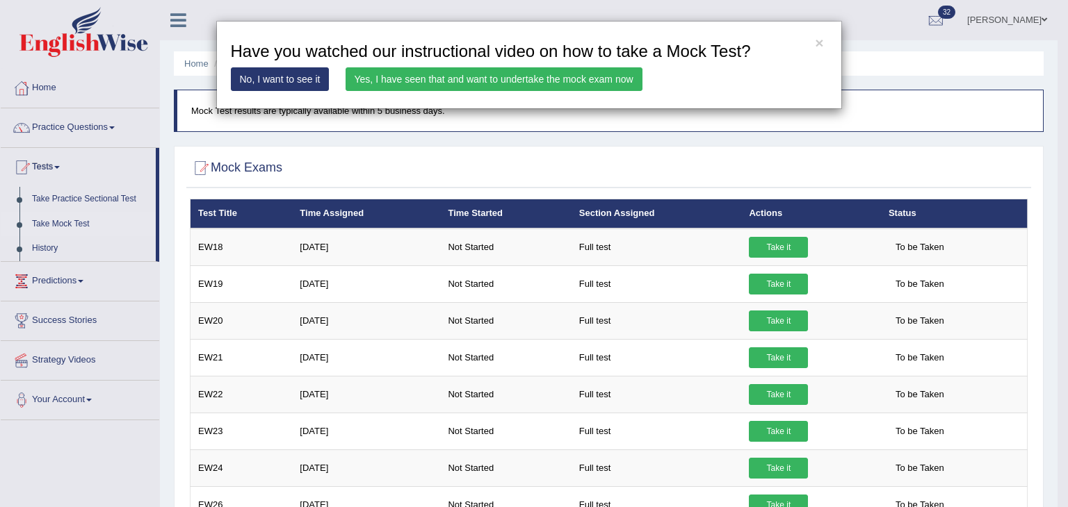
click at [554, 76] on link "Yes, I have seen that and want to undertake the mock exam now" at bounding box center [494, 79] width 297 height 24
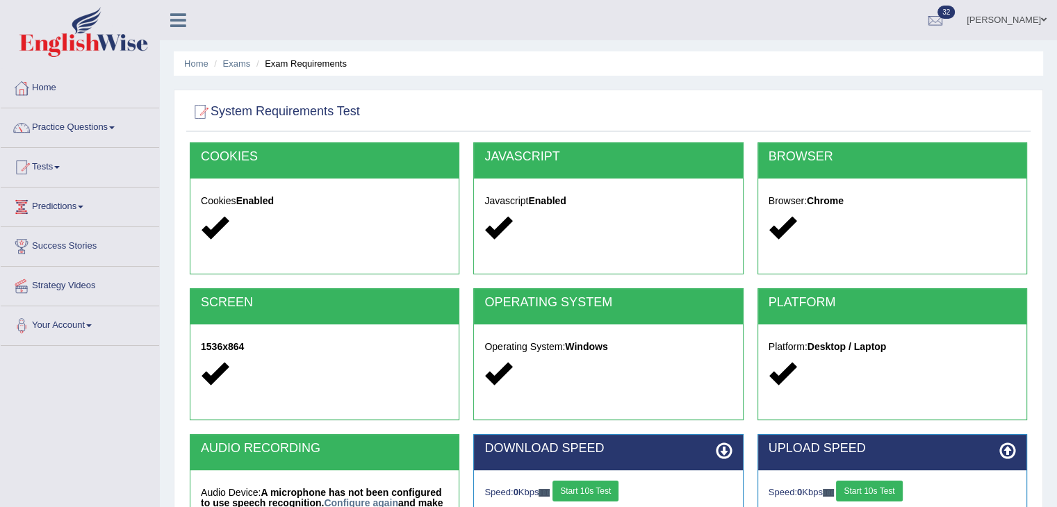
scroll to position [222, 0]
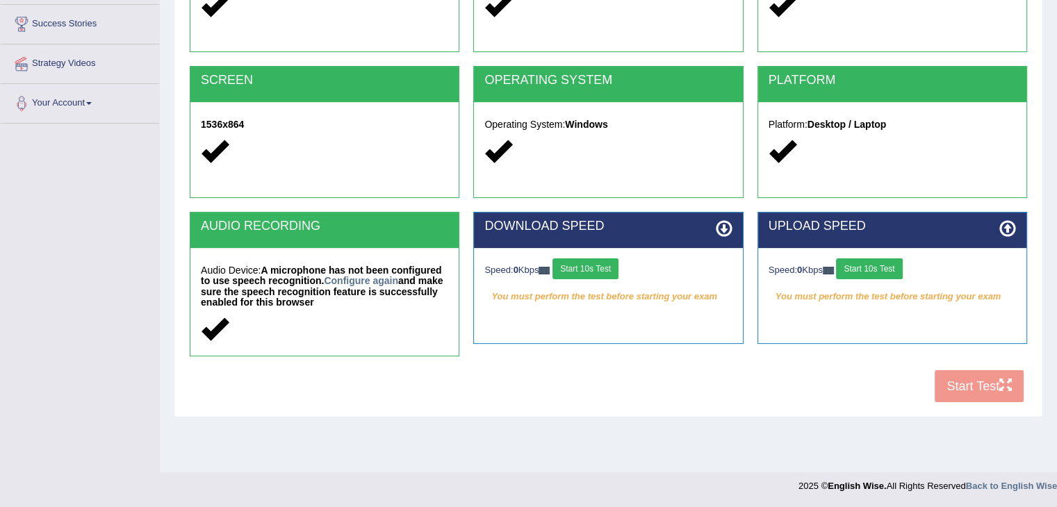
click at [602, 264] on button "Start 10s Test" at bounding box center [586, 269] width 66 height 21
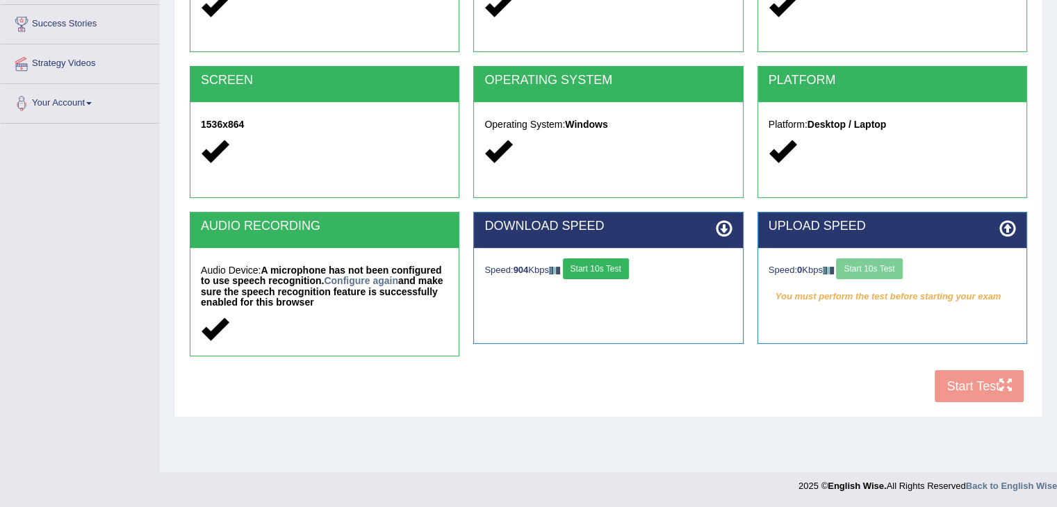
click at [891, 263] on div "Speed: 0 Kbps Start 10s Test" at bounding box center [892, 271] width 247 height 24
click at [891, 263] on button "Start 10s Test" at bounding box center [869, 269] width 66 height 21
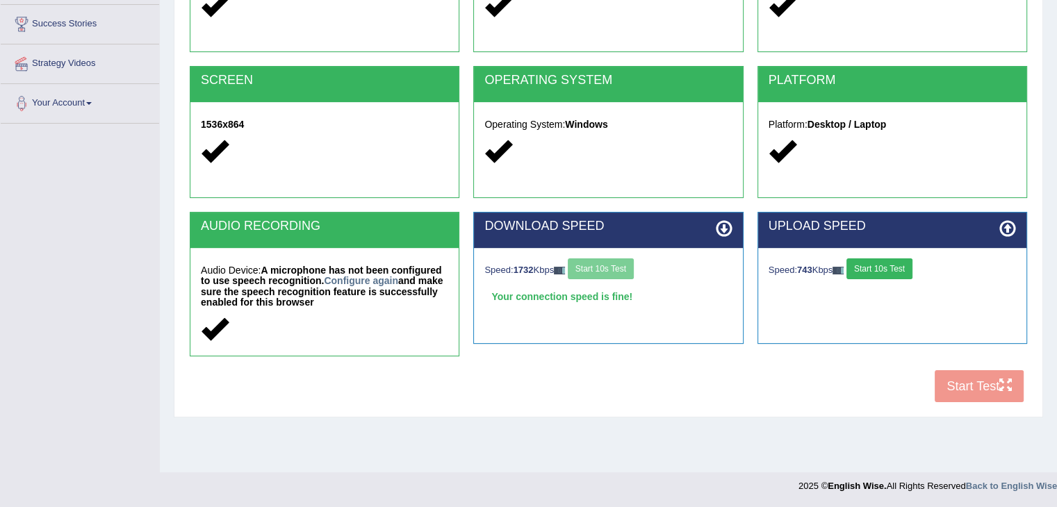
click at [896, 270] on button "Start 10s Test" at bounding box center [880, 269] width 66 height 21
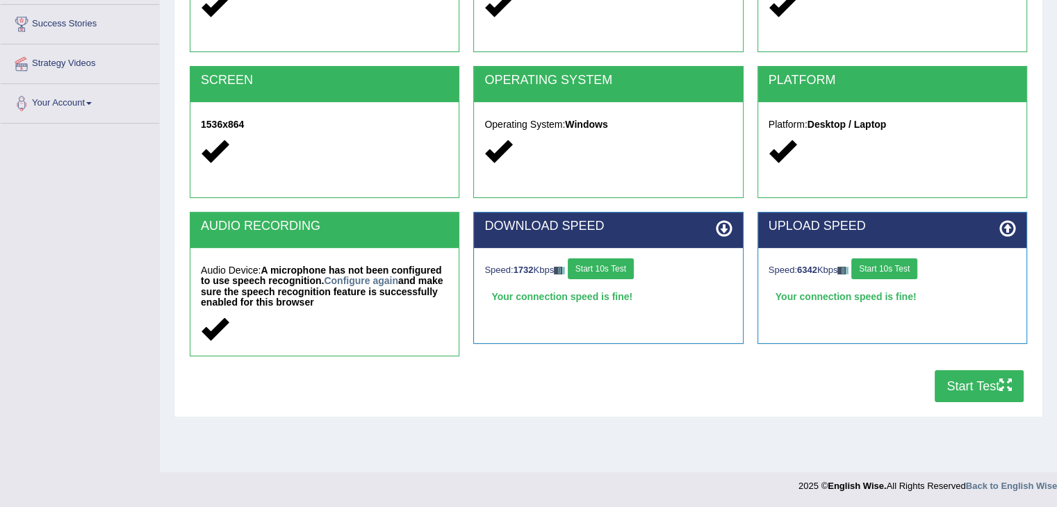
click at [966, 389] on button "Start Test" at bounding box center [979, 387] width 89 height 32
